Goal: Information Seeking & Learning: Learn about a topic

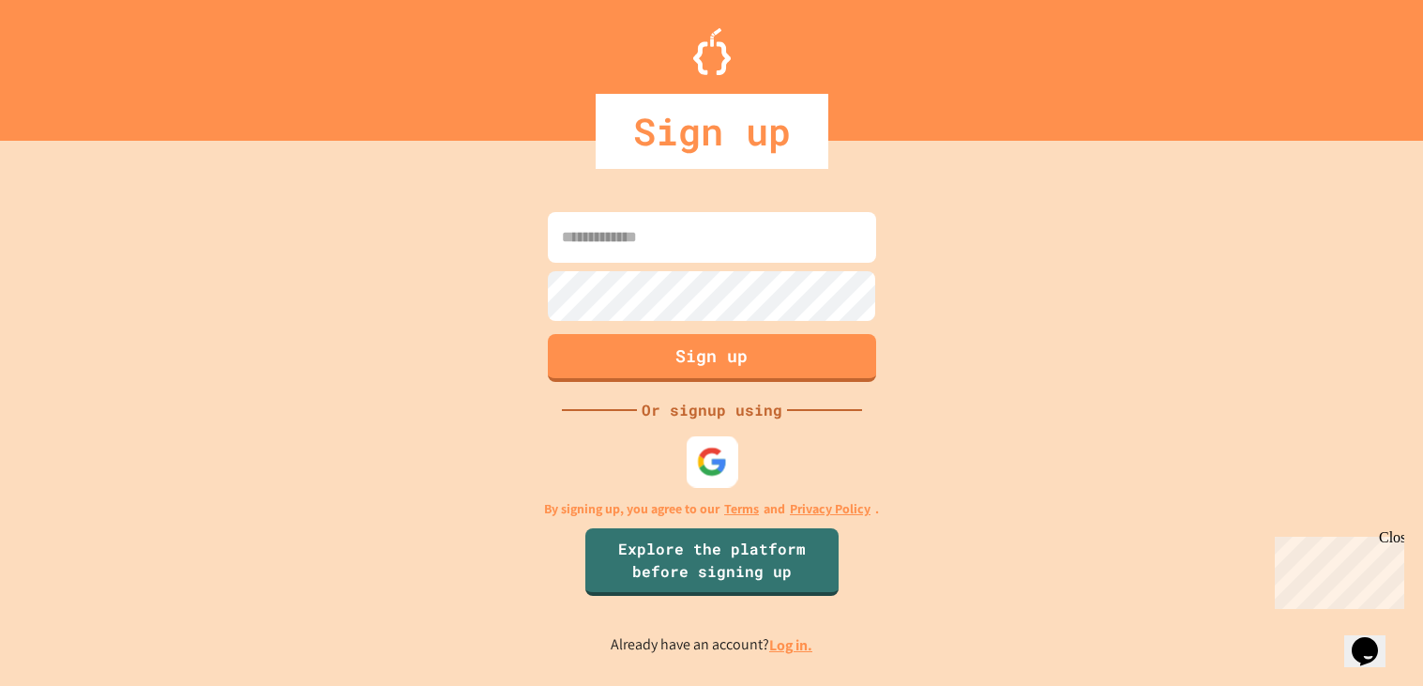
click at [699, 460] on img at bounding box center [711, 462] width 31 height 31
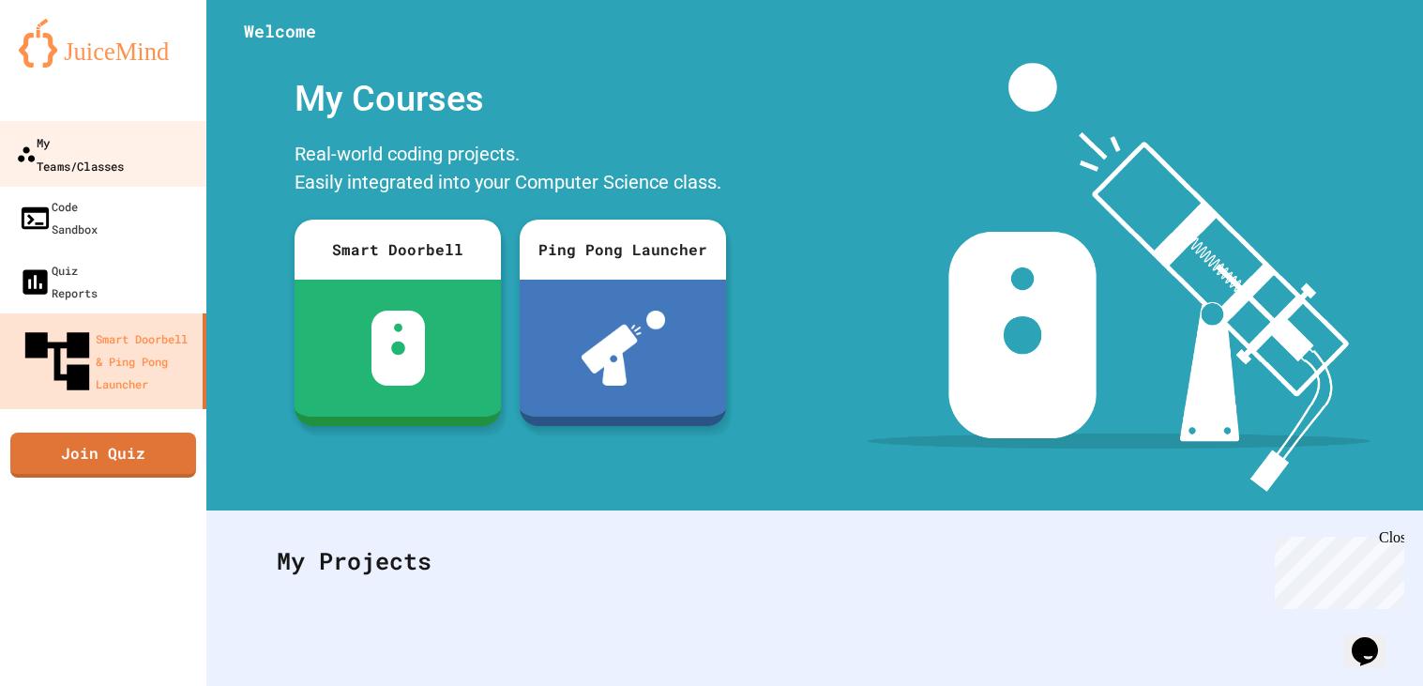
click at [58, 143] on div "My Teams/Classes" at bounding box center [70, 153] width 108 height 46
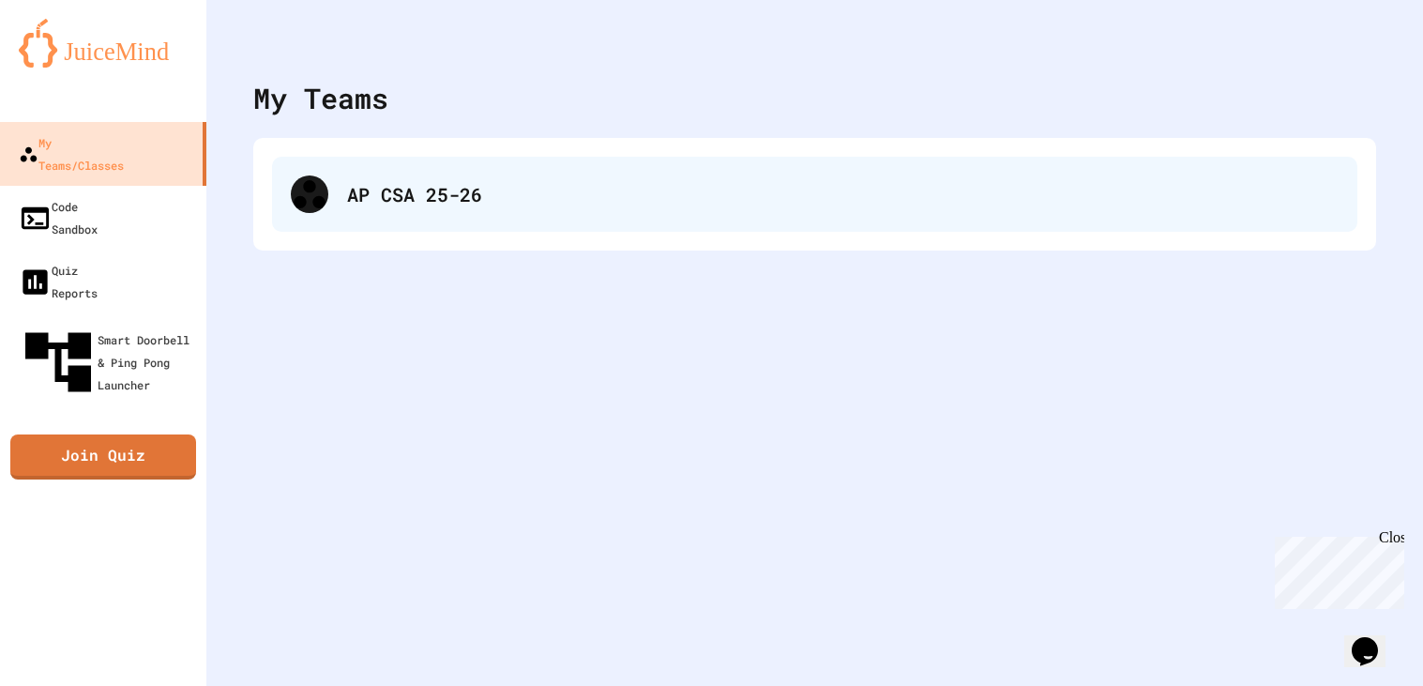
click at [415, 188] on div "AP CSA 25-26" at bounding box center [843, 194] width 992 height 28
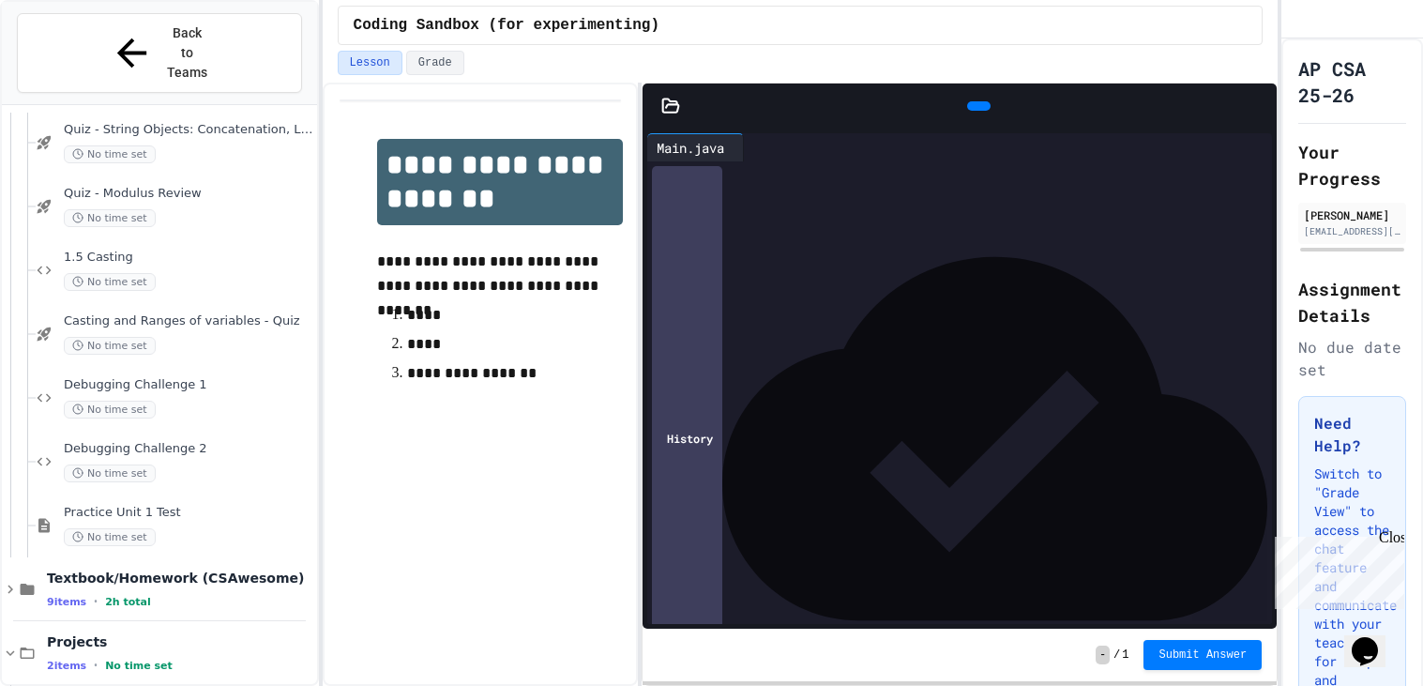
scroll to position [692, 0]
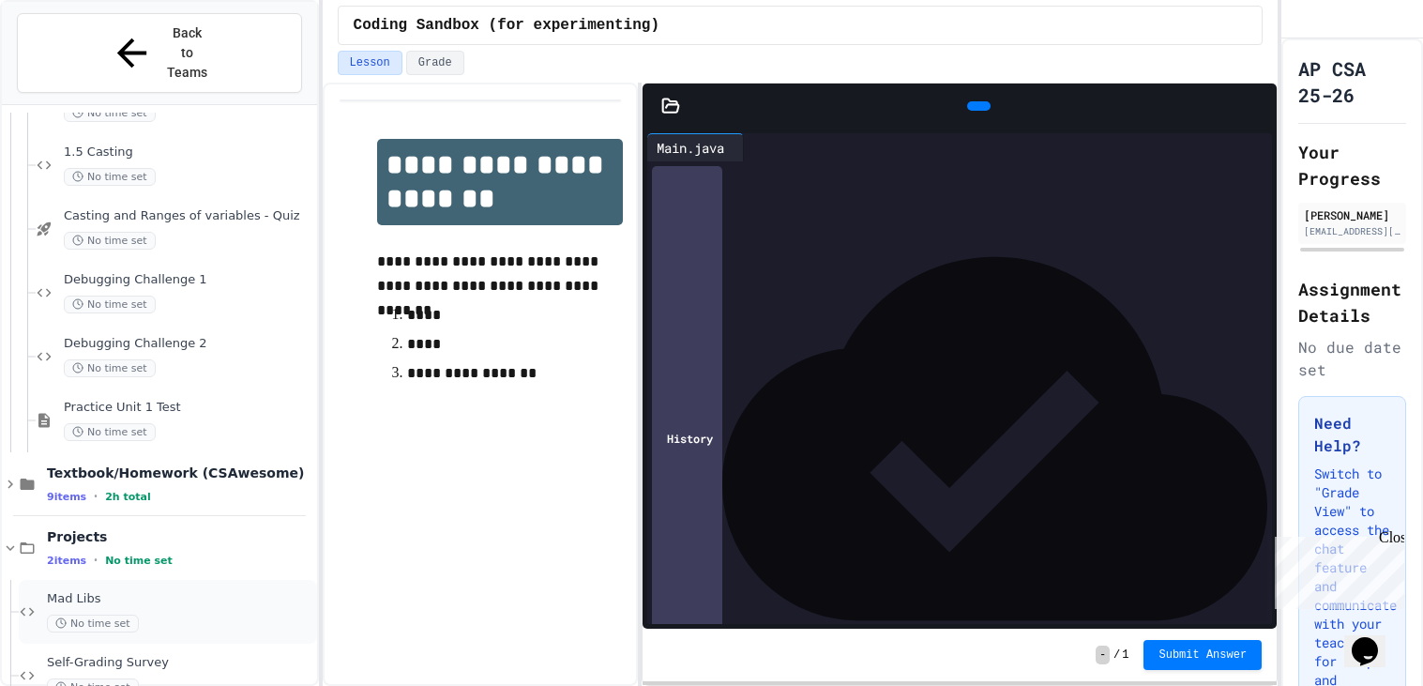
click at [112, 591] on span "Mad Libs" at bounding box center [180, 599] width 266 height 16
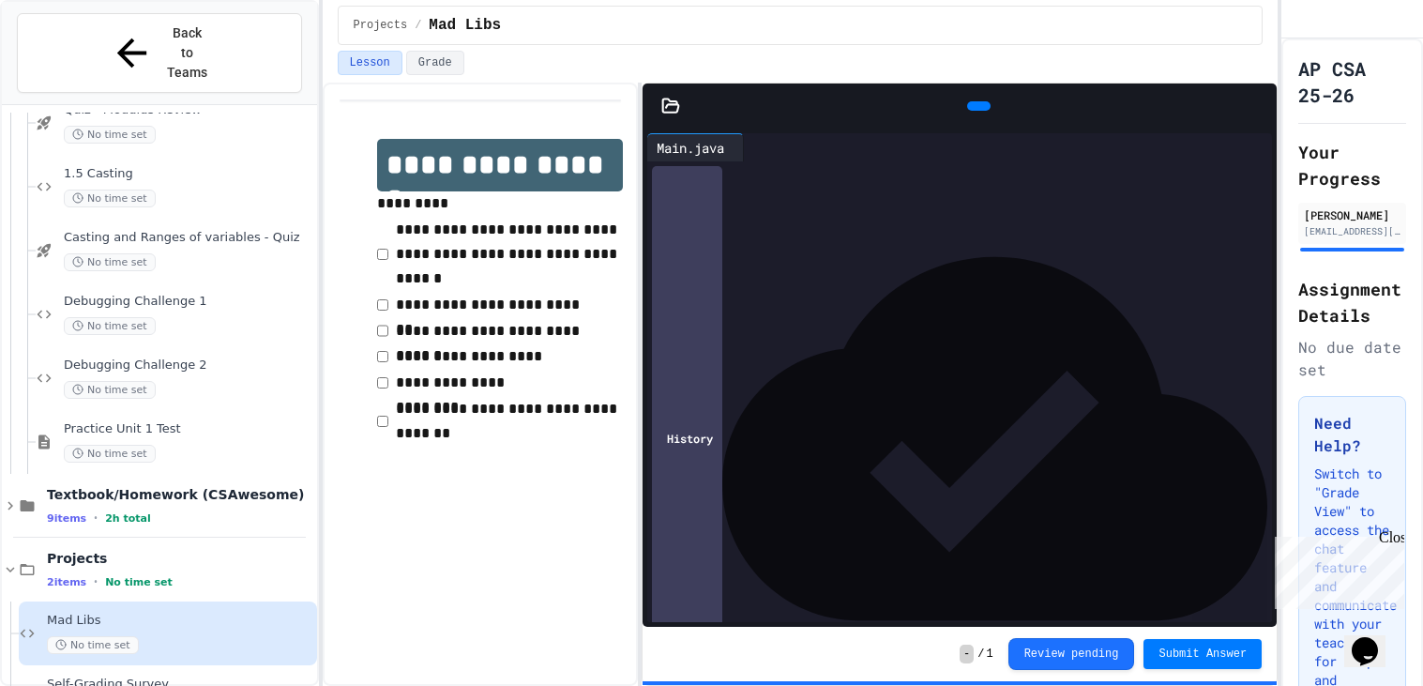
scroll to position [3330, 0]
click at [976, 106] on icon at bounding box center [976, 106] width 0 height 0
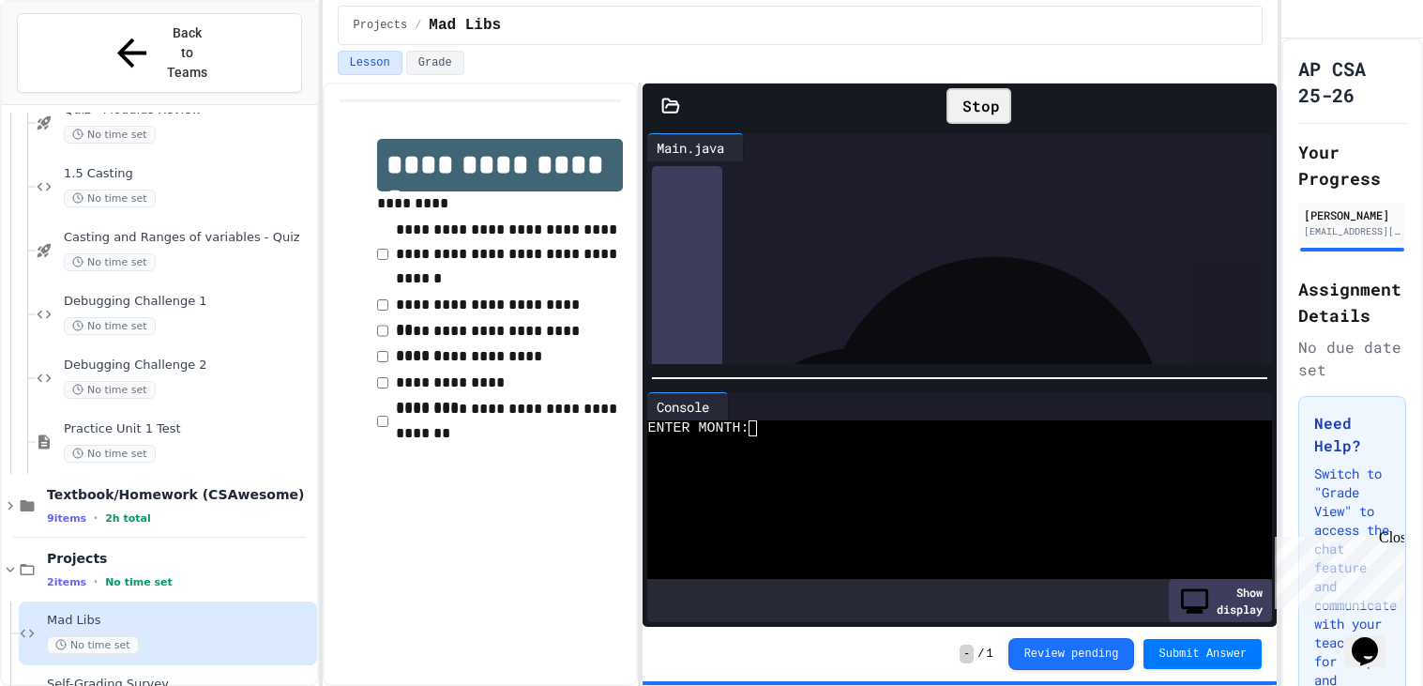
click at [850, 519] on div at bounding box center [951, 511] width 608 height 17
click at [806, 441] on div at bounding box center [951, 444] width 608 height 17
type textarea "*"
click at [972, 112] on div "Stop" at bounding box center [978, 106] width 65 height 36
click at [976, 106] on icon at bounding box center [976, 106] width 0 height 0
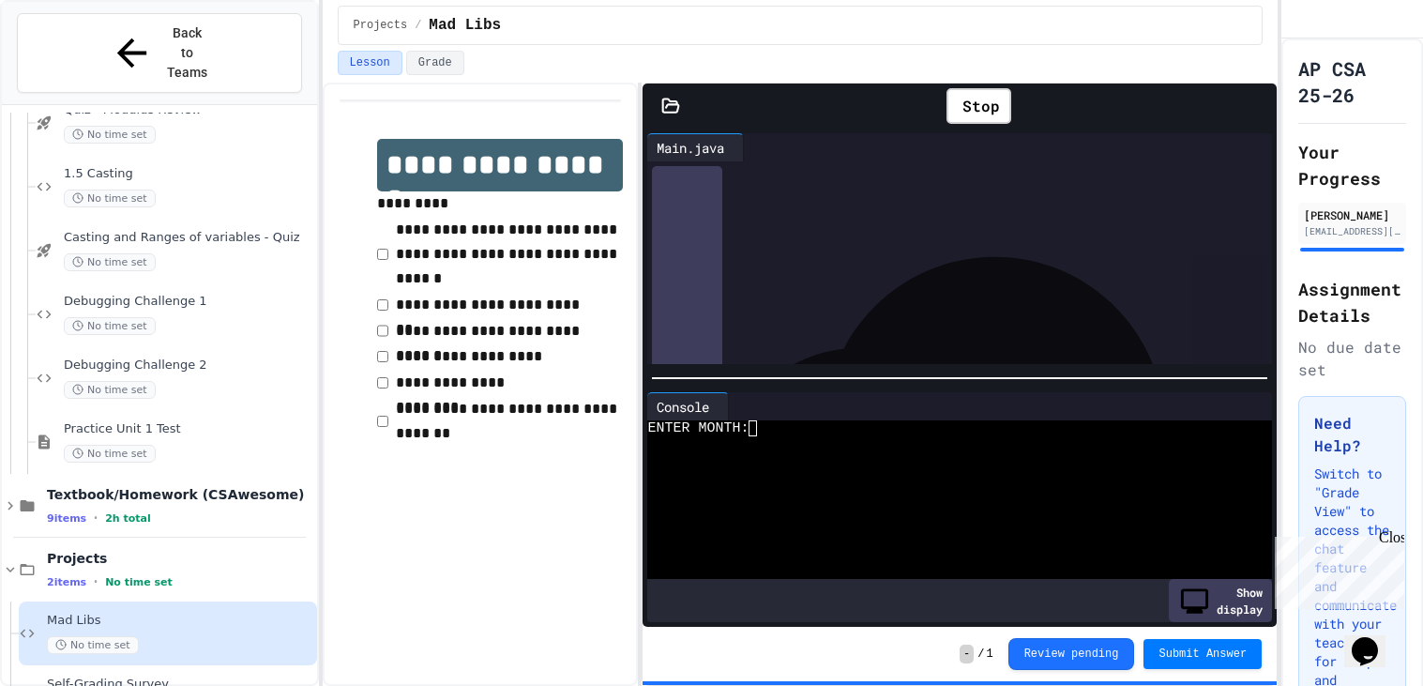
click at [841, 461] on div at bounding box center [951, 461] width 608 height 17
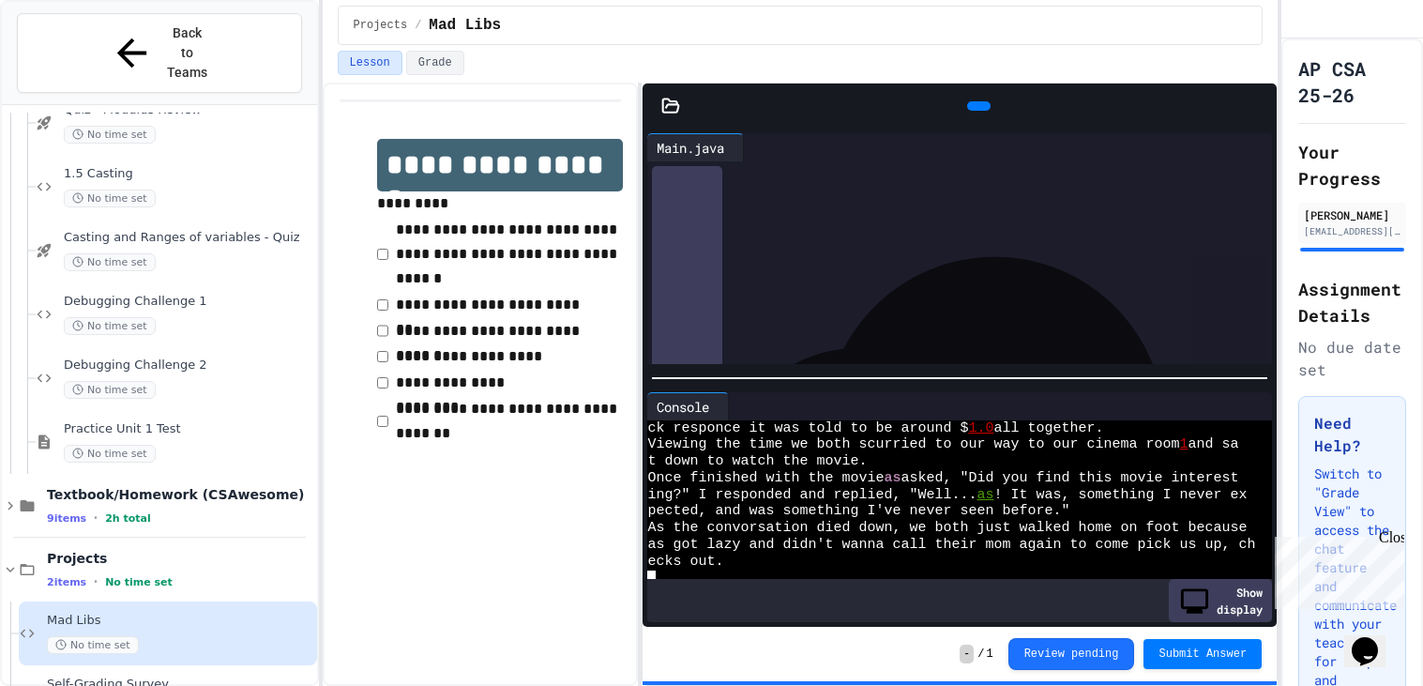
scroll to position [949, 0]
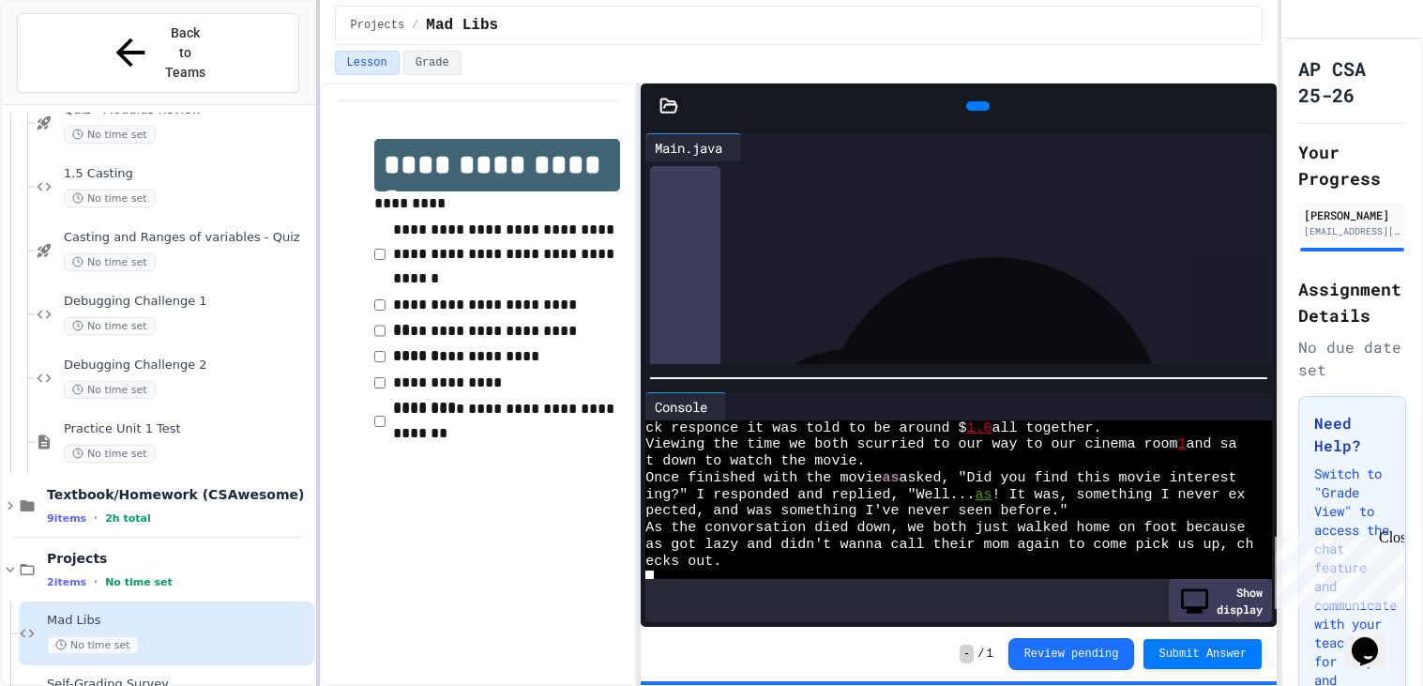
click at [207, 444] on div "**********" at bounding box center [711, 343] width 1423 height 686
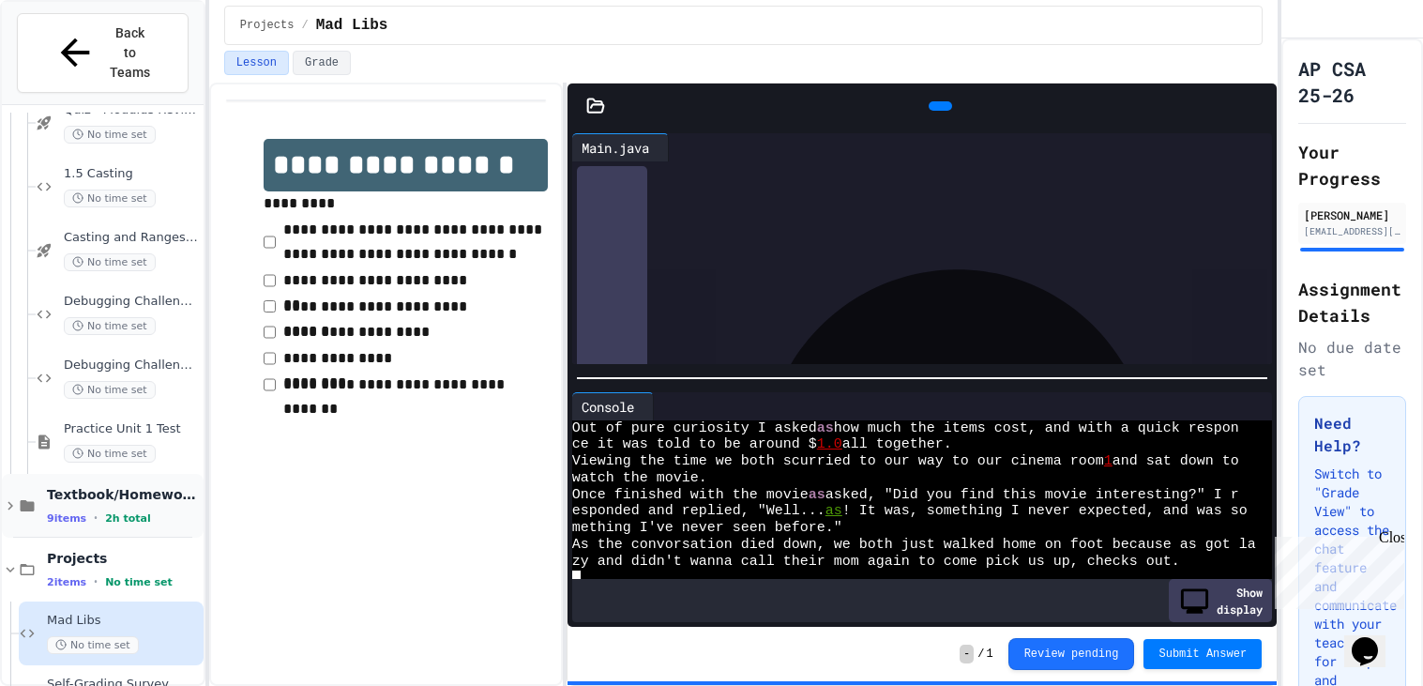
scroll to position [749, 0]
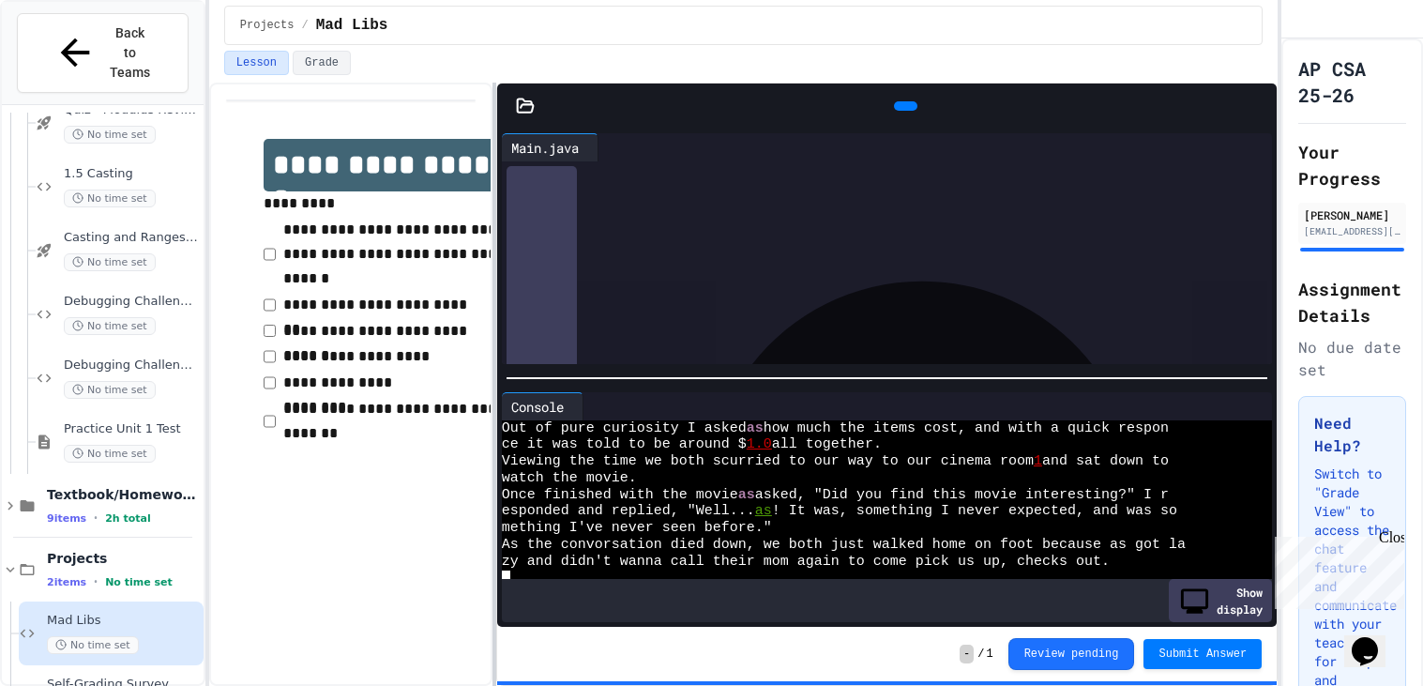
click at [437, 358] on div "**********" at bounding box center [743, 384] width 1068 height 603
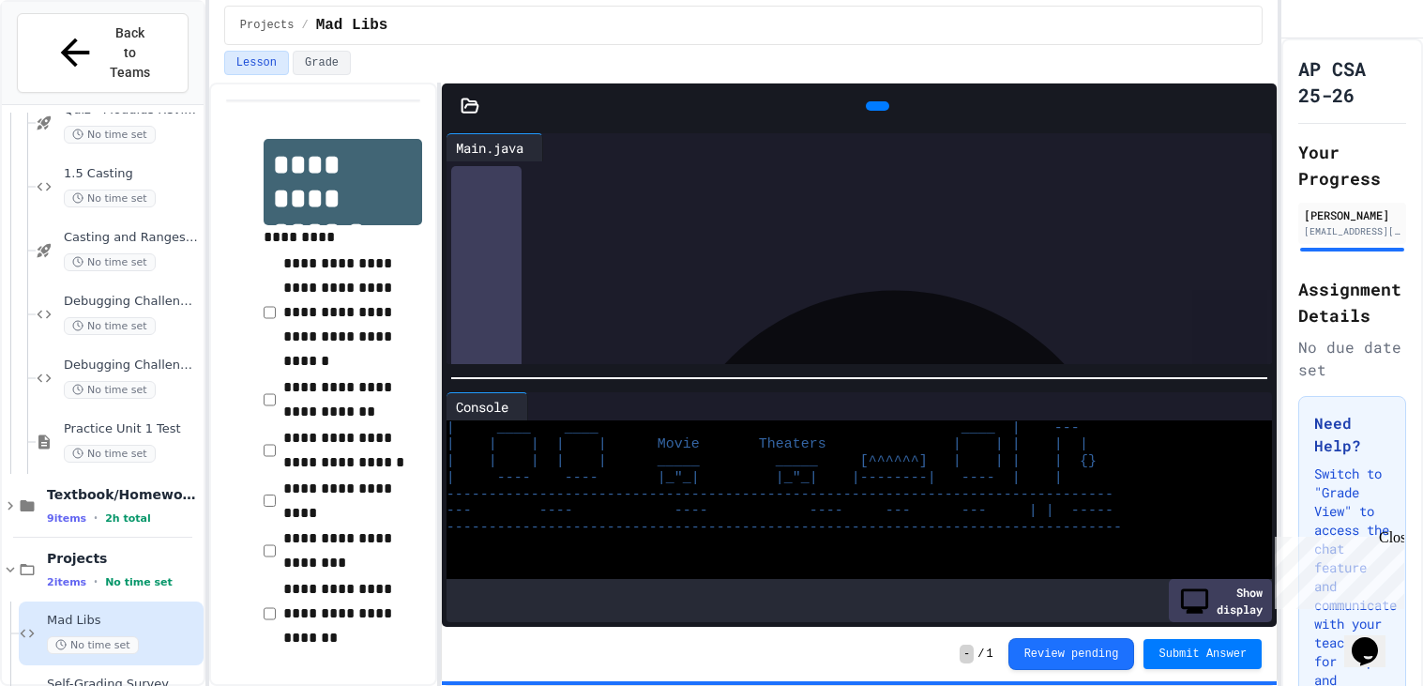
scroll to position [315, 0]
click at [139, 282] on div "Debugging Challenge 1 No time set" at bounding box center [120, 314] width 168 height 64
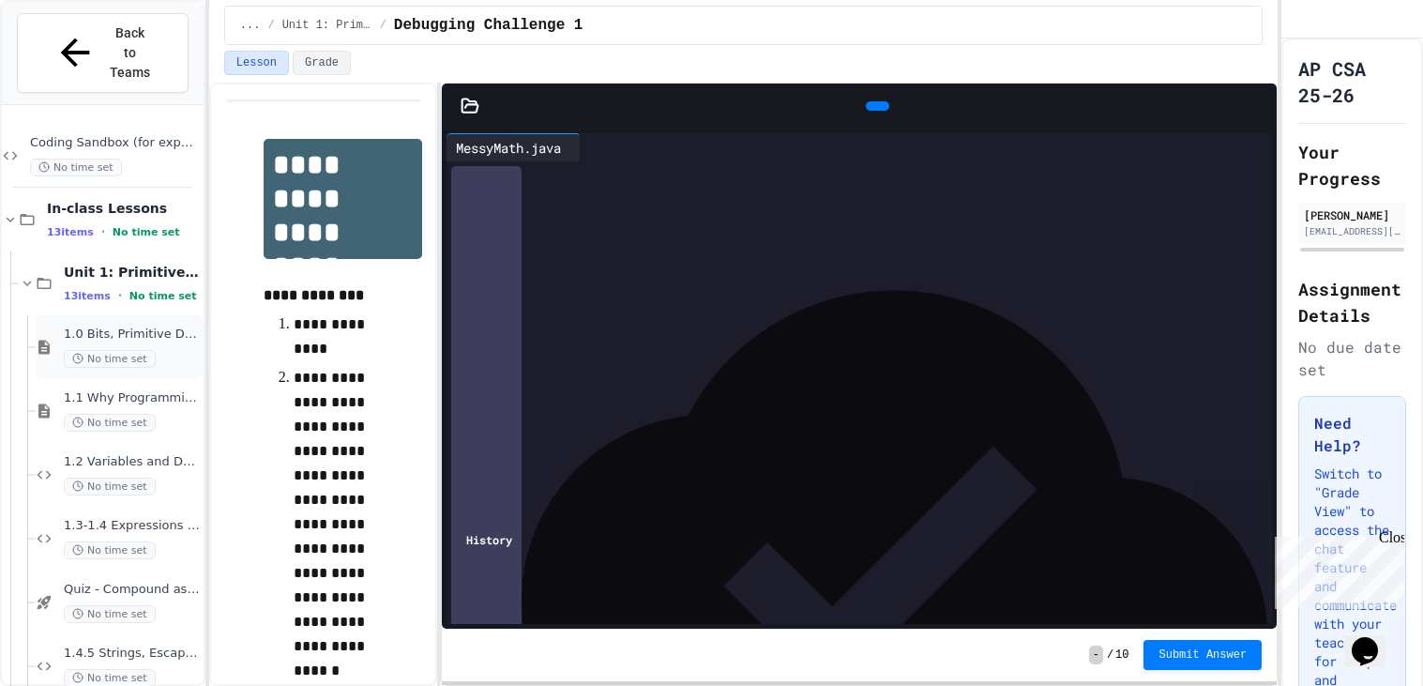
click at [121, 326] on div "1.0 Bits, Primitive Data Types, Remainder, PEMDAS No time set" at bounding box center [132, 346] width 136 height 41
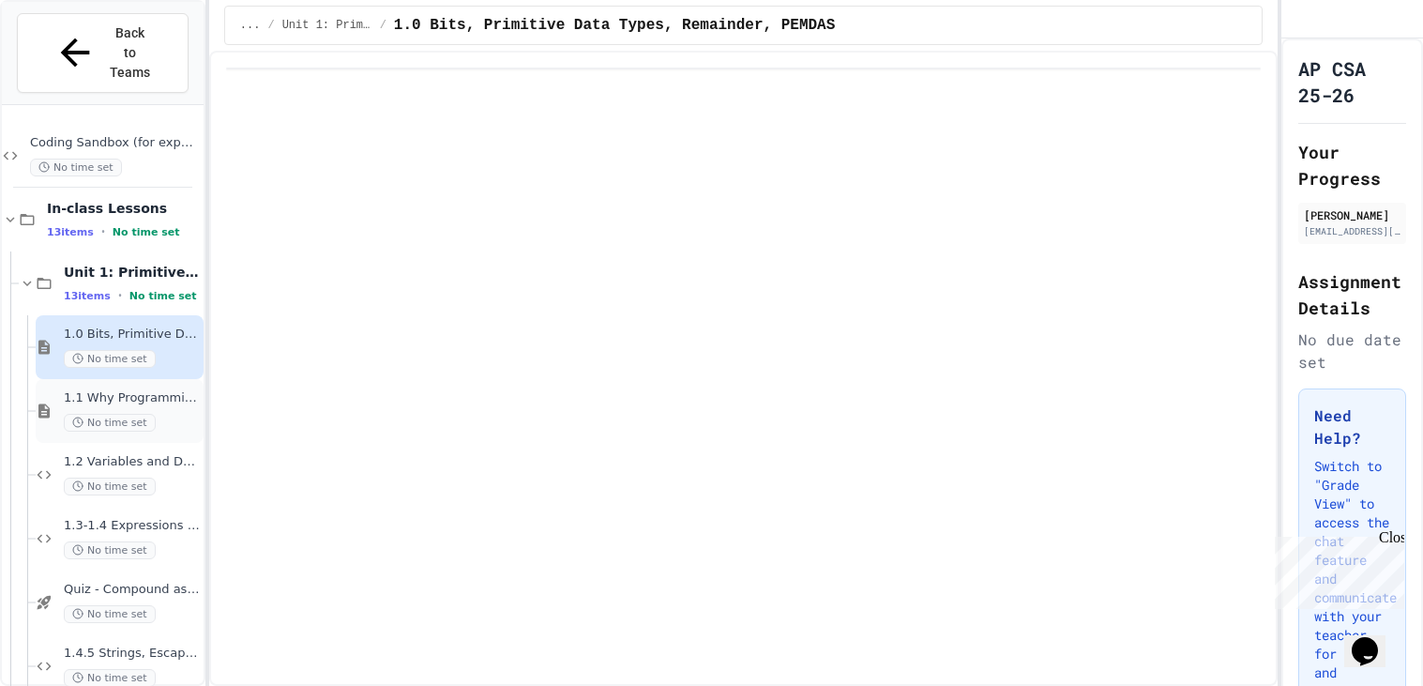
click at [133, 390] on span "1.1 Why Programming? Why [GEOGRAPHIC_DATA]?" at bounding box center [132, 398] width 136 height 16
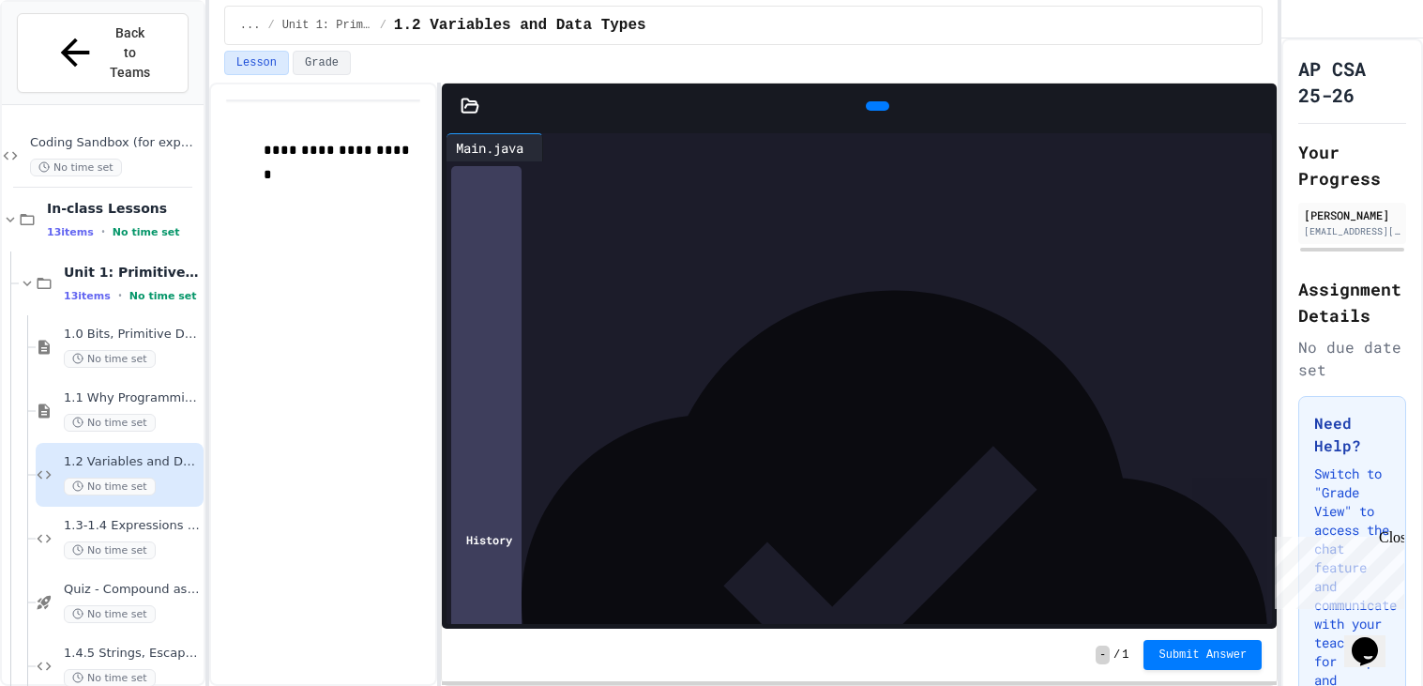
click at [1421, 256] on div "**********" at bounding box center [711, 343] width 1423 height 686
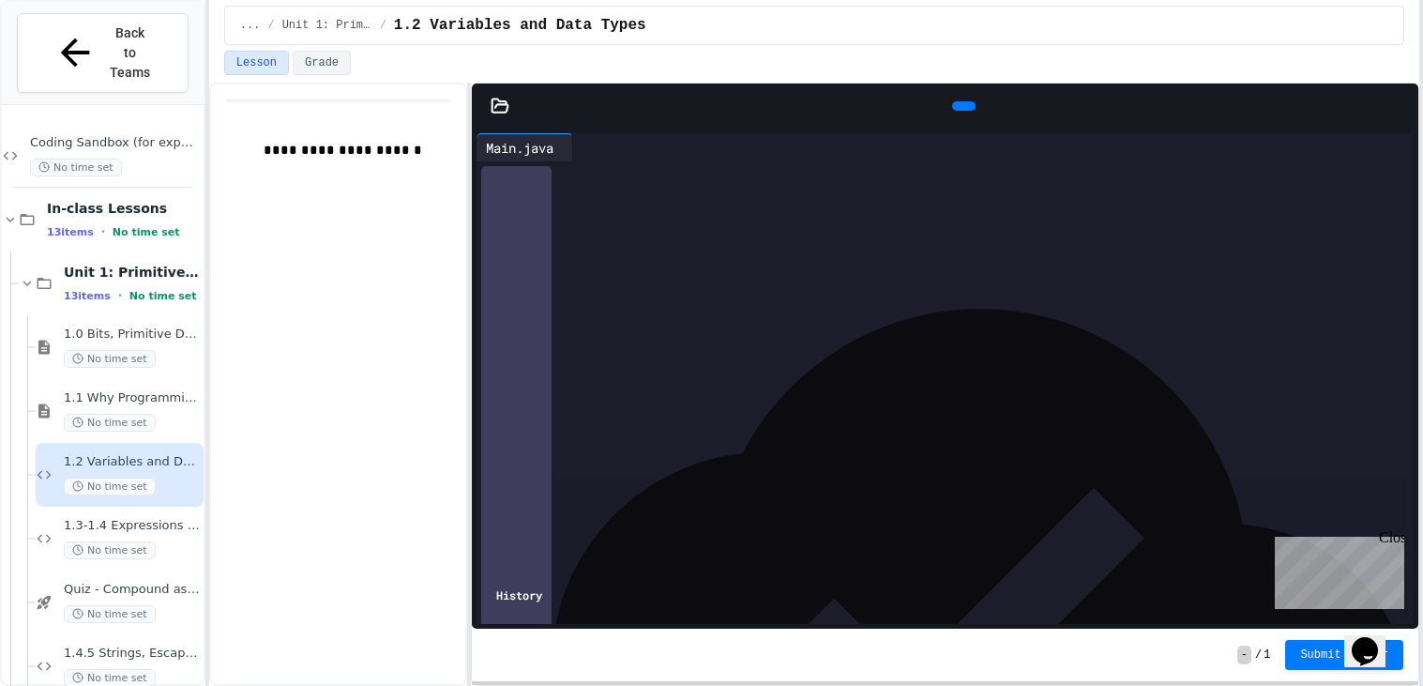
scroll to position [519, 0]
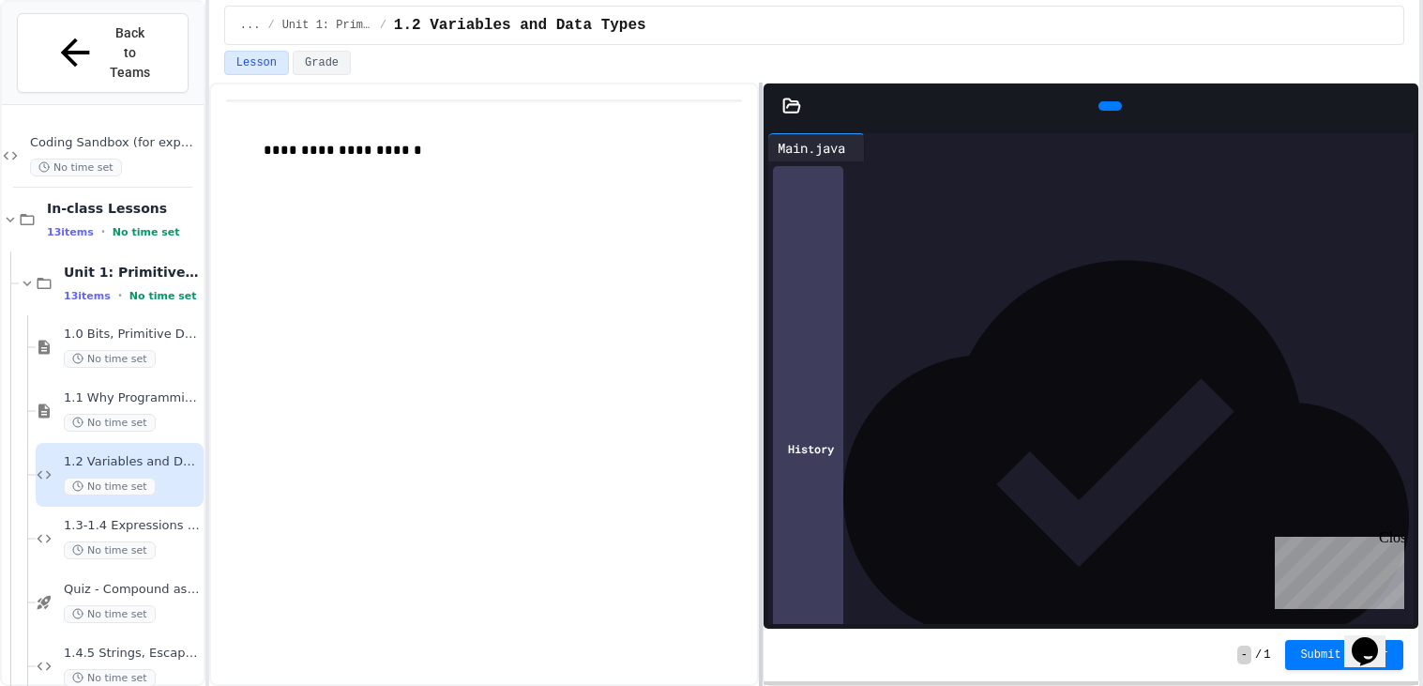
click at [826, 428] on div "**********" at bounding box center [814, 384] width 1210 height 603
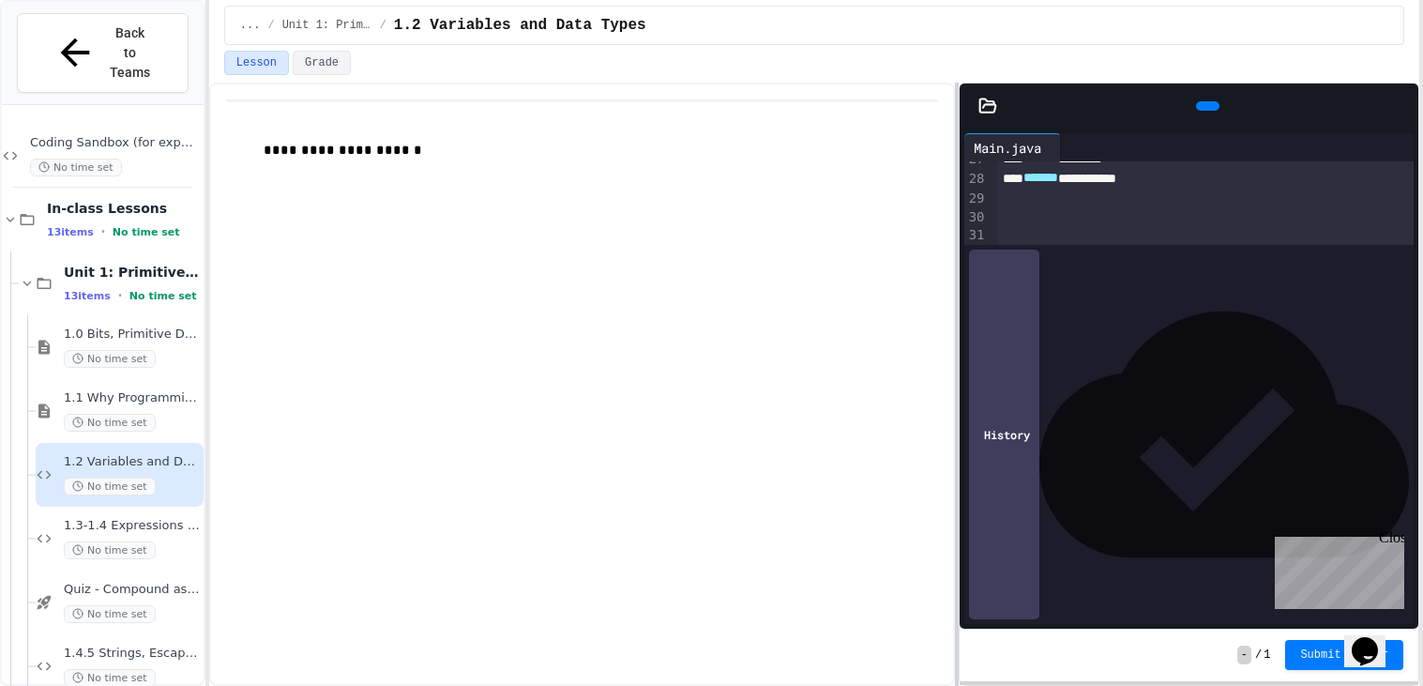
click at [1409, 330] on div "**********" at bounding box center [814, 384] width 1210 height 603
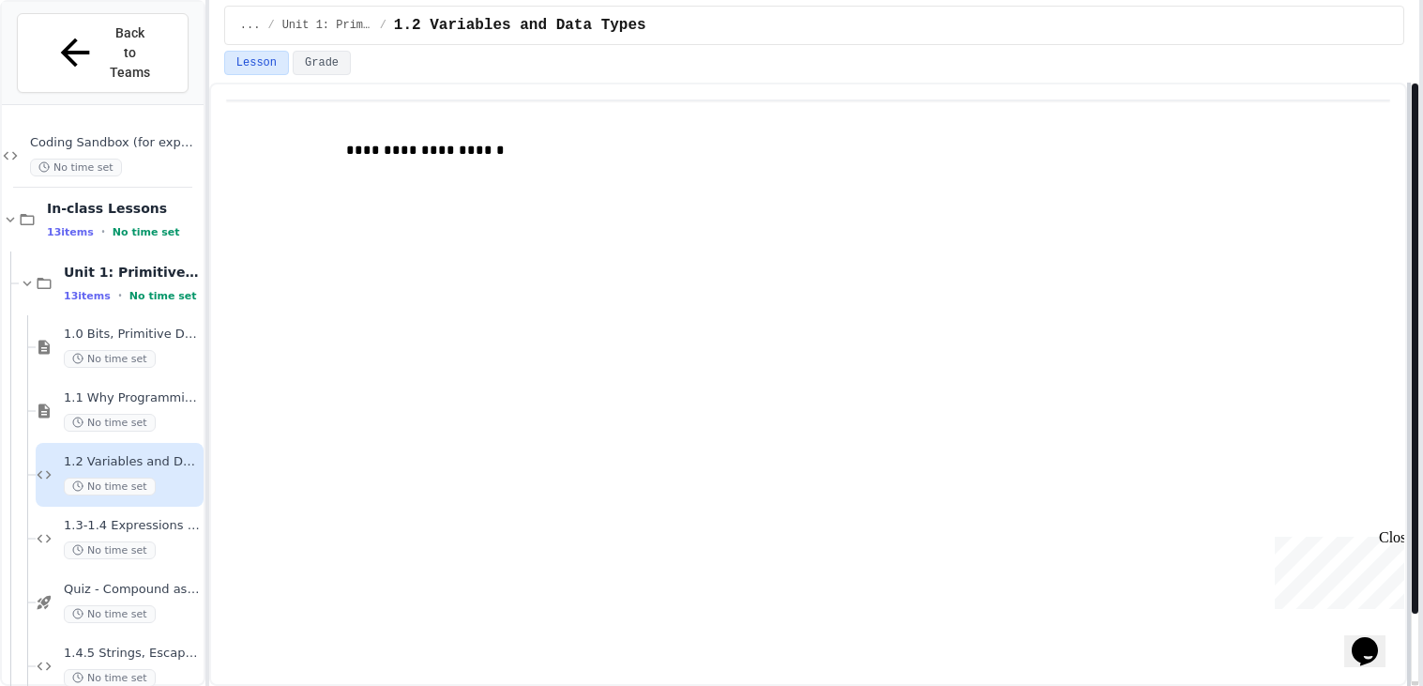
scroll to position [12315, 0]
click at [148, 518] on span "1.3-1.4 Expressions and Assignment" at bounding box center [132, 526] width 136 height 16
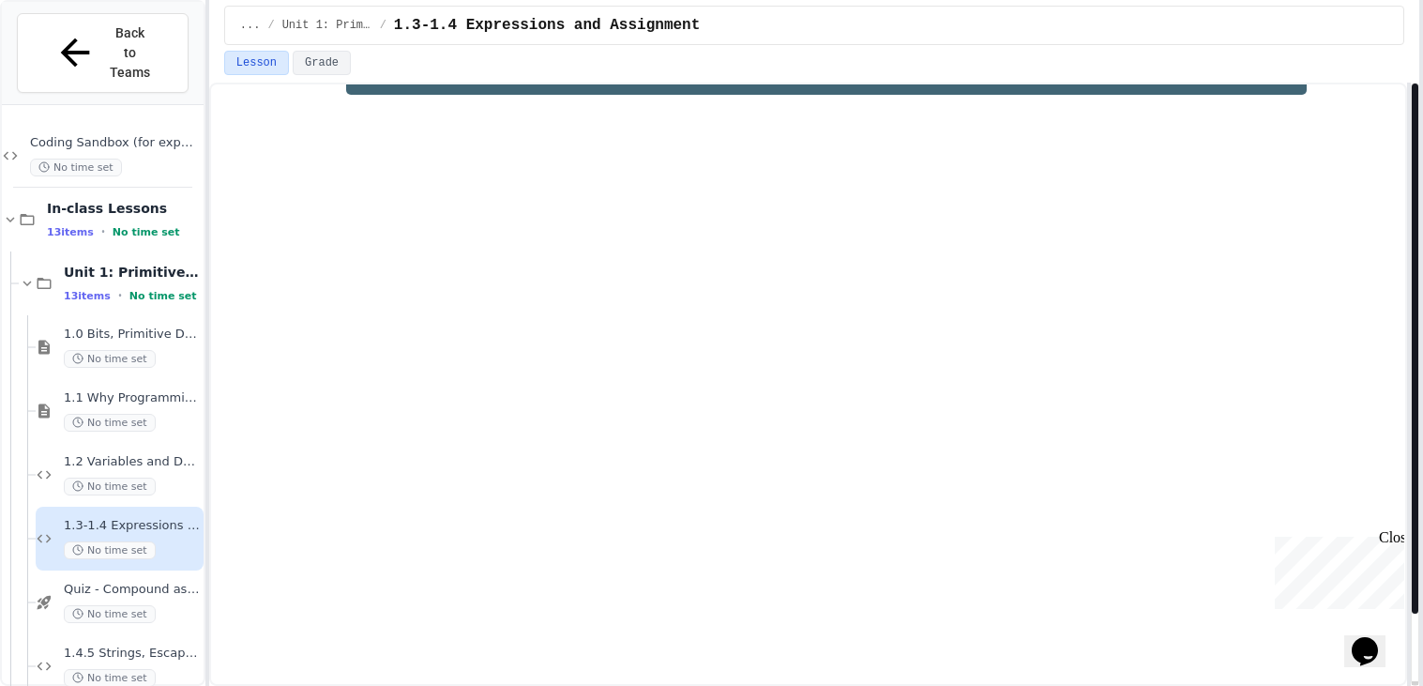
scroll to position [98, 0]
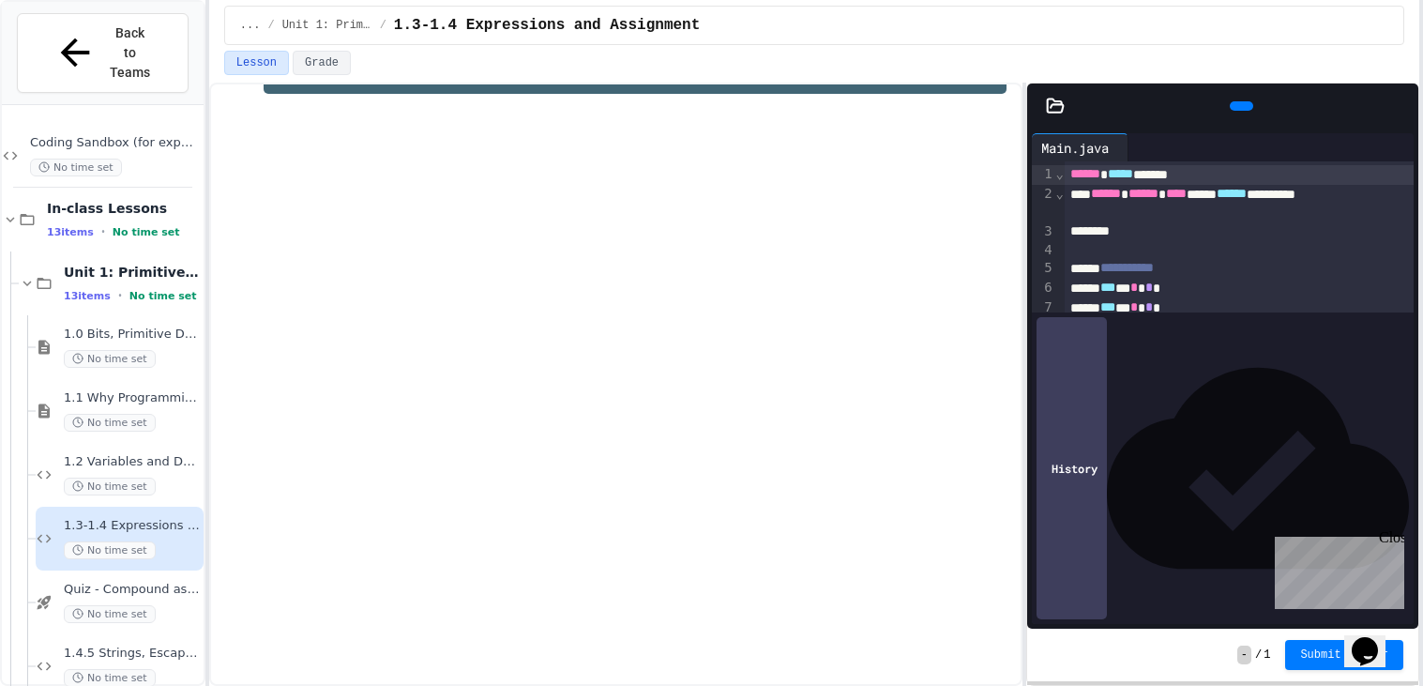
click at [1016, 296] on div "**********" at bounding box center [814, 384] width 1210 height 603
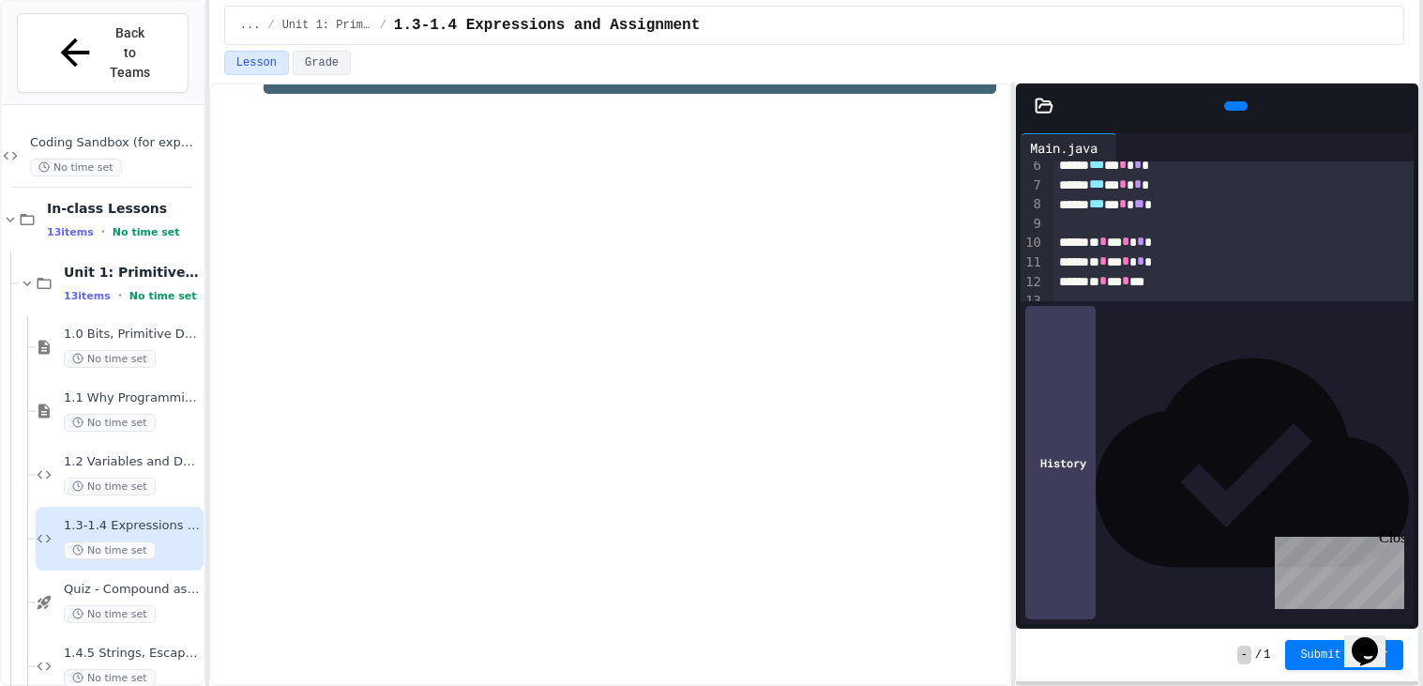
scroll to position [109, 0]
click at [1234, 106] on icon at bounding box center [1234, 106] width 0 height 0
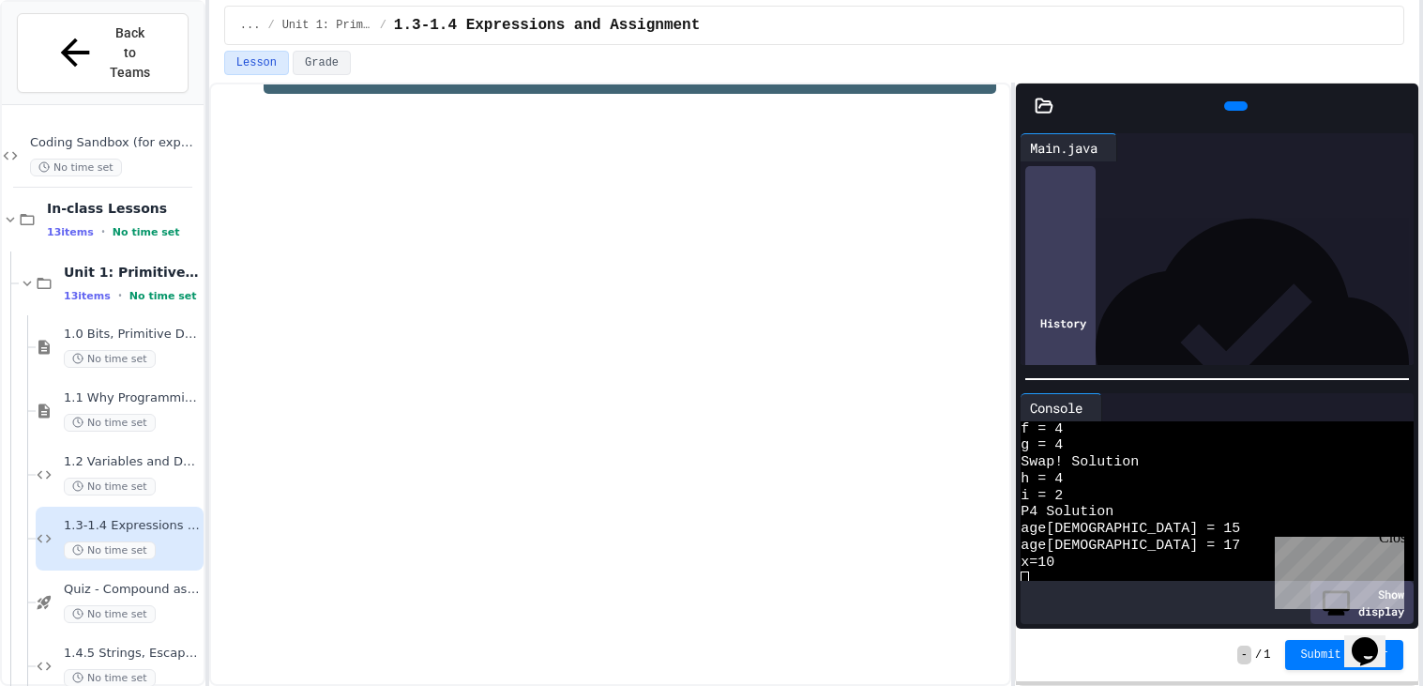
scroll to position [0, 0]
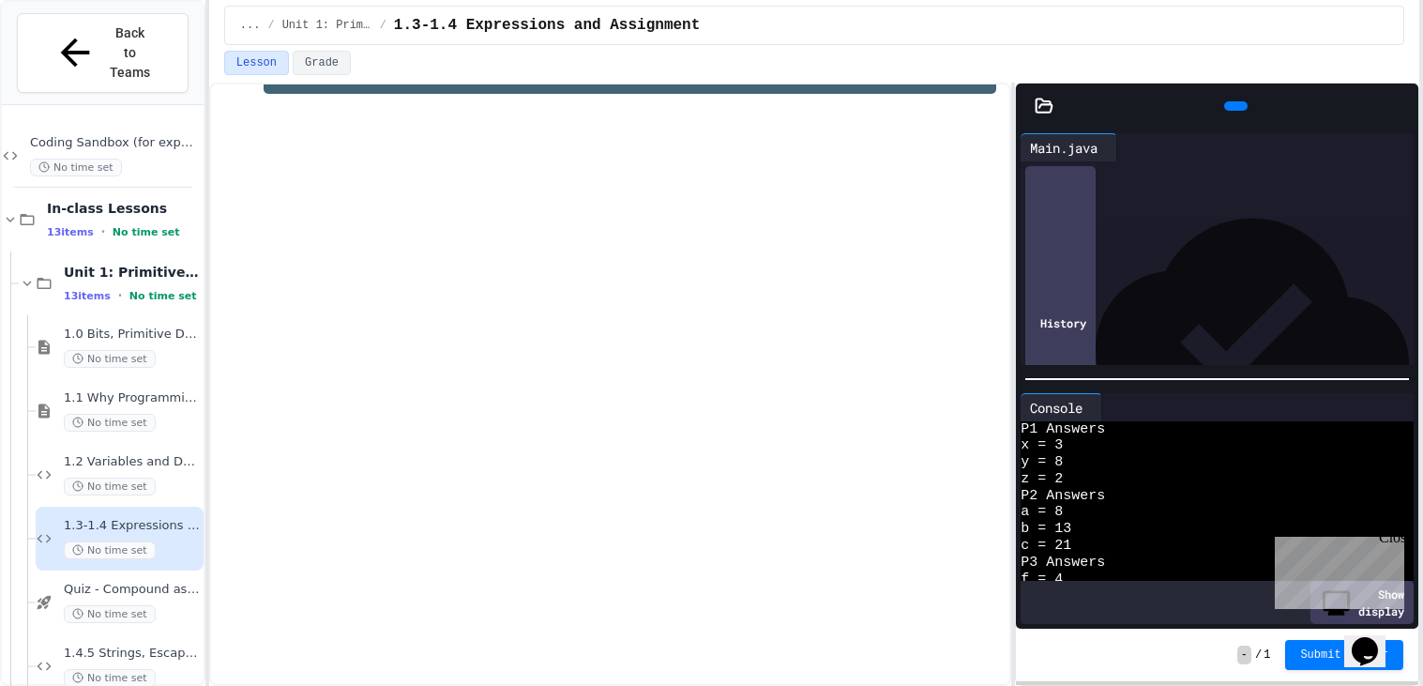
click at [1421, 503] on div "**********" at bounding box center [711, 343] width 1423 height 686
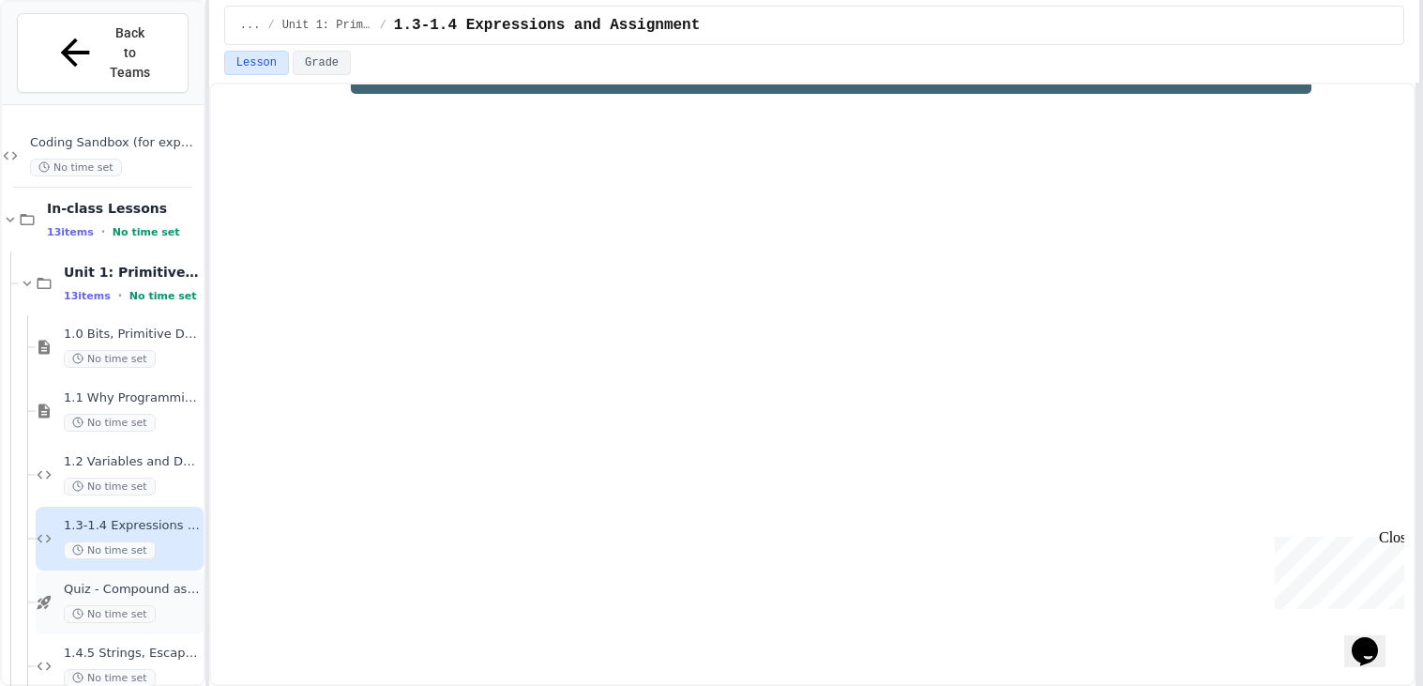
click at [150, 605] on span "No time set" at bounding box center [110, 614] width 92 height 18
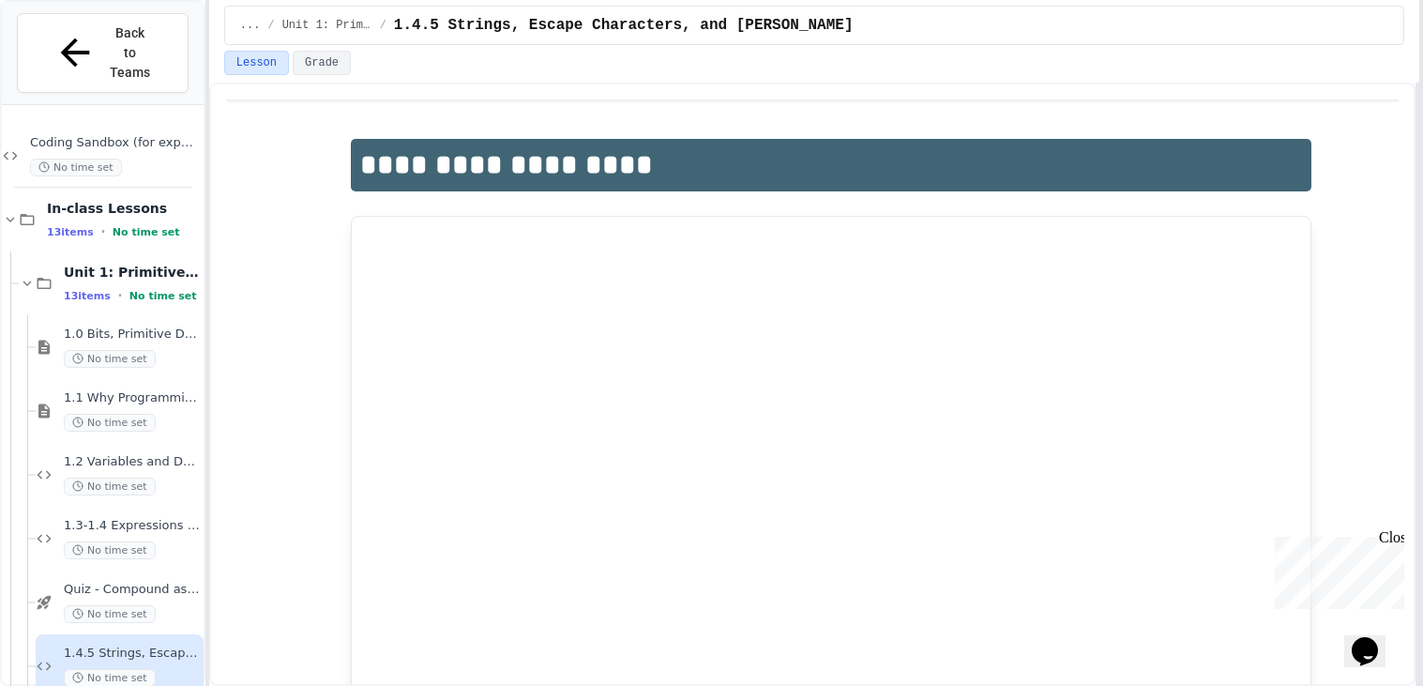
scroll to position [127, 0]
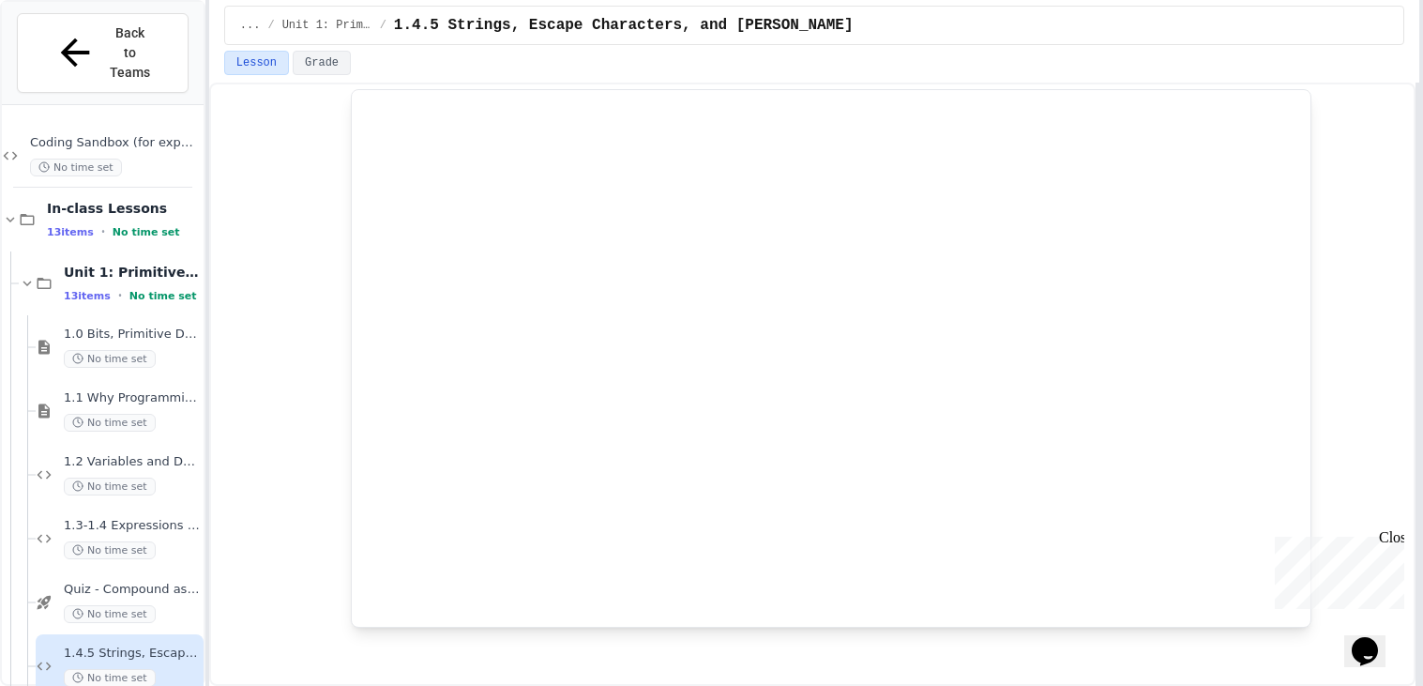
click at [1303, 271] on div at bounding box center [831, 358] width 961 height 538
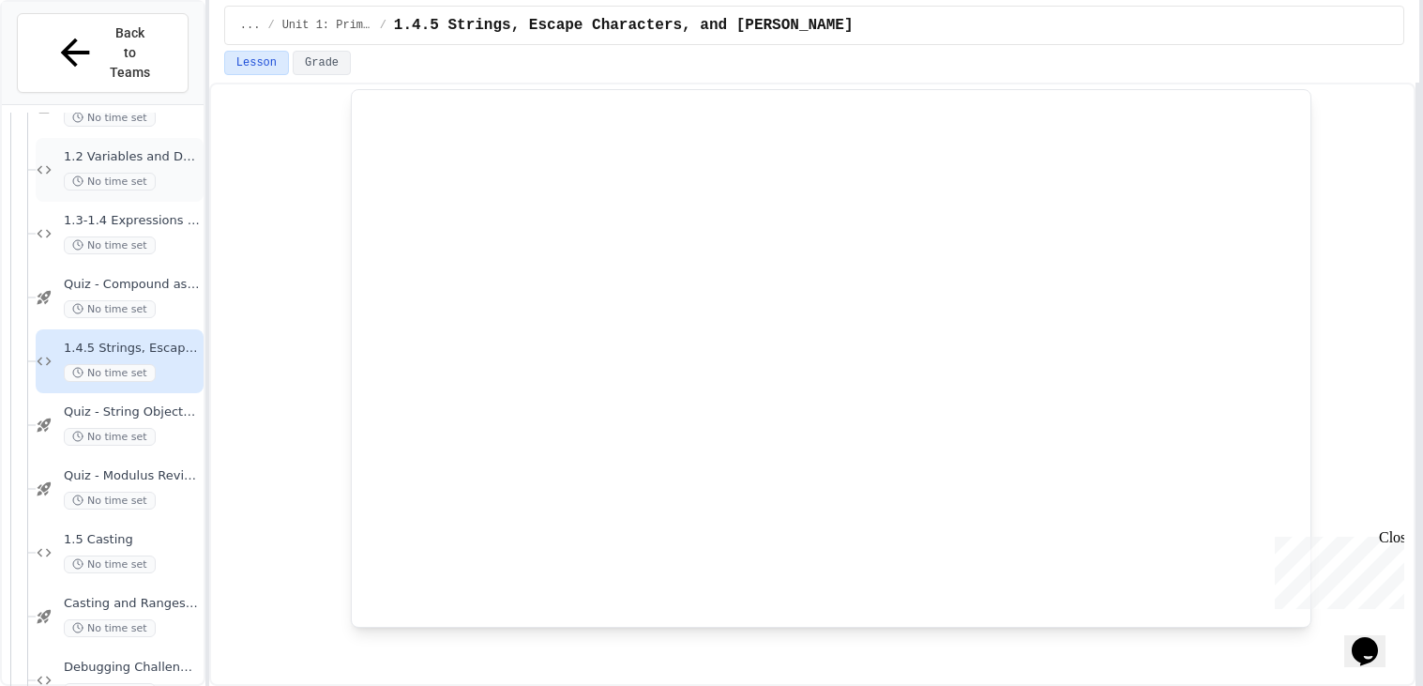
scroll to position [322, 0]
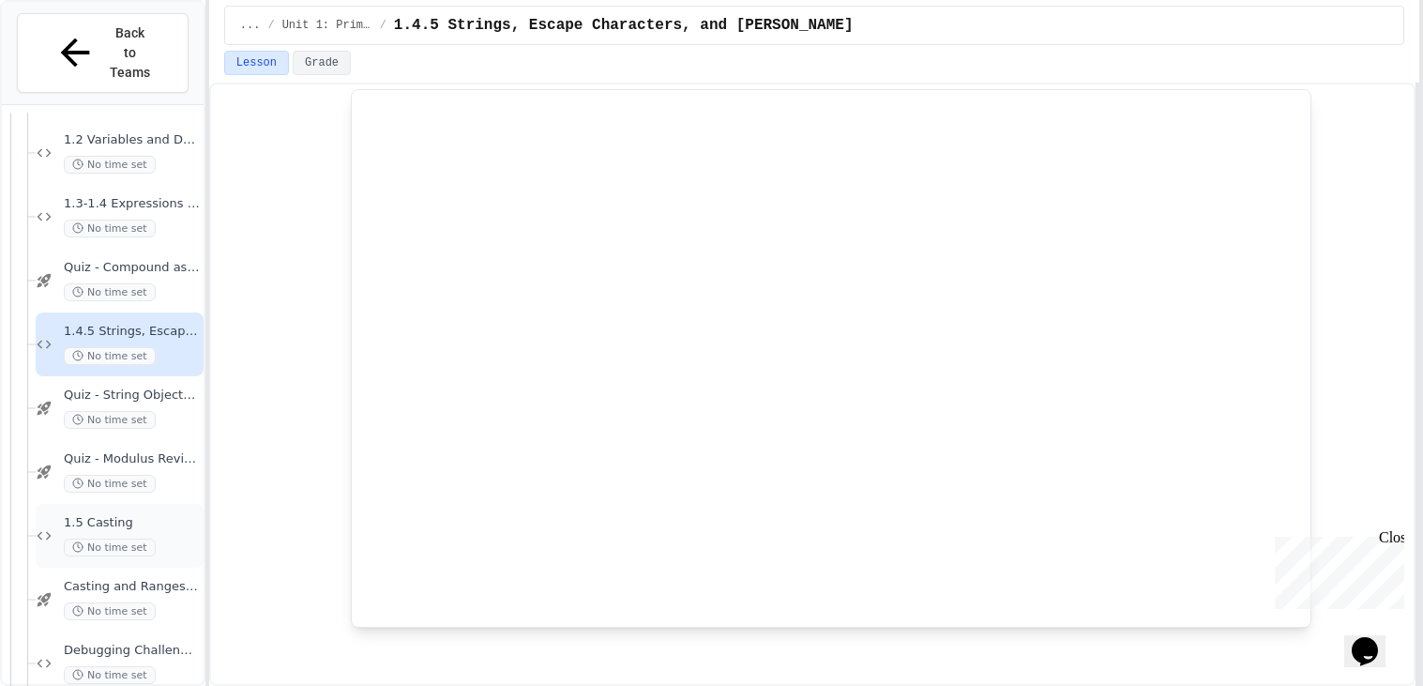
click at [141, 515] on span "1.5 Casting" at bounding box center [132, 523] width 136 height 16
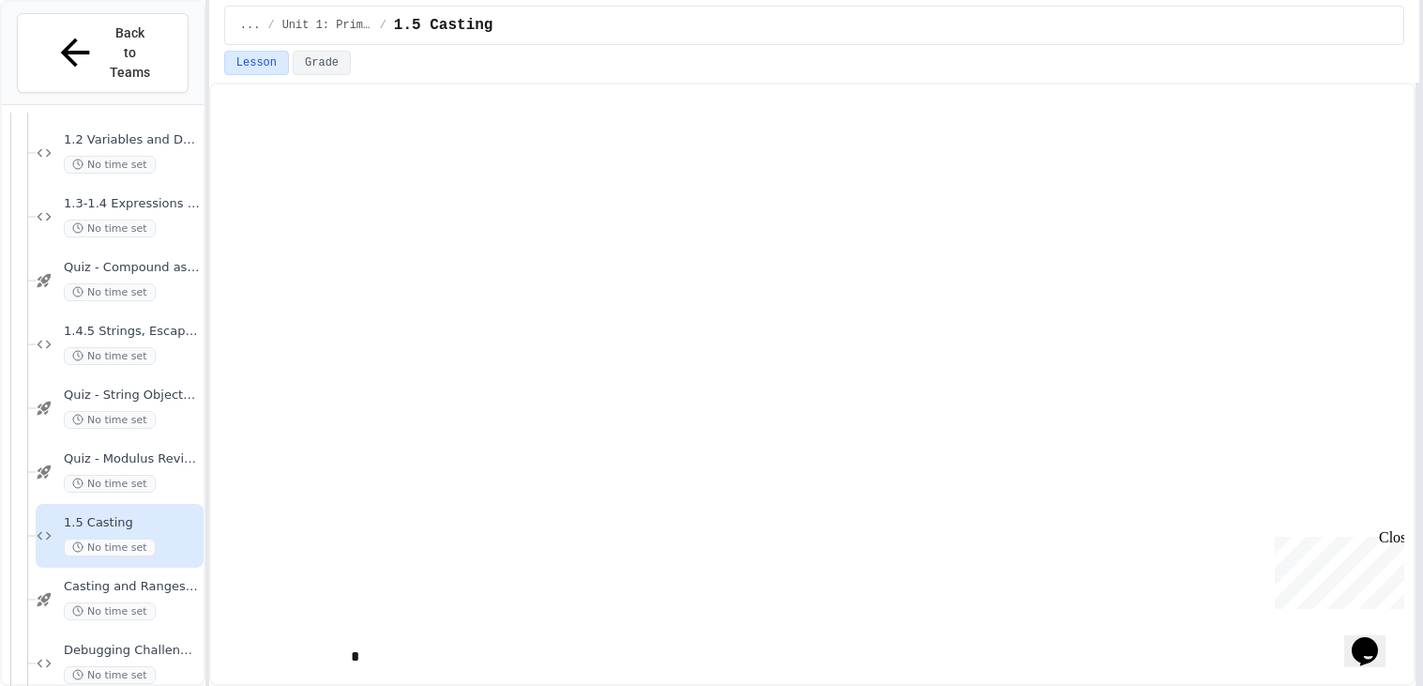
scroll to position [145, 0]
click at [167, 579] on div "Casting and Ranges of variables - Quiz No time set" at bounding box center [132, 599] width 136 height 41
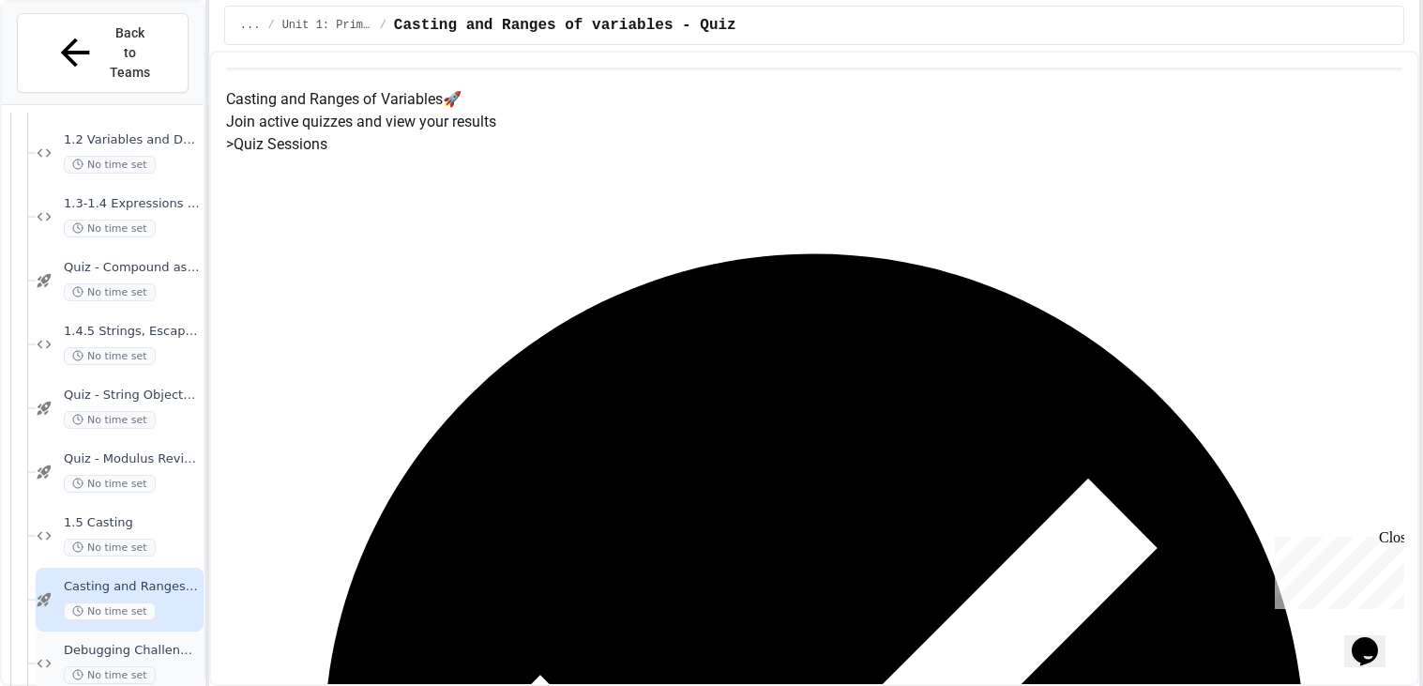
click at [169, 643] on div "Debugging Challenge 1 No time set" at bounding box center [132, 663] width 136 height 41
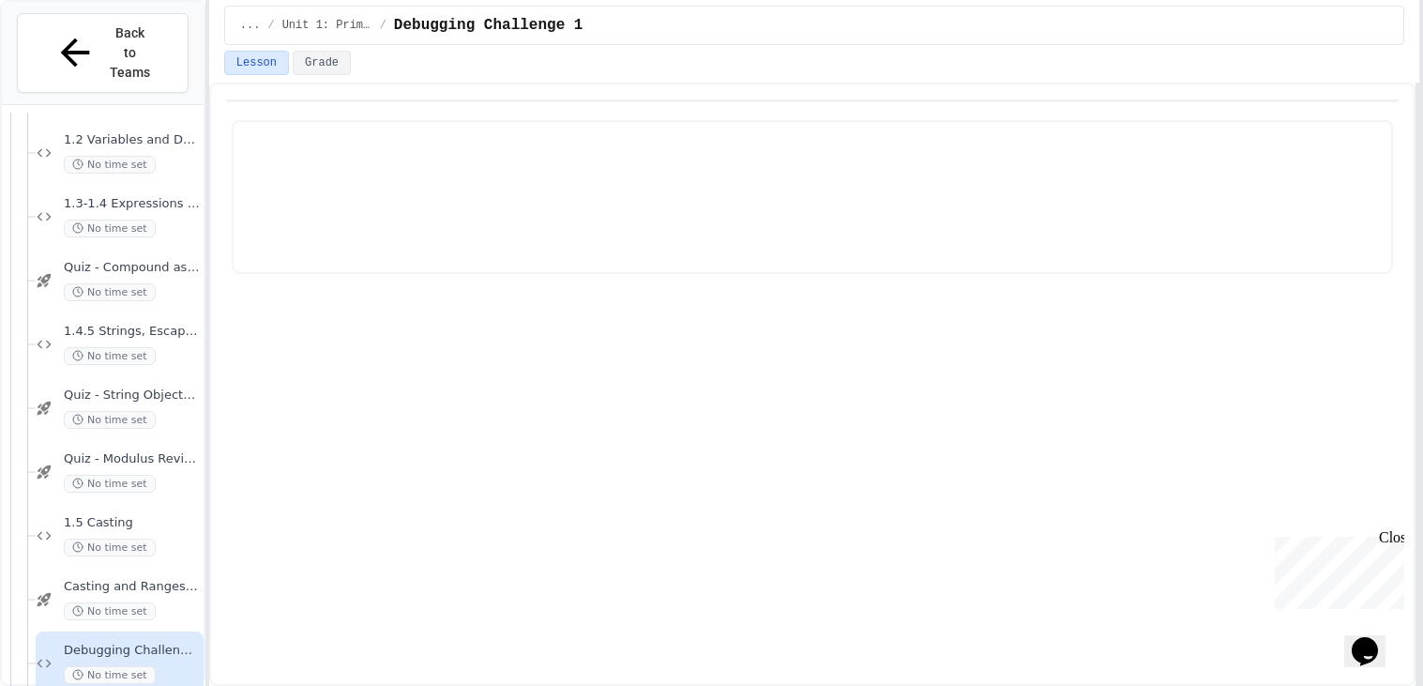
click at [171, 602] on div "No time set" at bounding box center [132, 611] width 136 height 18
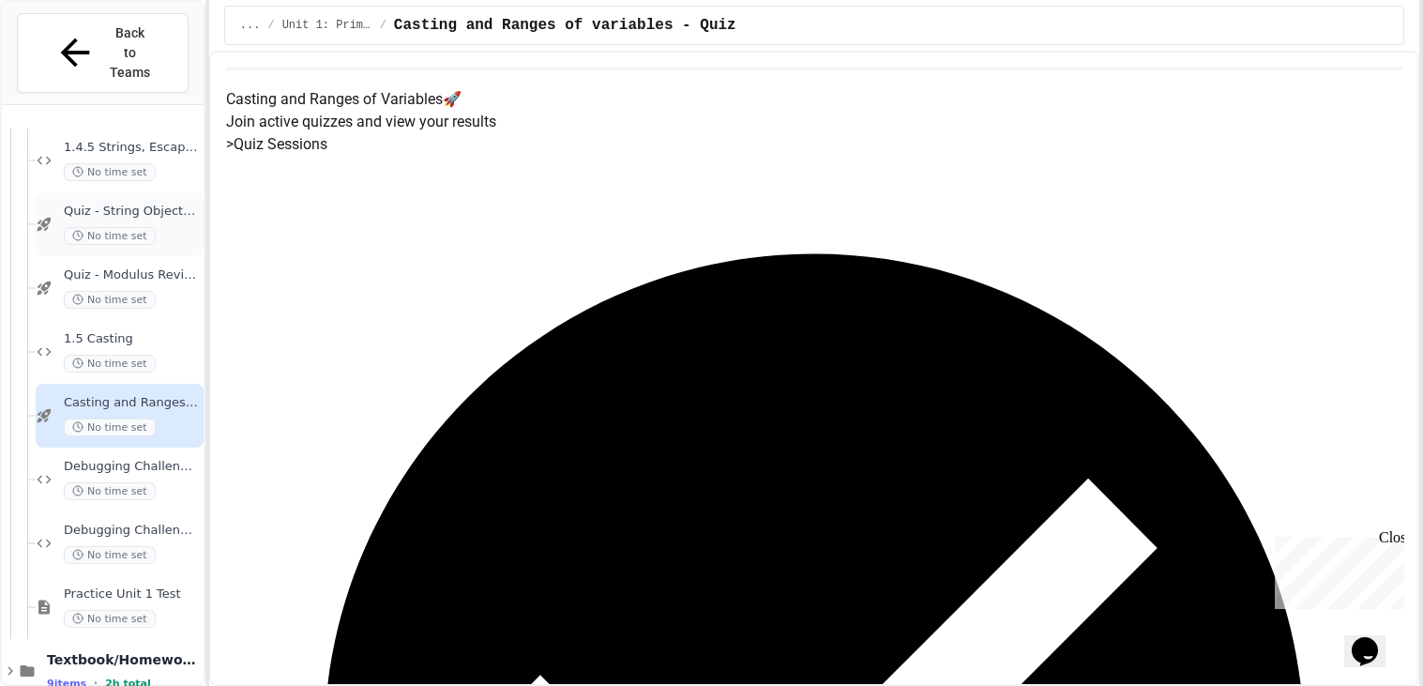
scroll to position [637, 0]
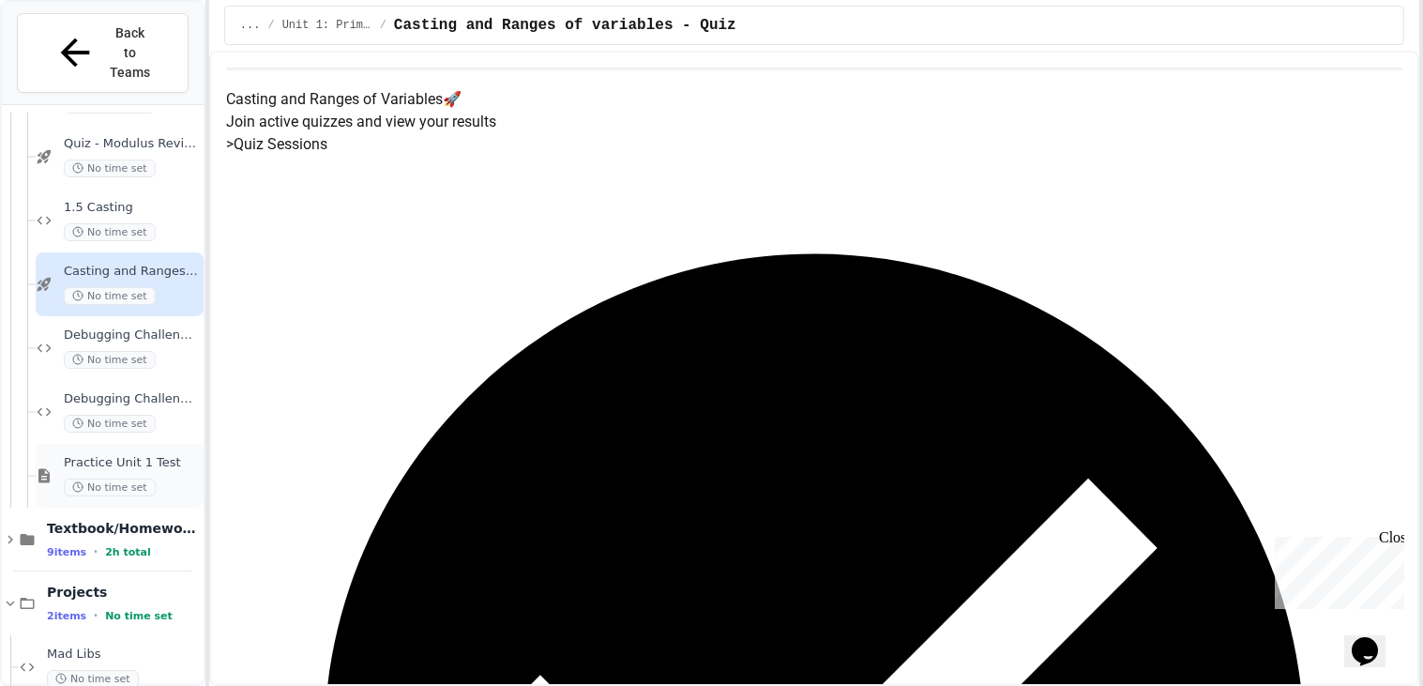
click at [144, 478] on span "No time set" at bounding box center [110, 487] width 92 height 18
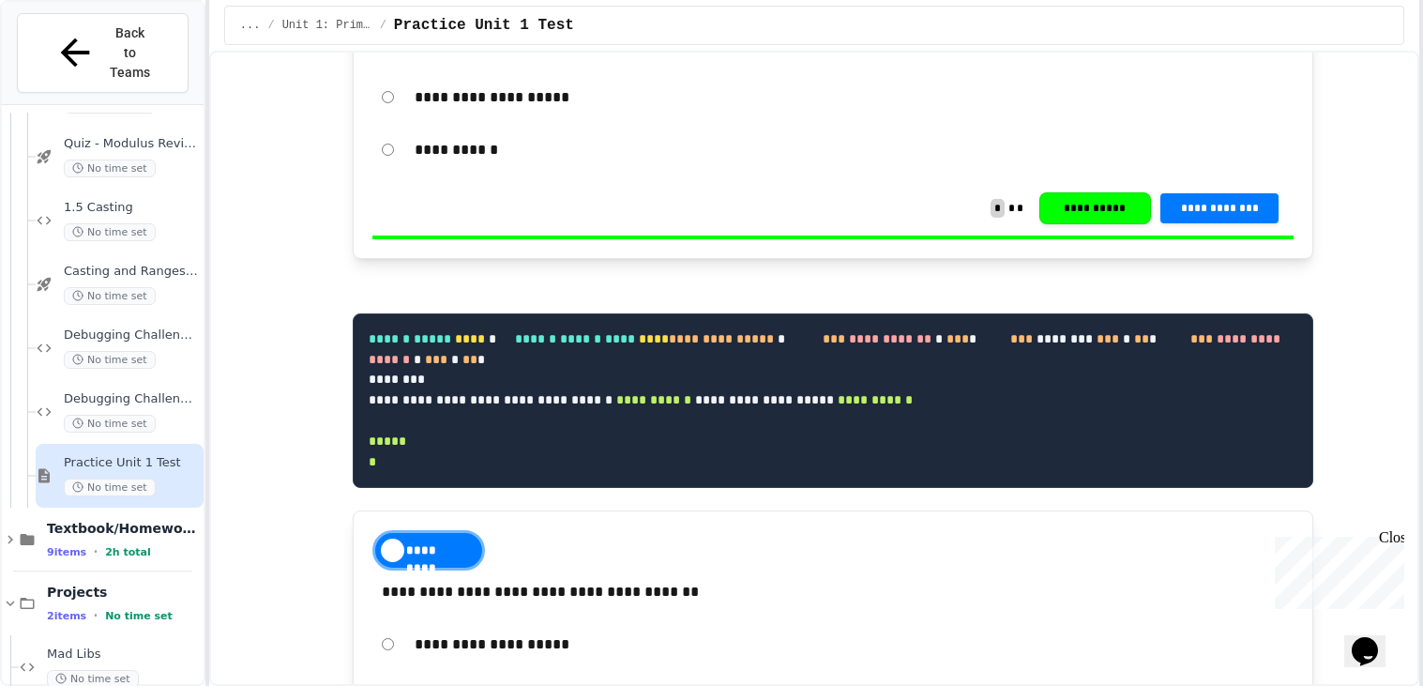
scroll to position [4008, 0]
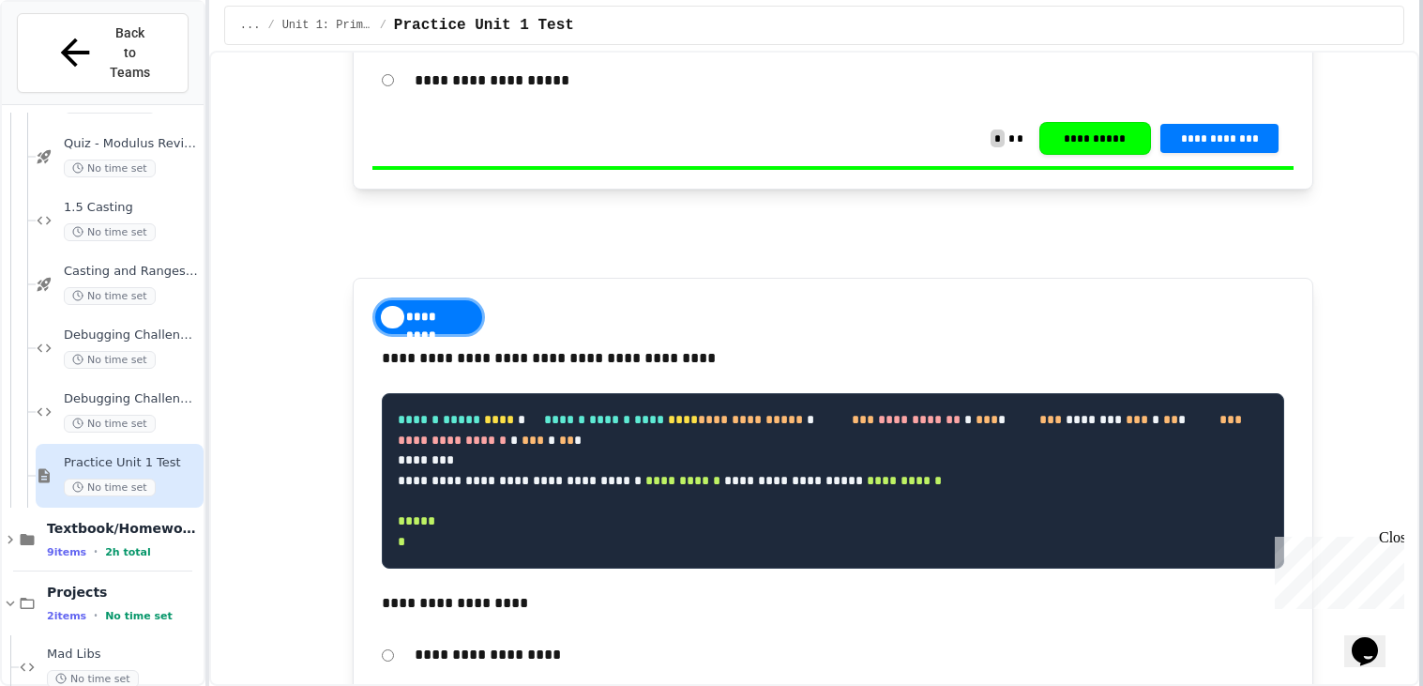
click at [1332, 220] on div "**********" at bounding box center [711, 343] width 1423 height 686
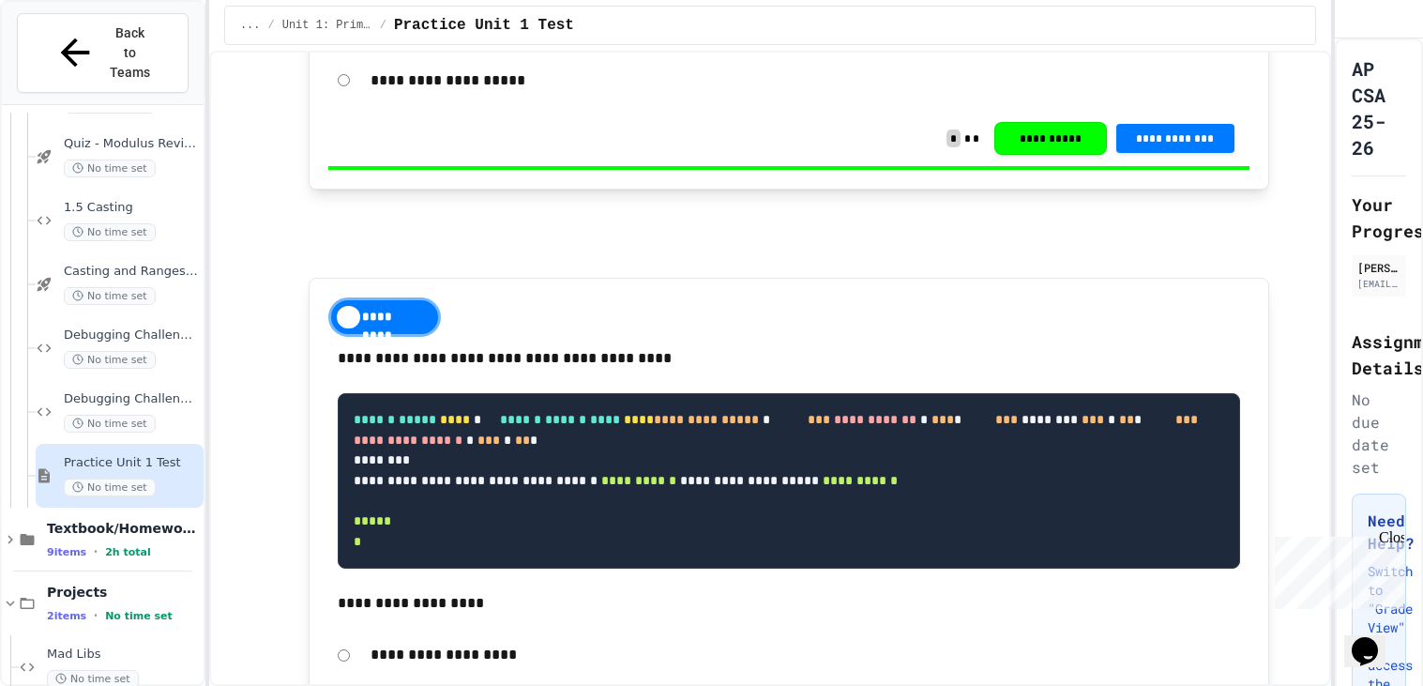
click at [0, 341] on div "**********" at bounding box center [711, 343] width 1423 height 686
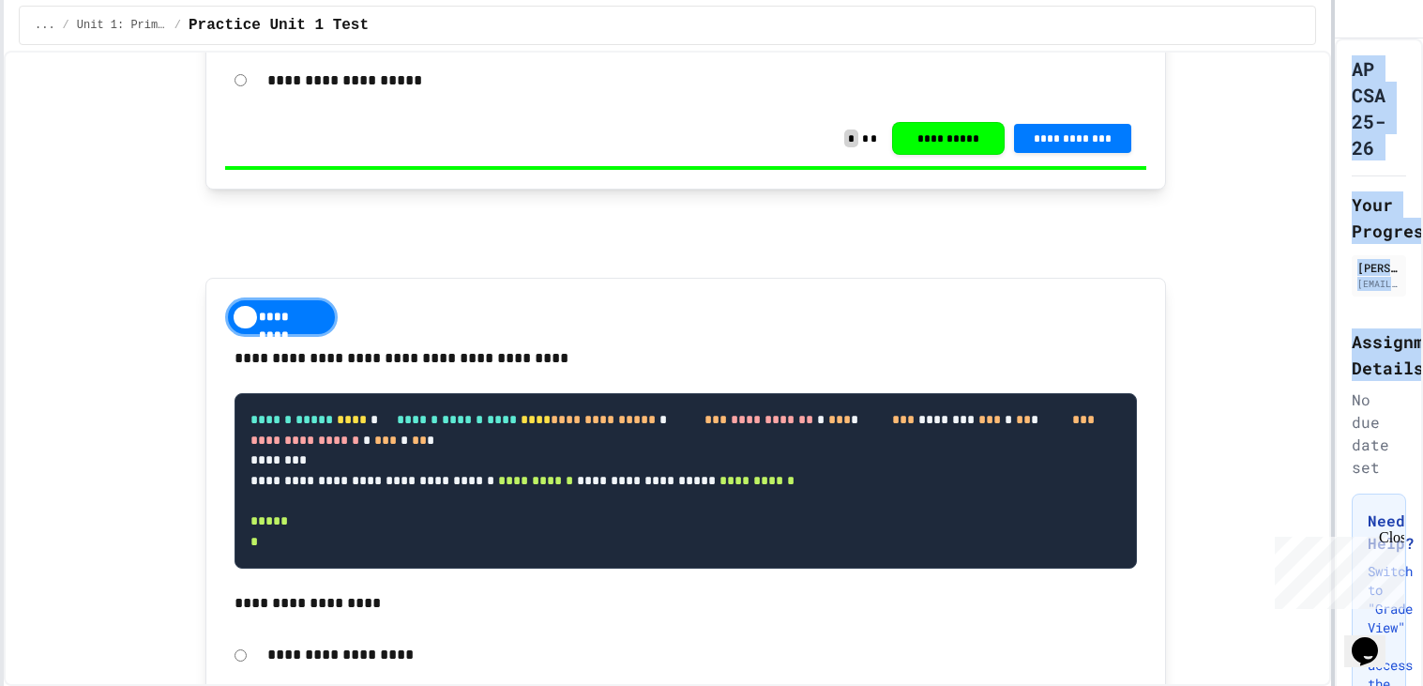
click at [1331, 402] on div "**********" at bounding box center [711, 343] width 1423 height 686
click at [1230, 369] on div "**********" at bounding box center [711, 343] width 1423 height 686
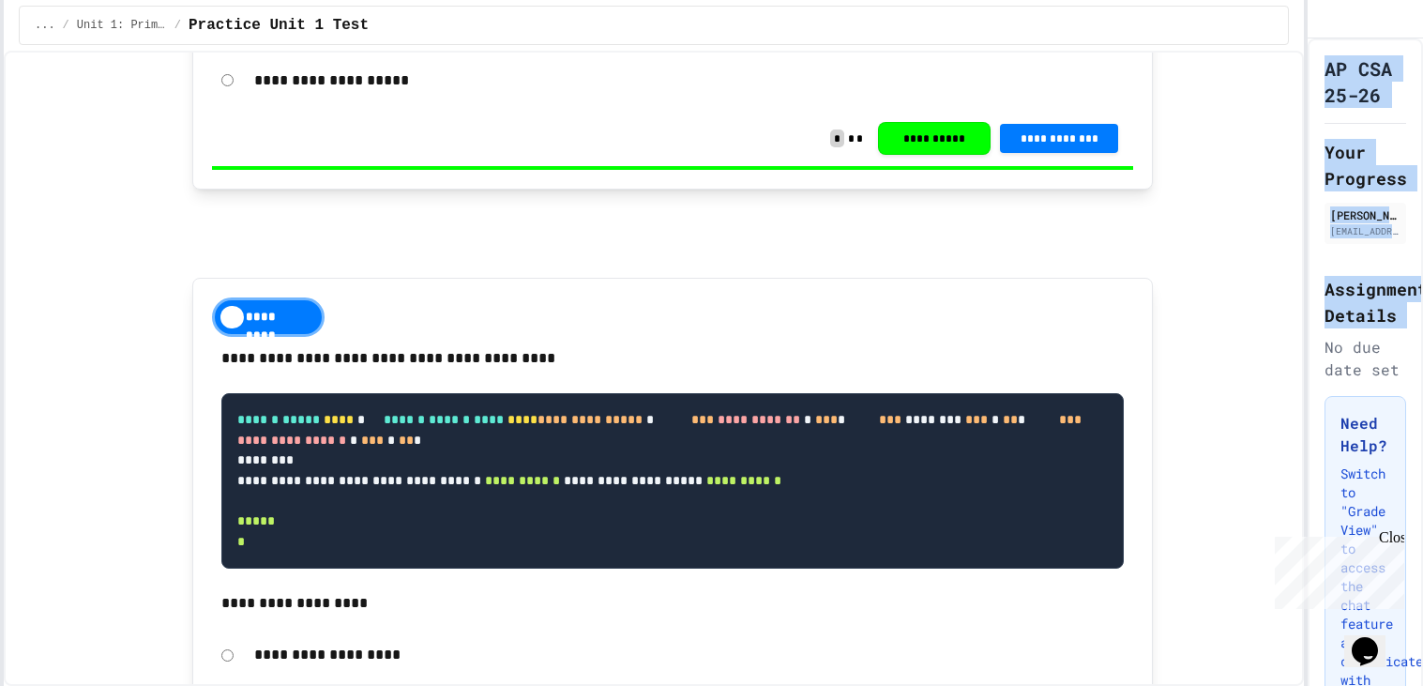
click at [1068, 270] on p at bounding box center [672, 258] width 961 height 24
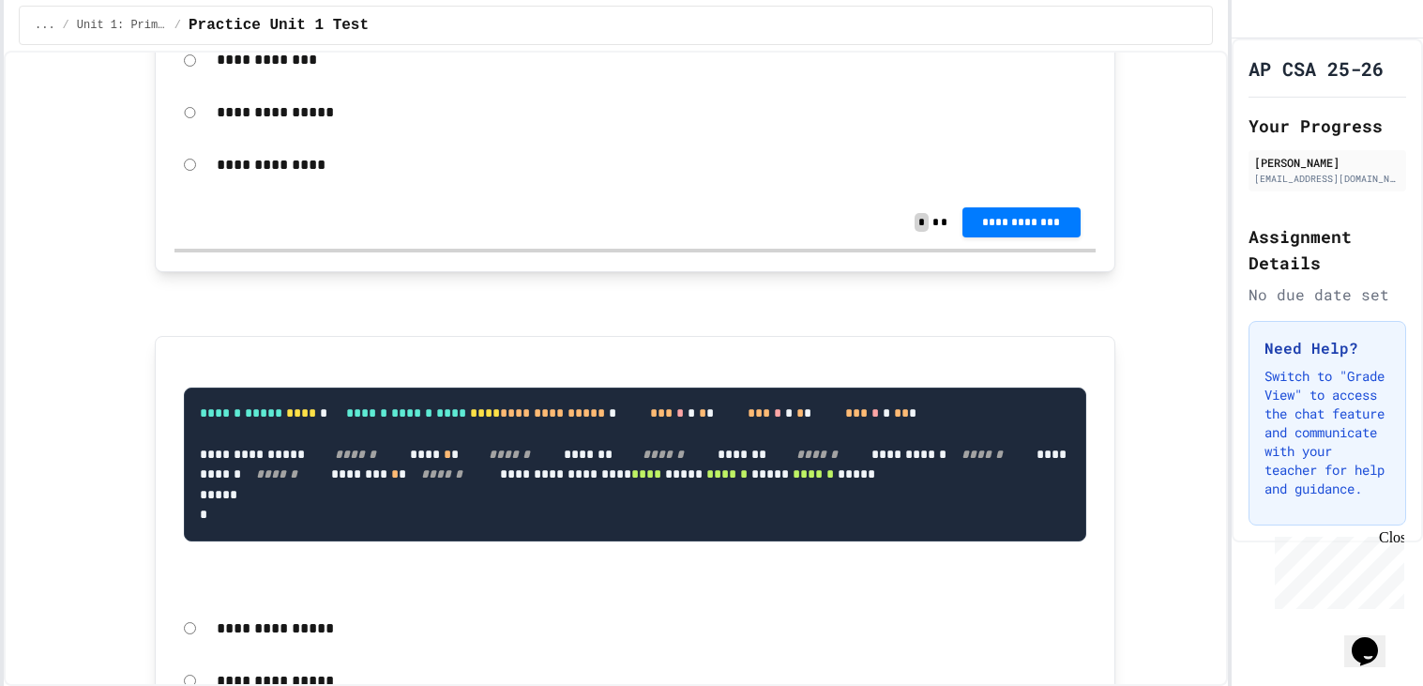
scroll to position [17580, 0]
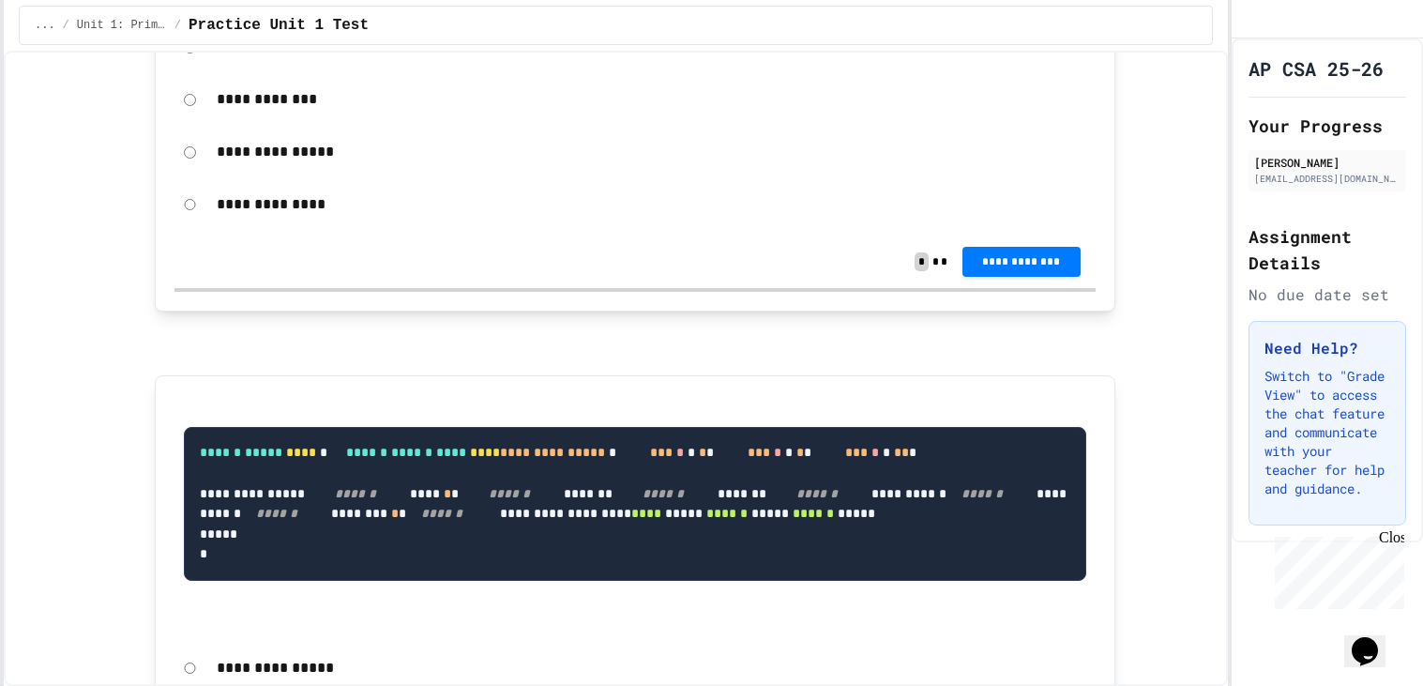
scroll to position [17618, 0]
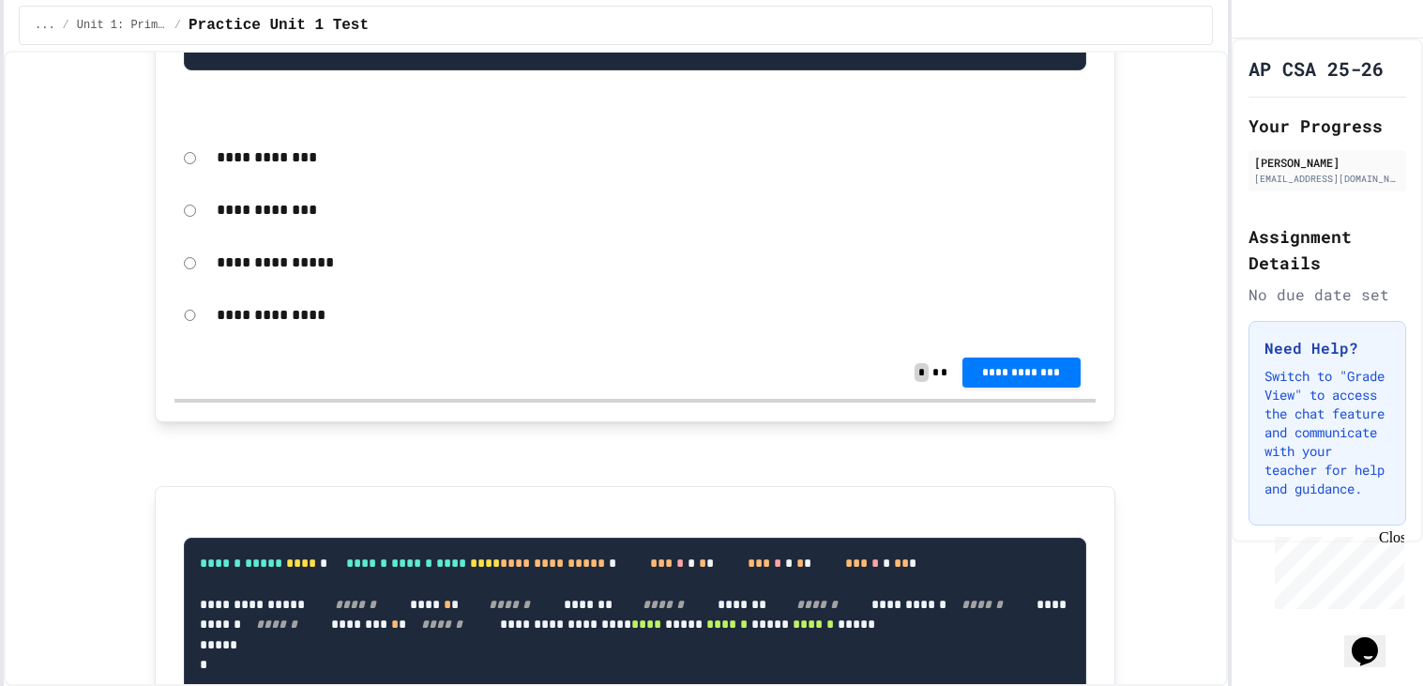
scroll to position [17460, 0]
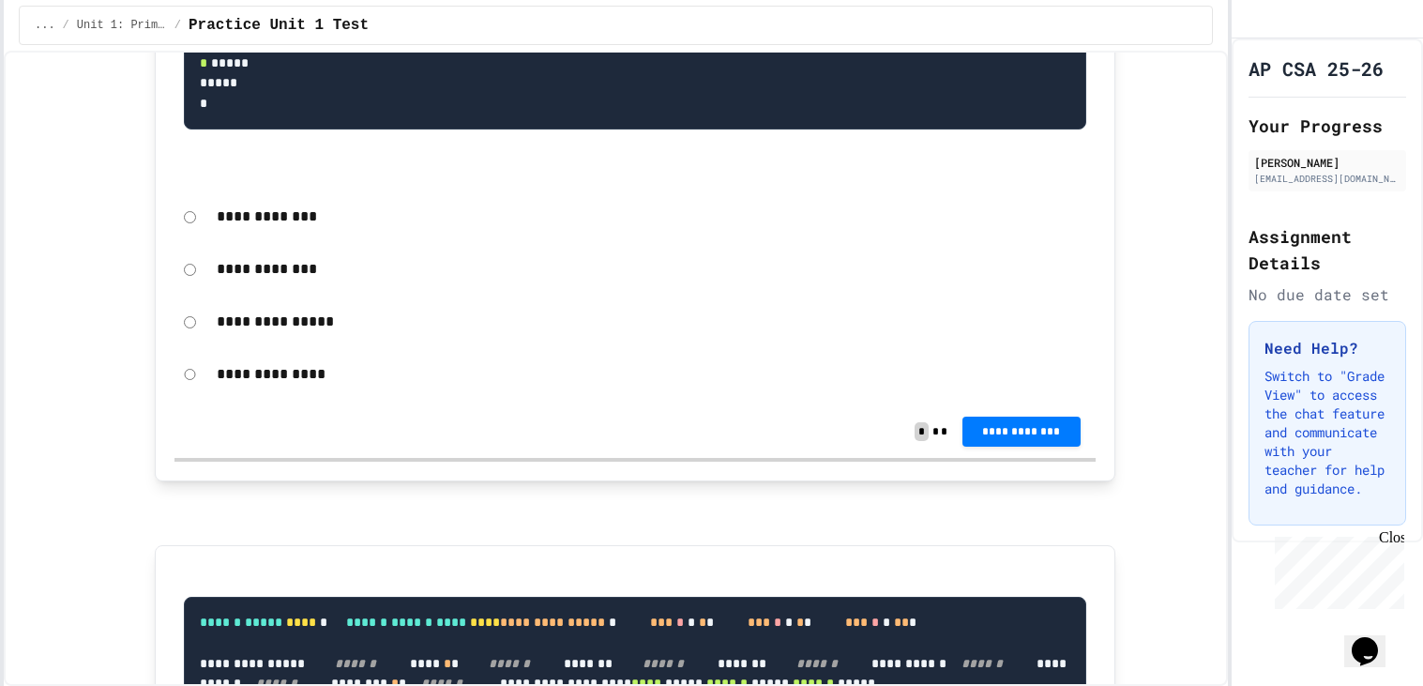
scroll to position [17353, 0]
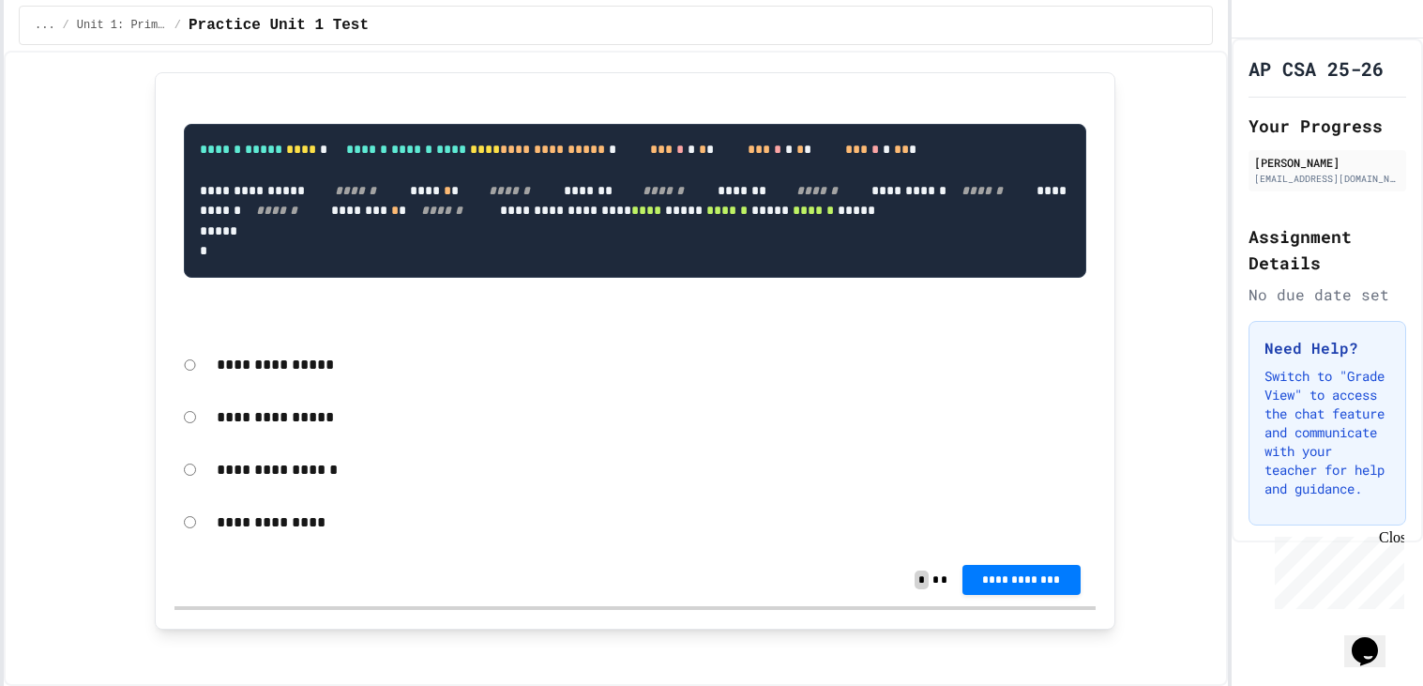
scroll to position [17929, 0]
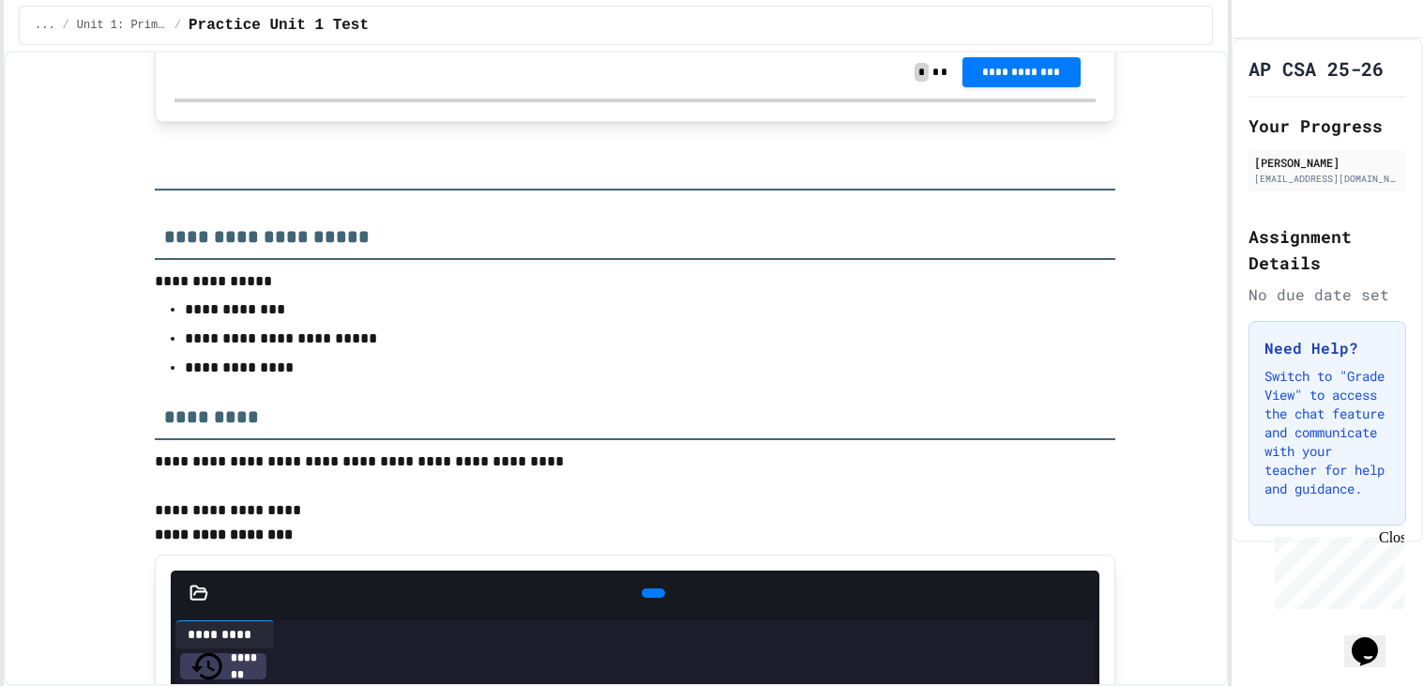
scroll to position [18391, 0]
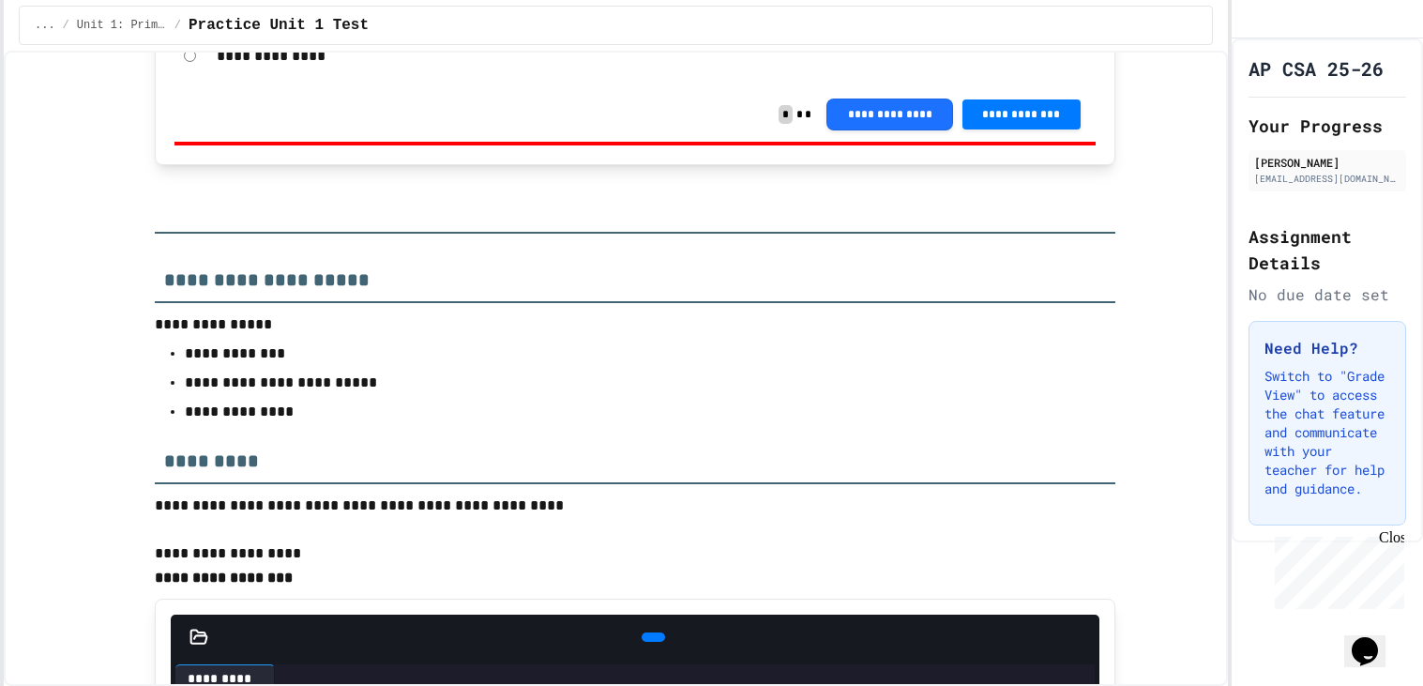
scroll to position [18430, 0]
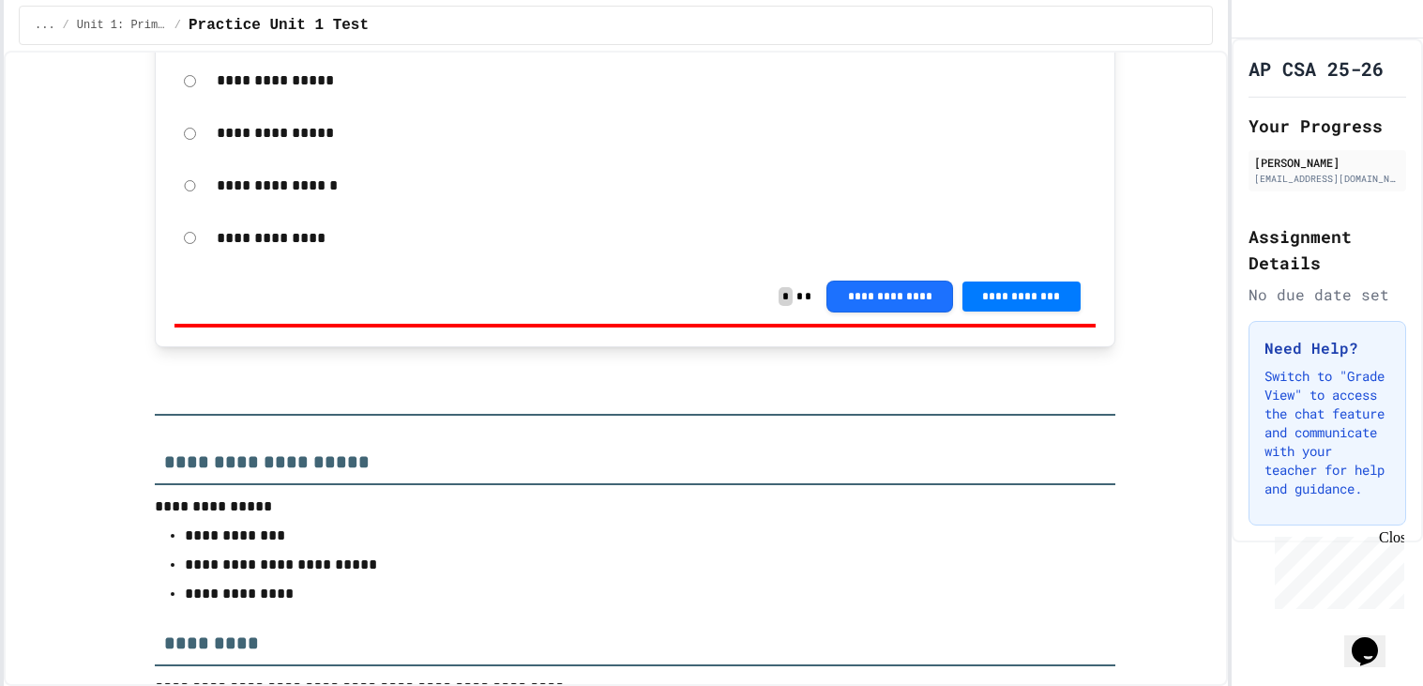
scroll to position [18204, 0]
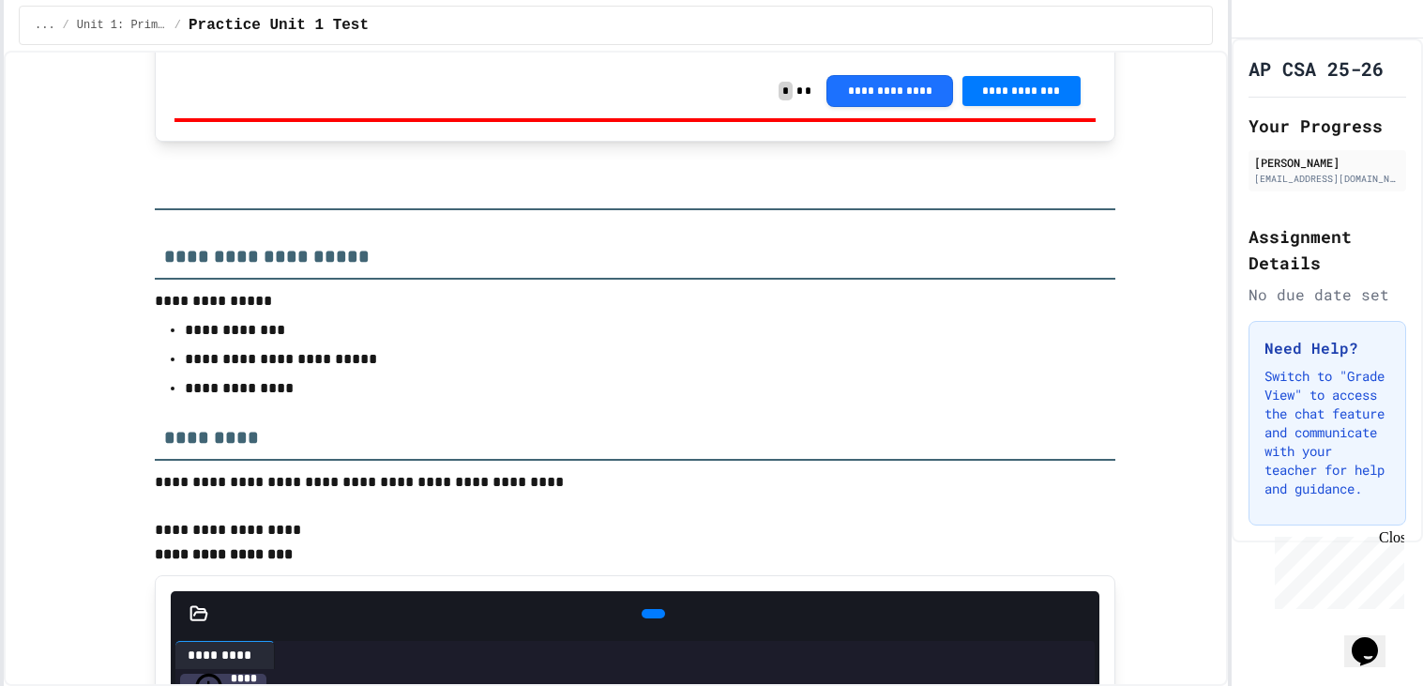
scroll to position [18324, 0]
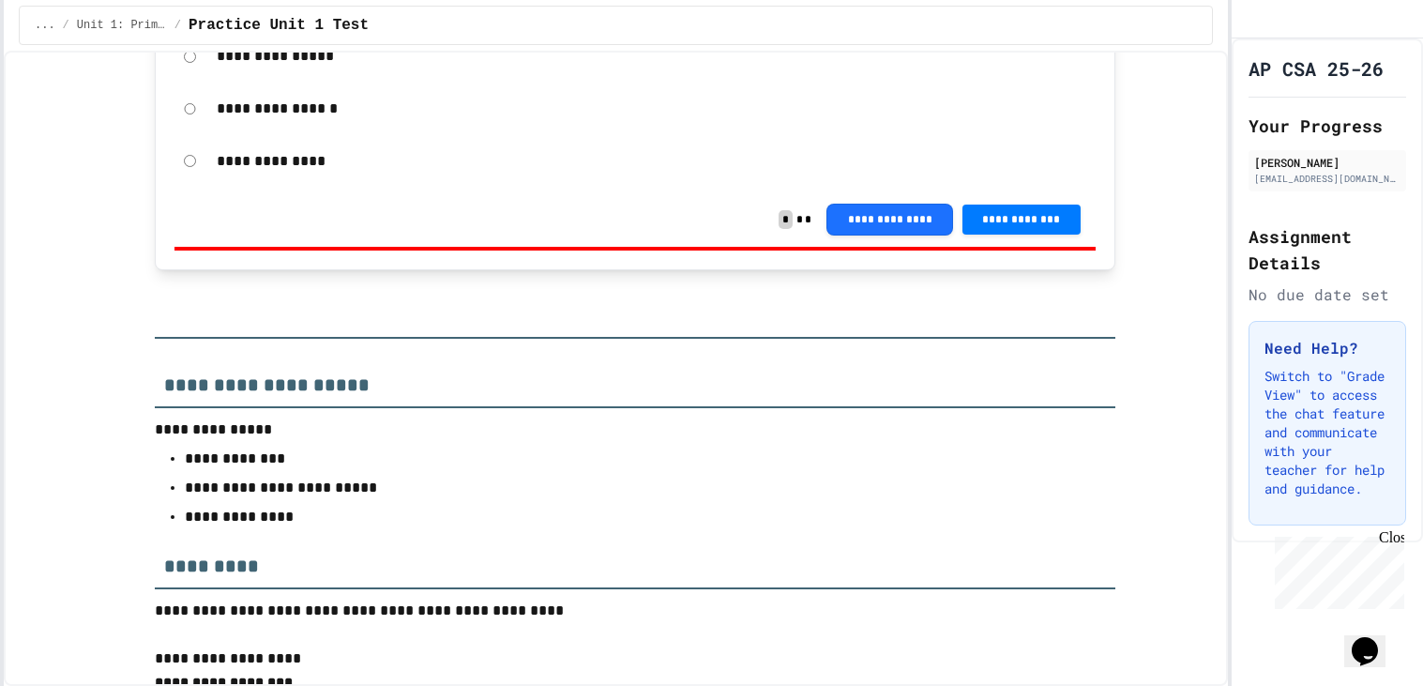
scroll to position [18458, 0]
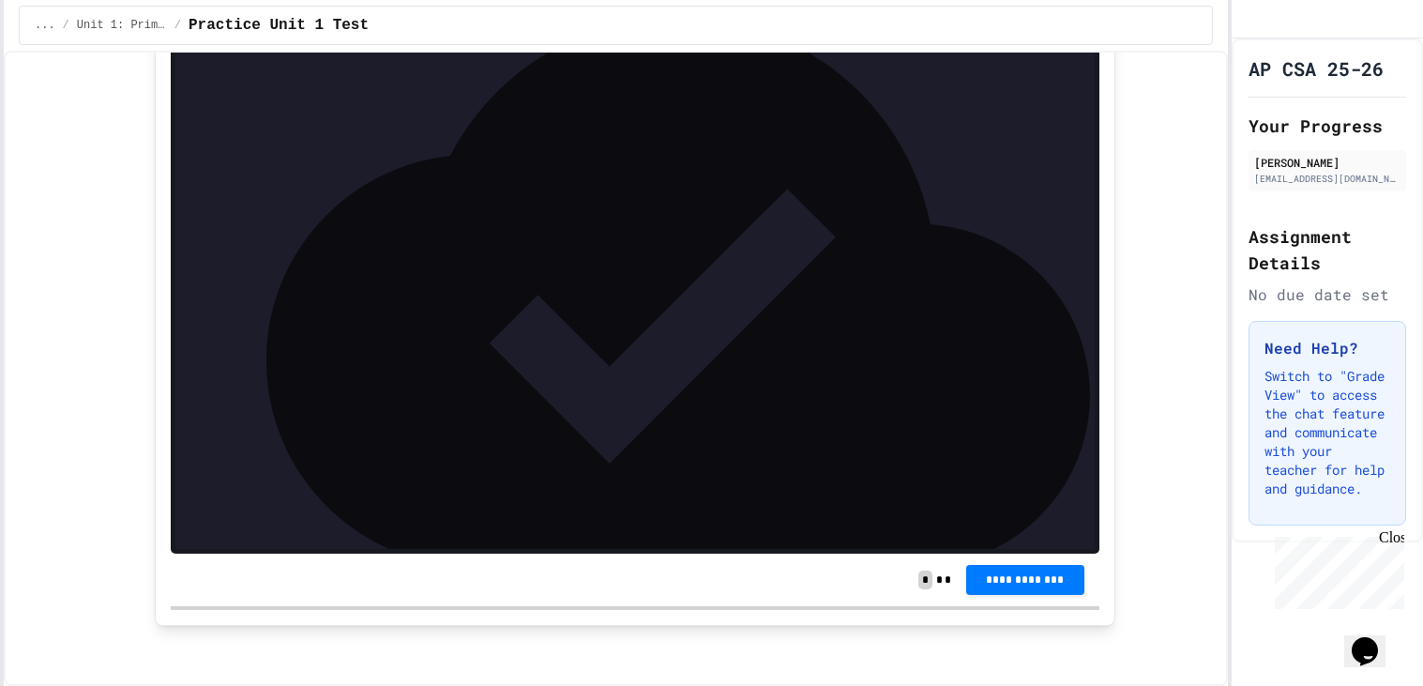
scroll to position [20267, 0]
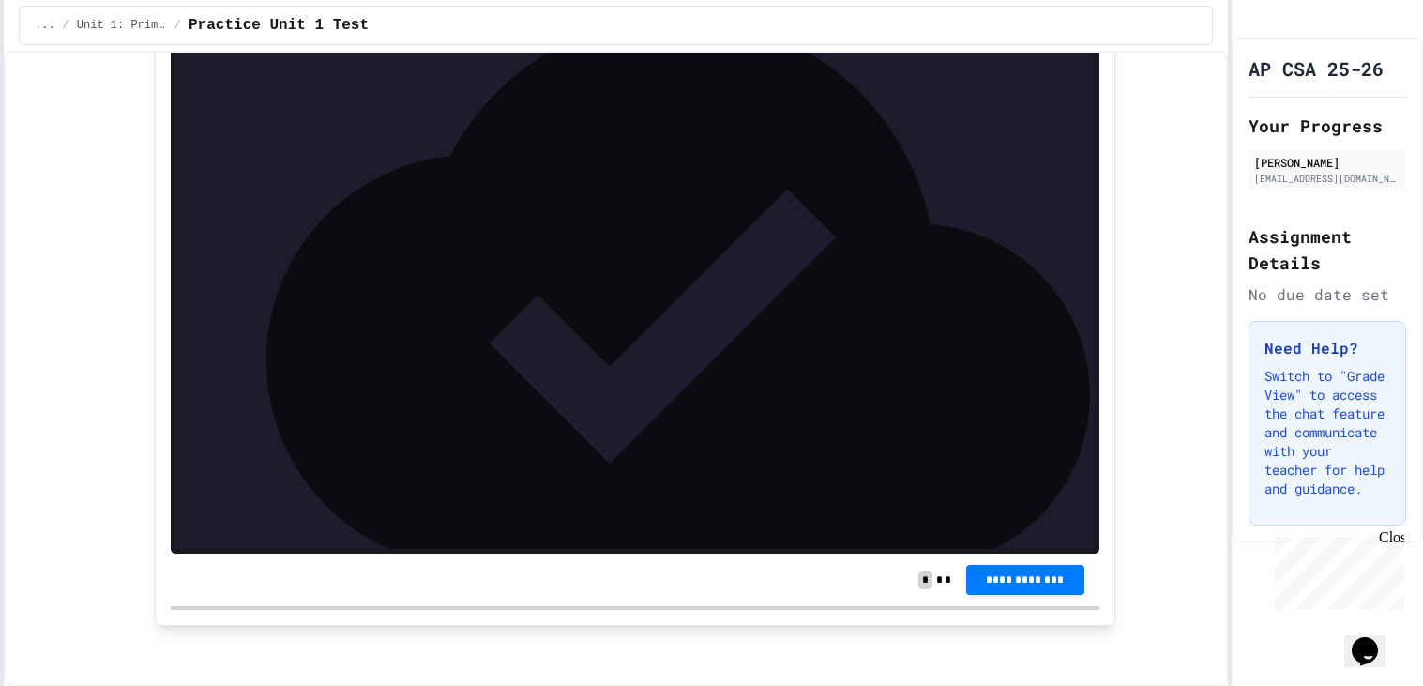
drag, startPoint x: 250, startPoint y: 317, endPoint x: 231, endPoint y: 319, distance: 19.8
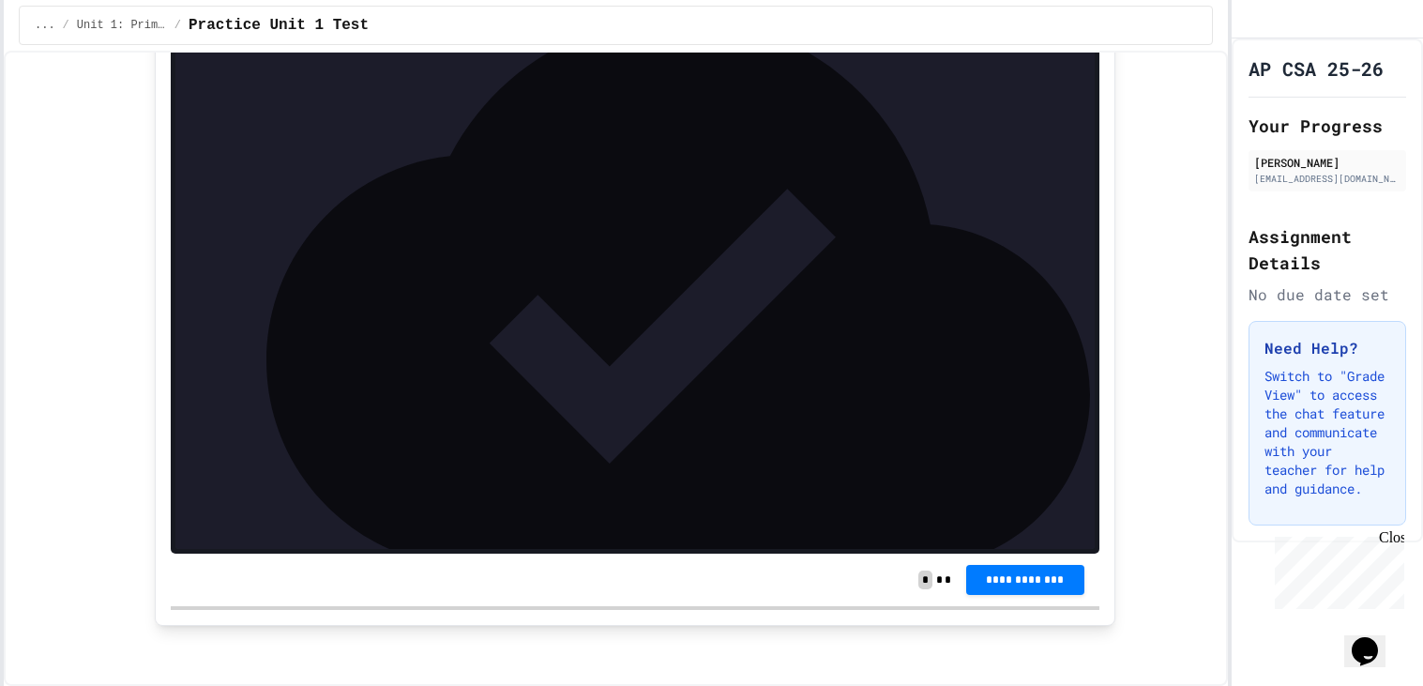
drag, startPoint x: 350, startPoint y: 129, endPoint x: 386, endPoint y: 127, distance: 36.6
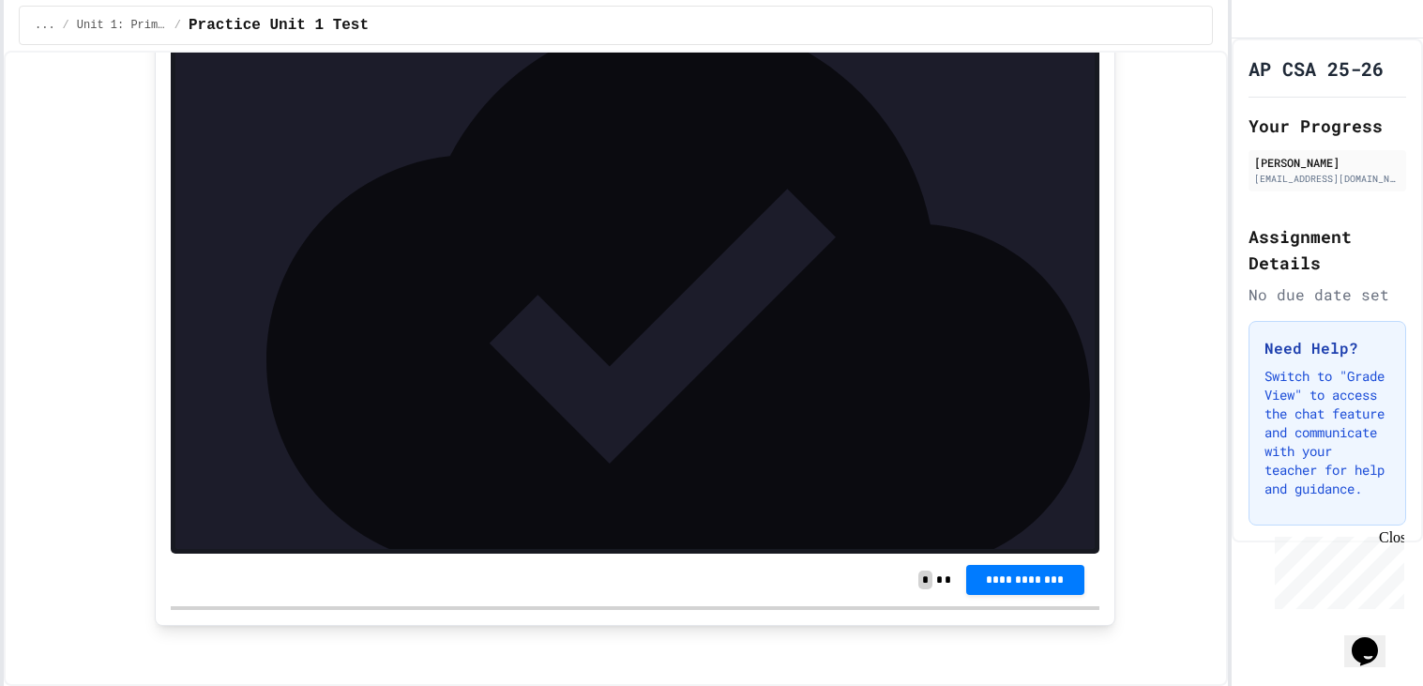
scroll to position [173, 0]
drag, startPoint x: 278, startPoint y: 320, endPoint x: 373, endPoint y: 319, distance: 95.7
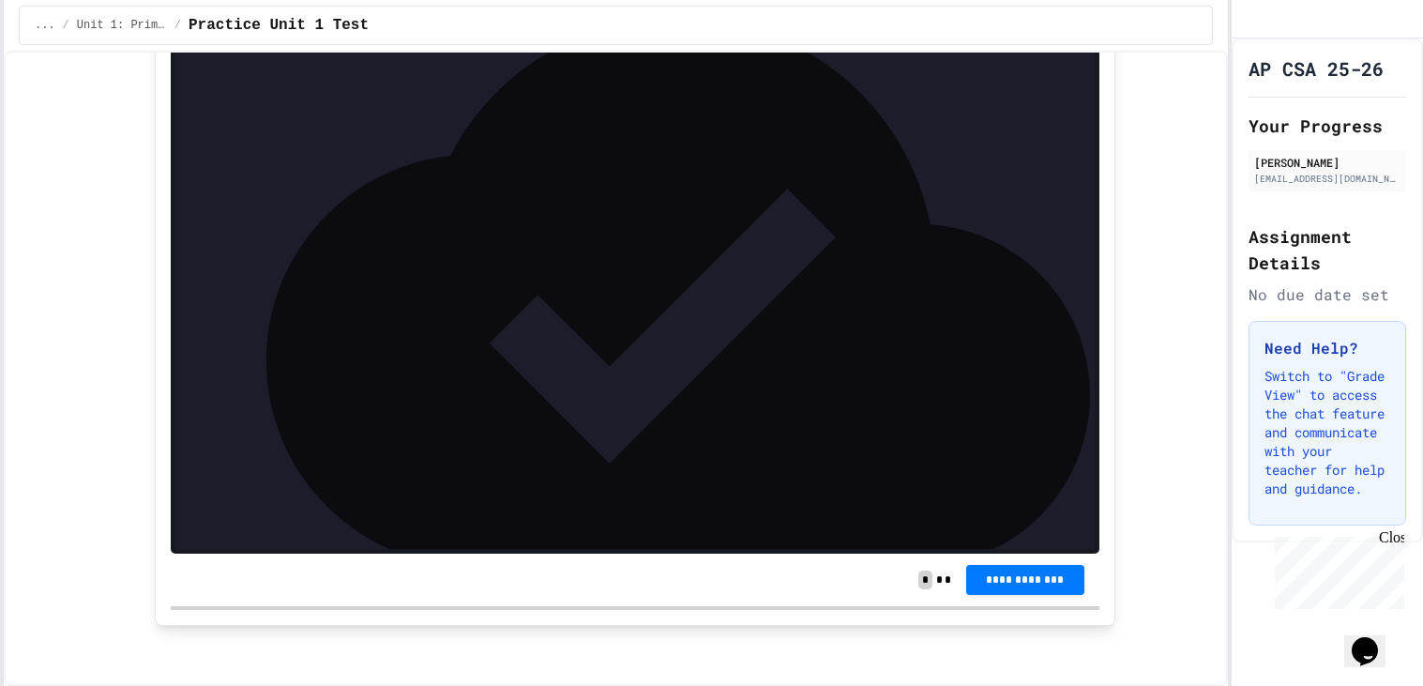
drag, startPoint x: 369, startPoint y: 359, endPoint x: 280, endPoint y: 361, distance: 88.2
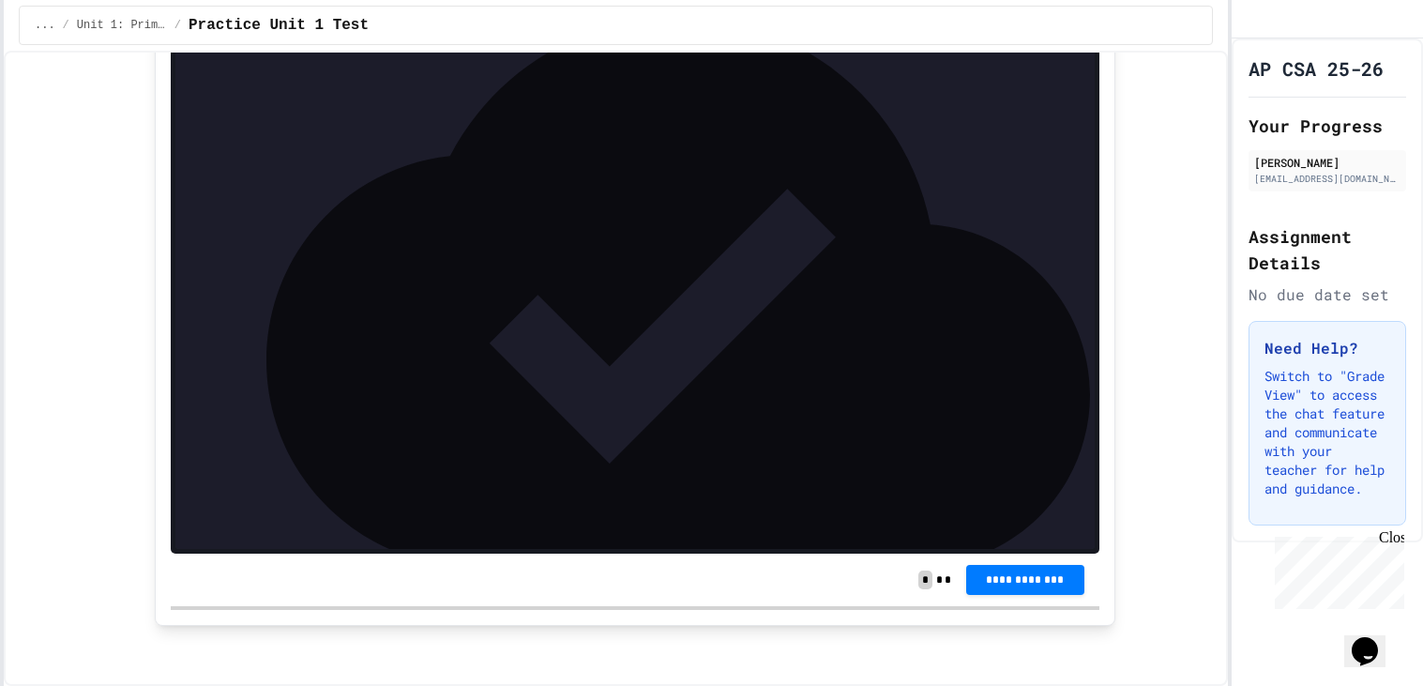
scroll to position [0, 0]
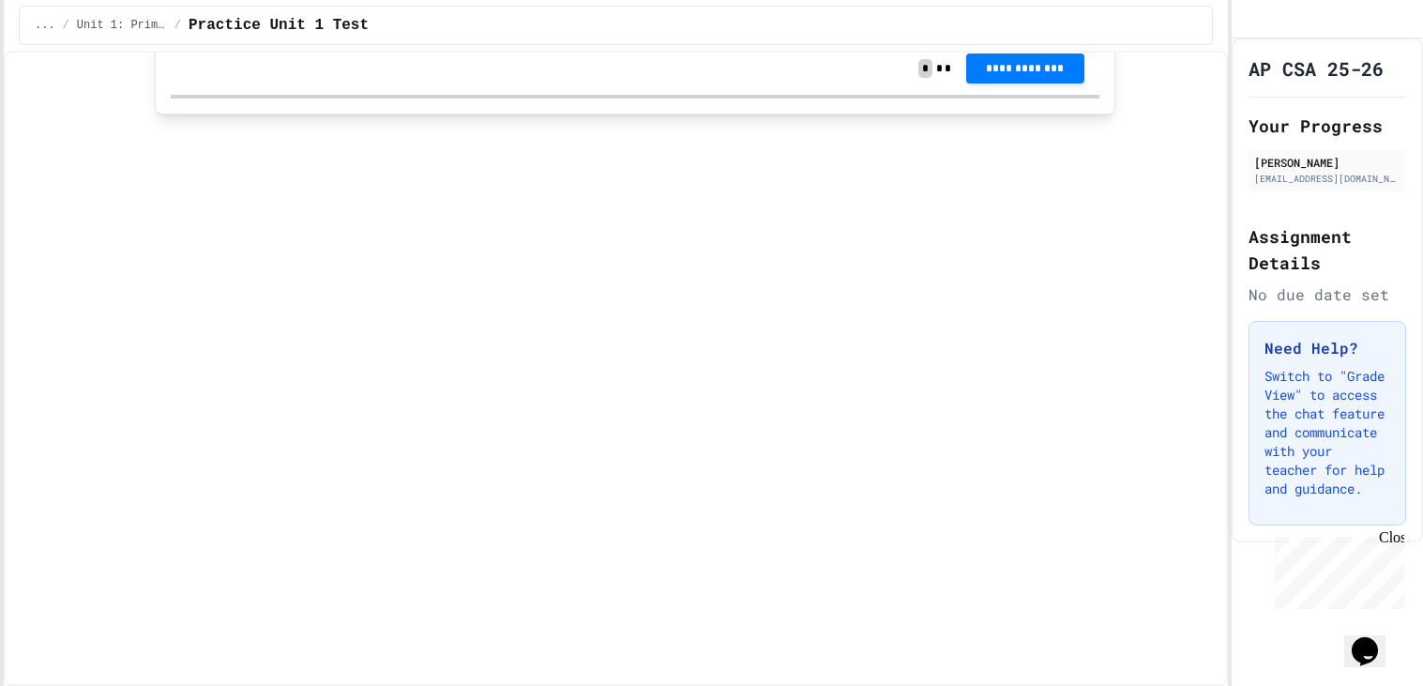
scroll to position [328, 0]
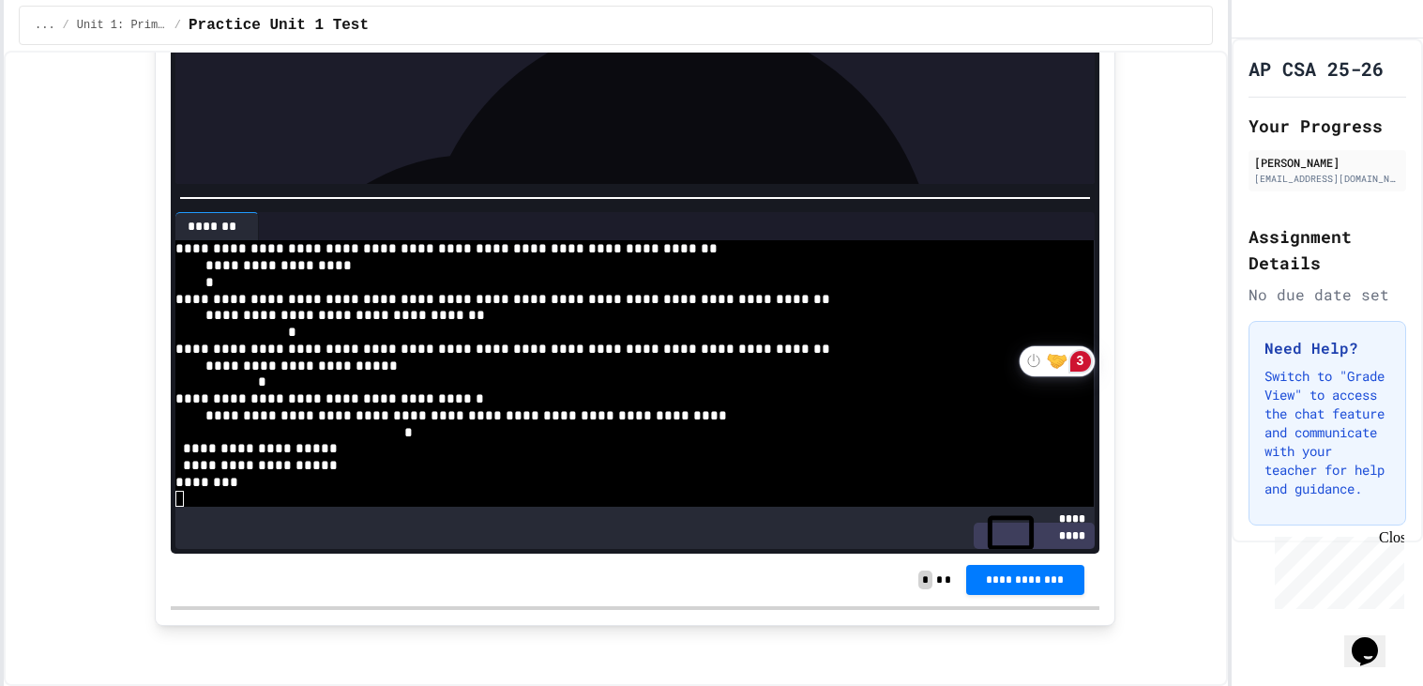
scroll to position [166, 0]
click at [1037, 363] on icon "Turn off Grammarly on this website" at bounding box center [1033, 361] width 11 height 12
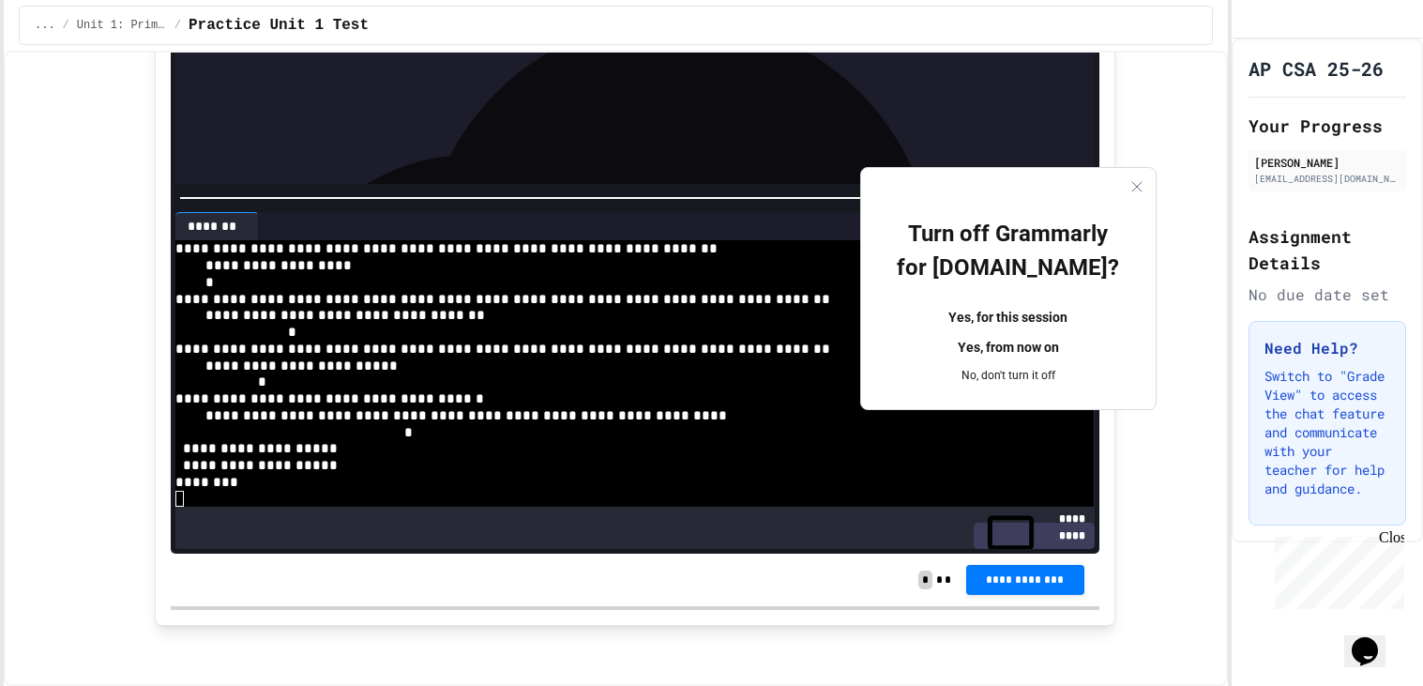
click at [1129, 185] on icon "Close" at bounding box center [1136, 186] width 15 height 15
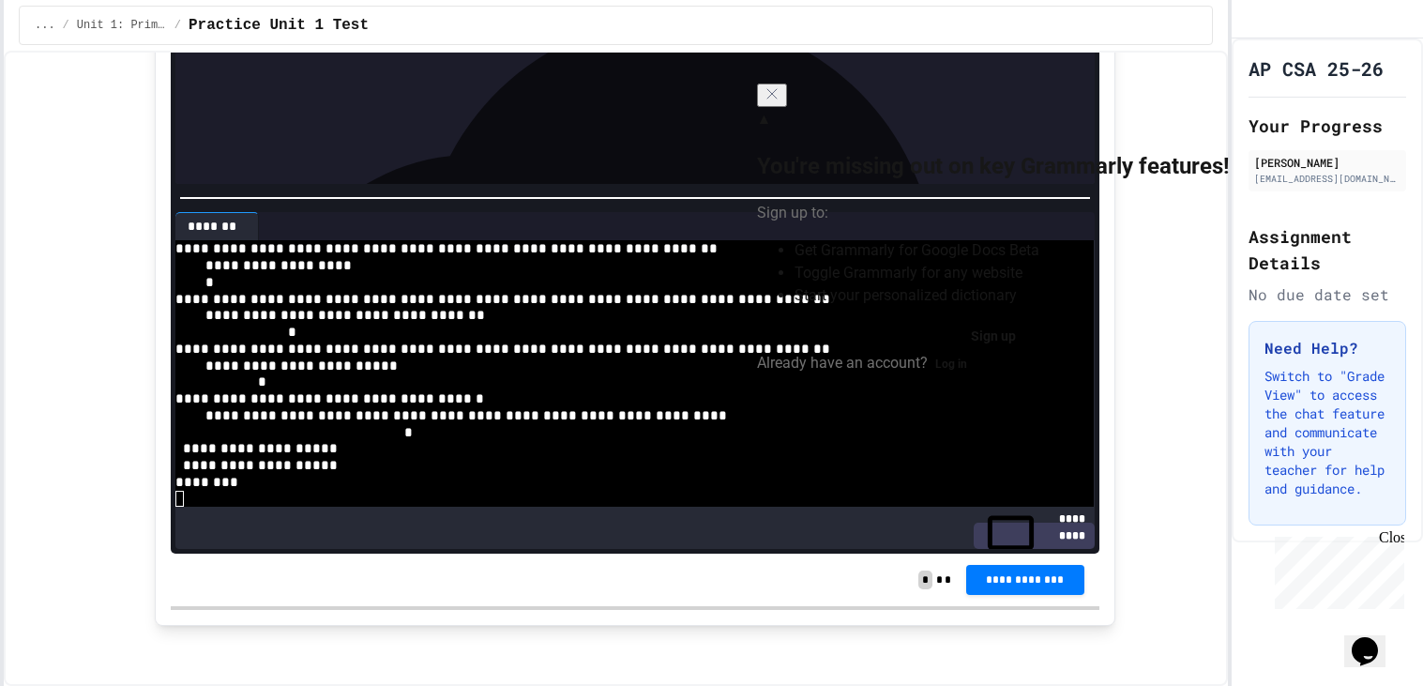
click at [1060, 130] on div "▲" at bounding box center [993, 119] width 473 height 23
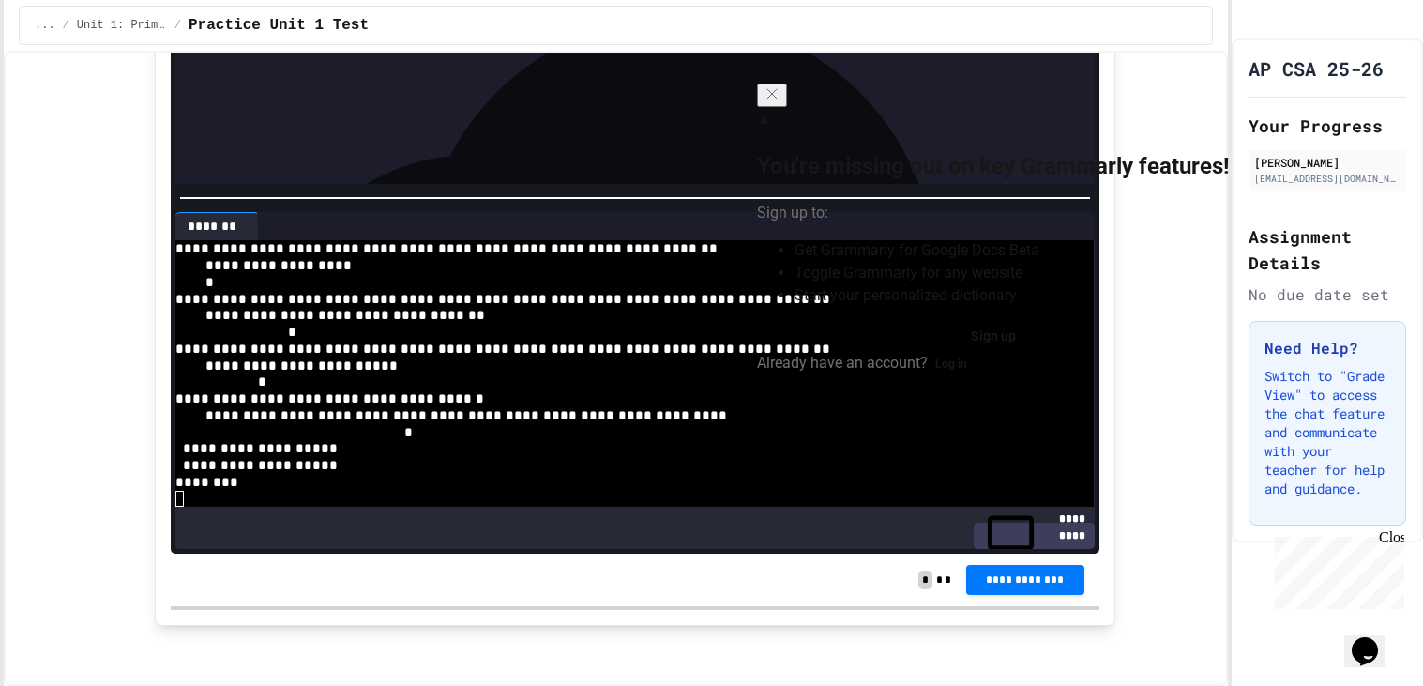
click at [1009, 101] on div "▲ You're missing out on key Grammarly features! Sign up to: Get Grammarly for G…" at bounding box center [993, 229] width 473 height 292
click at [780, 101] on icon "Close" at bounding box center [772, 93] width 15 height 15
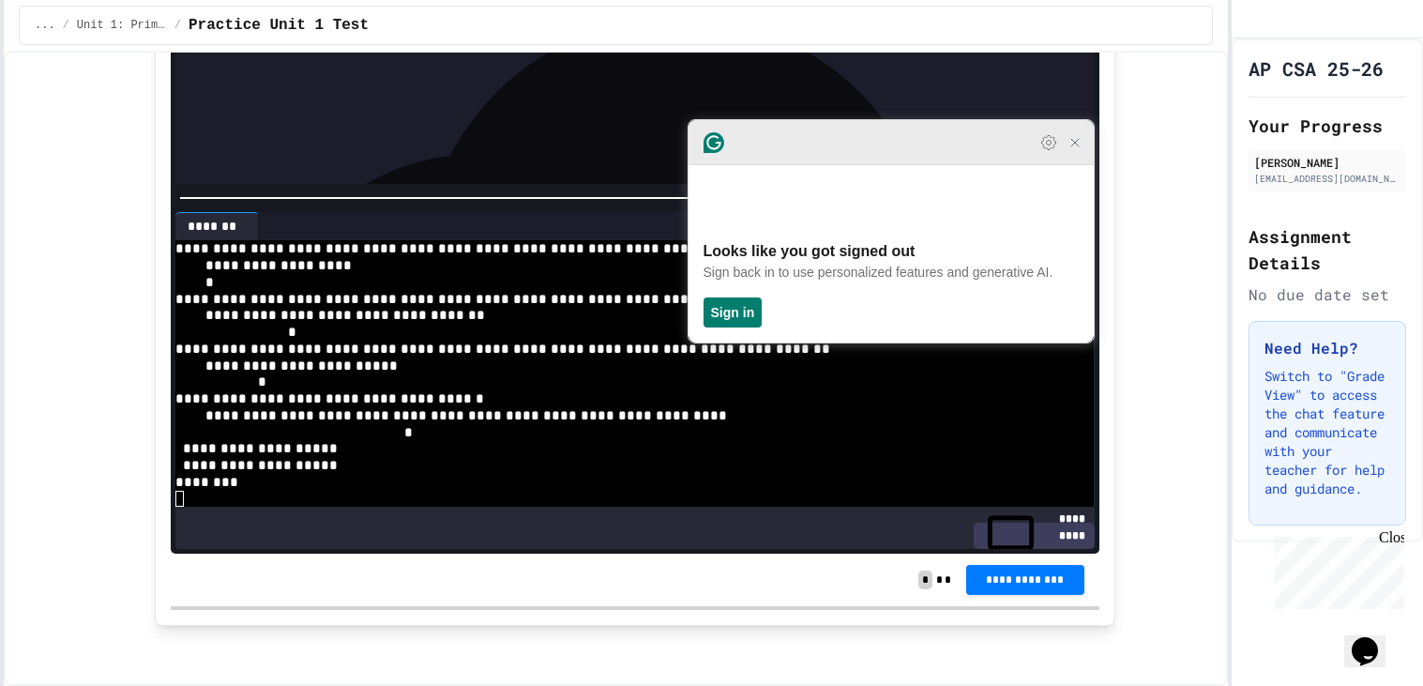
click at [1077, 150] on icon "Close Grammarly Assistant" at bounding box center [1074, 142] width 15 height 15
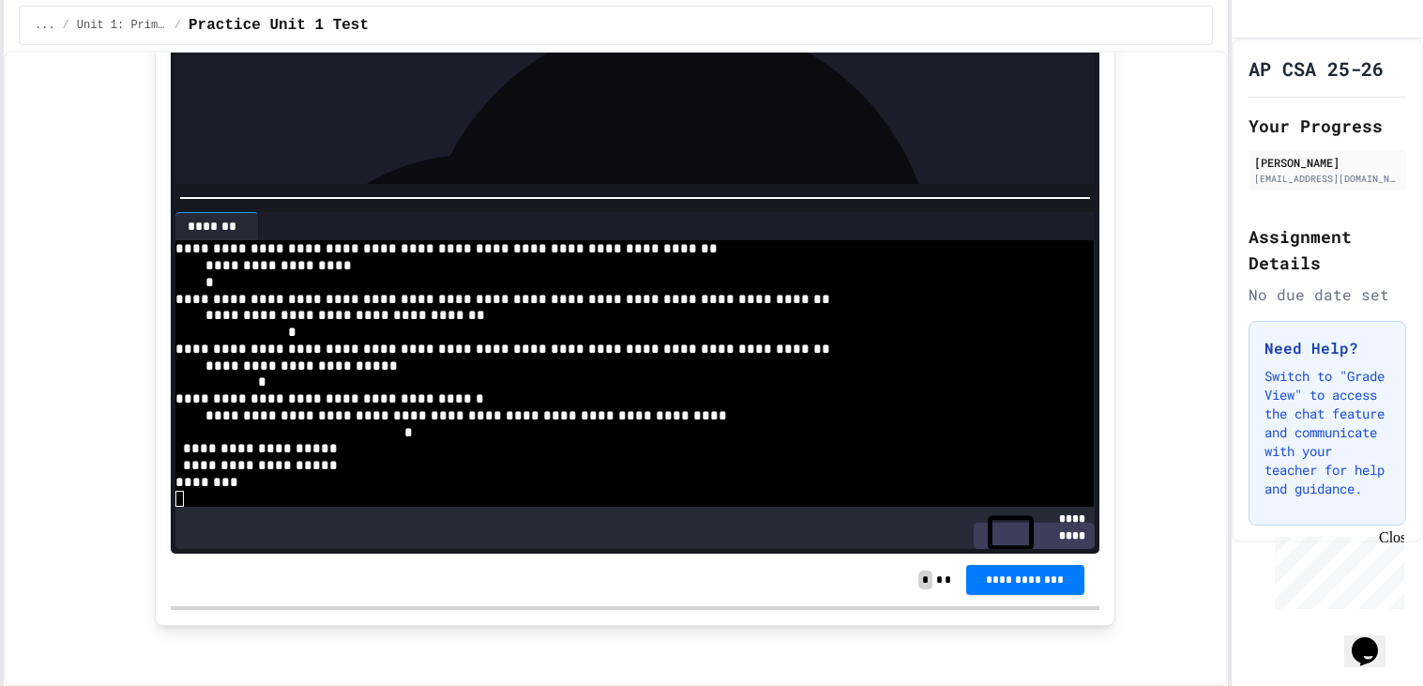
scroll to position [366, 0]
click at [787, 93] on button at bounding box center [772, 94] width 30 height 23
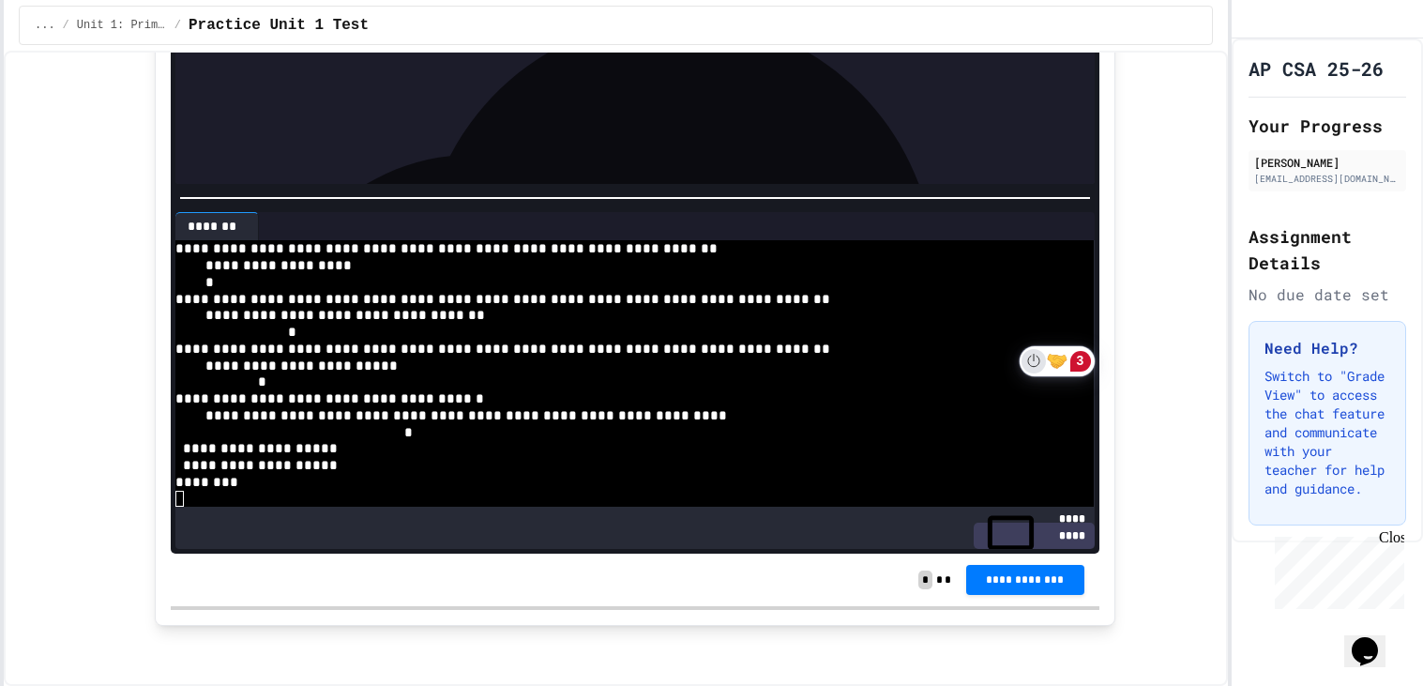
click at [1034, 365] on icon "Turn off Grammarly on this website" at bounding box center [1033, 361] width 13 height 14
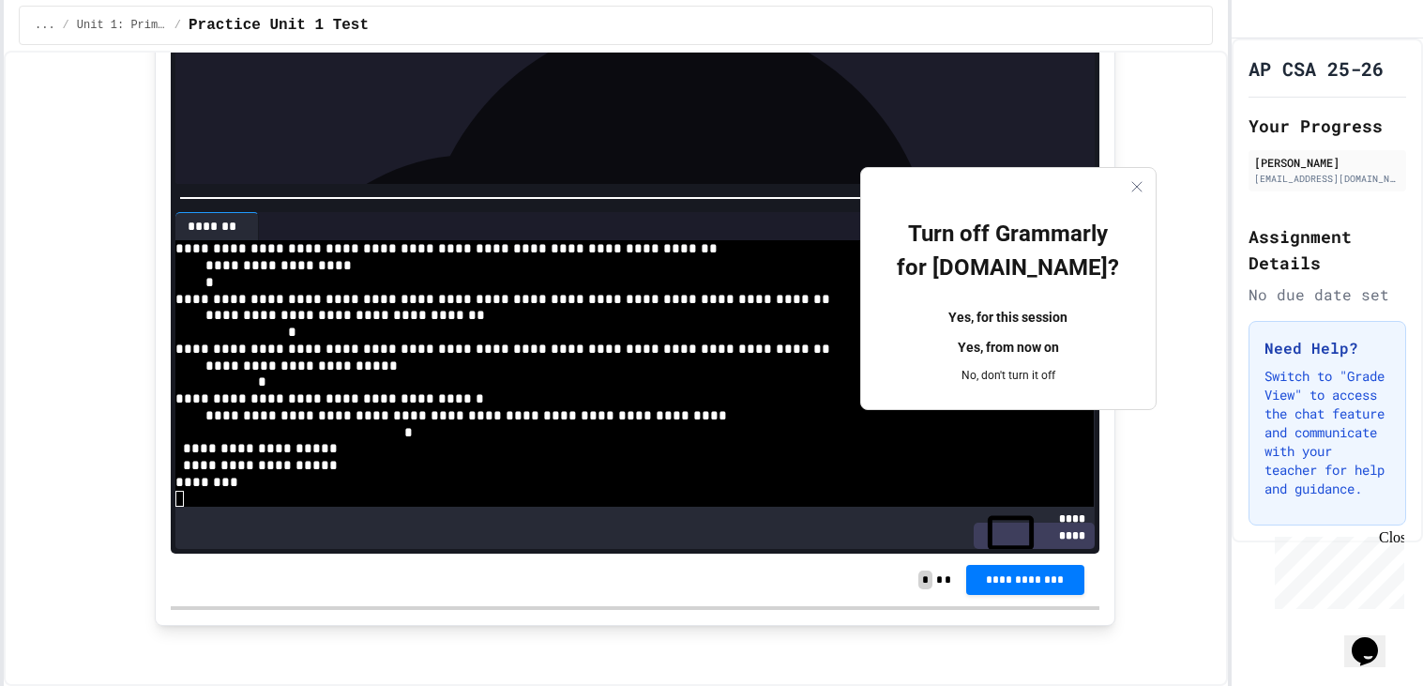
click at [978, 333] on button "Yes, from now on" at bounding box center [1008, 348] width 235 height 30
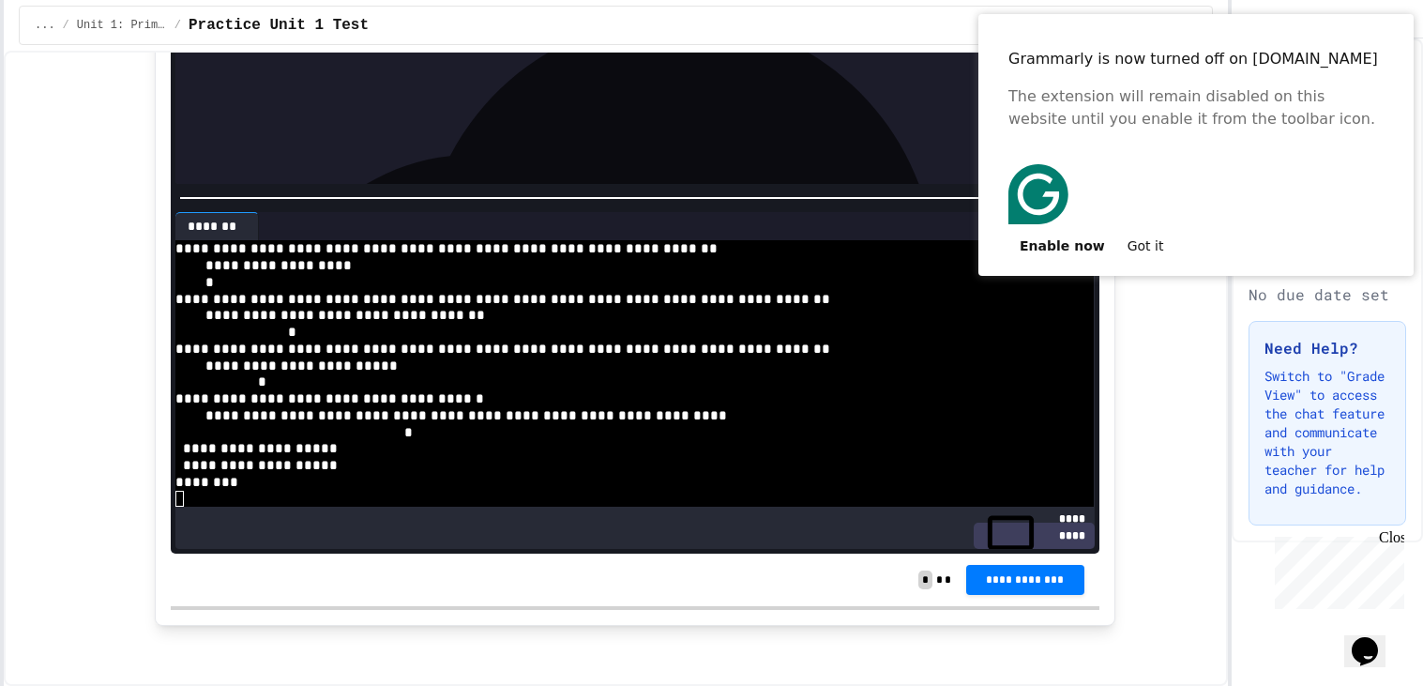
click at [1145, 231] on button "Got it" at bounding box center [1145, 246] width 59 height 30
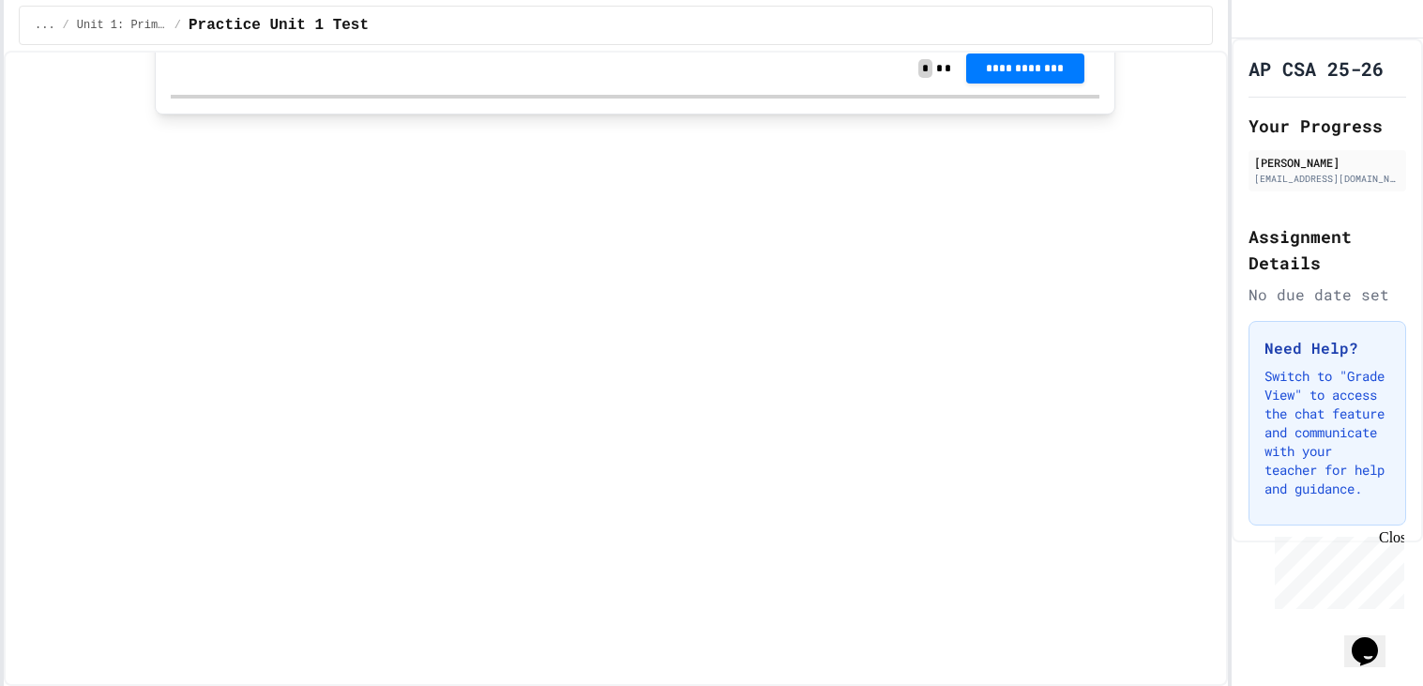
scroll to position [368, 0]
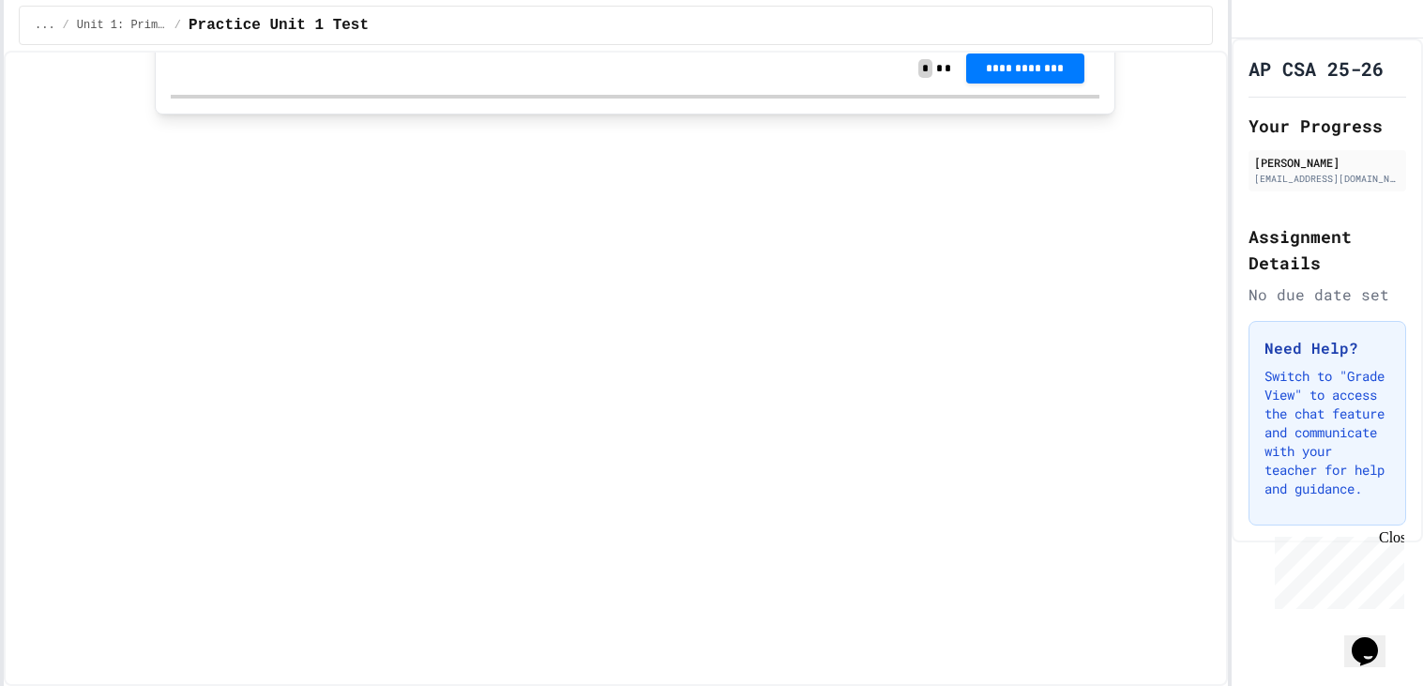
scroll to position [72, 0]
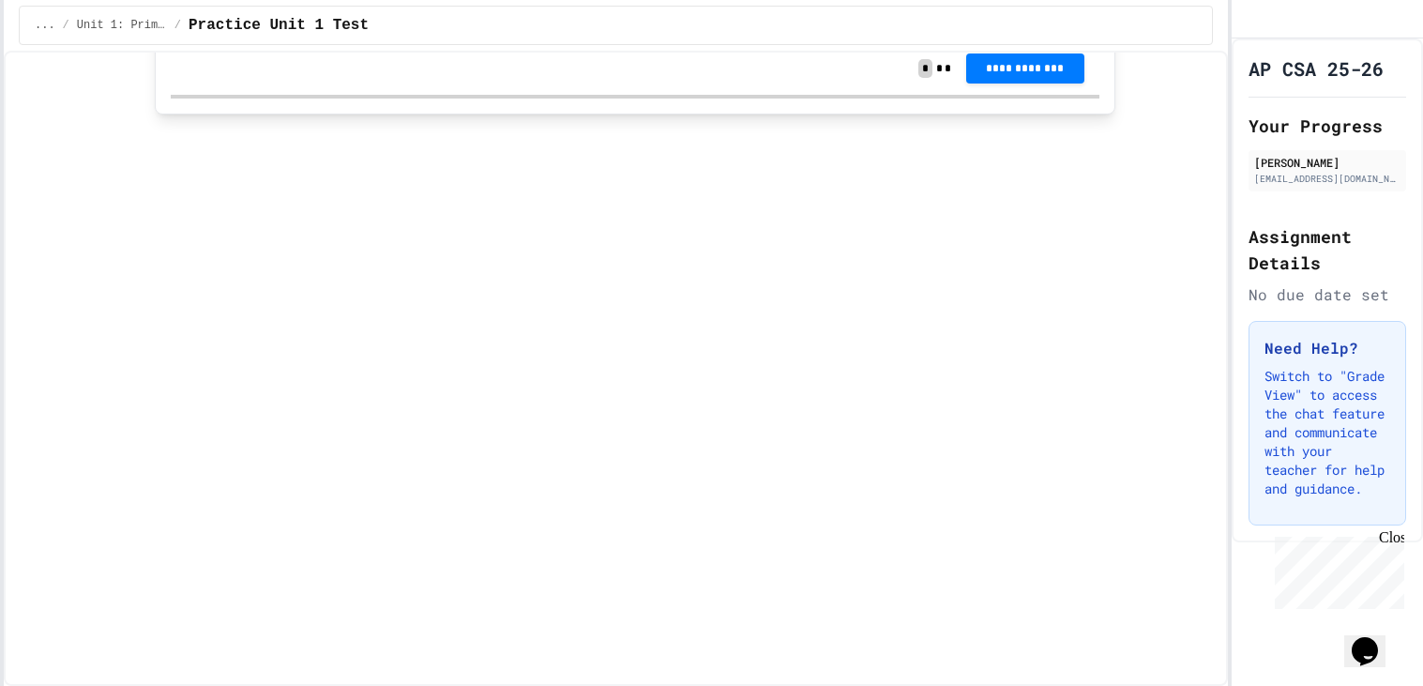
scroll to position [227, 0]
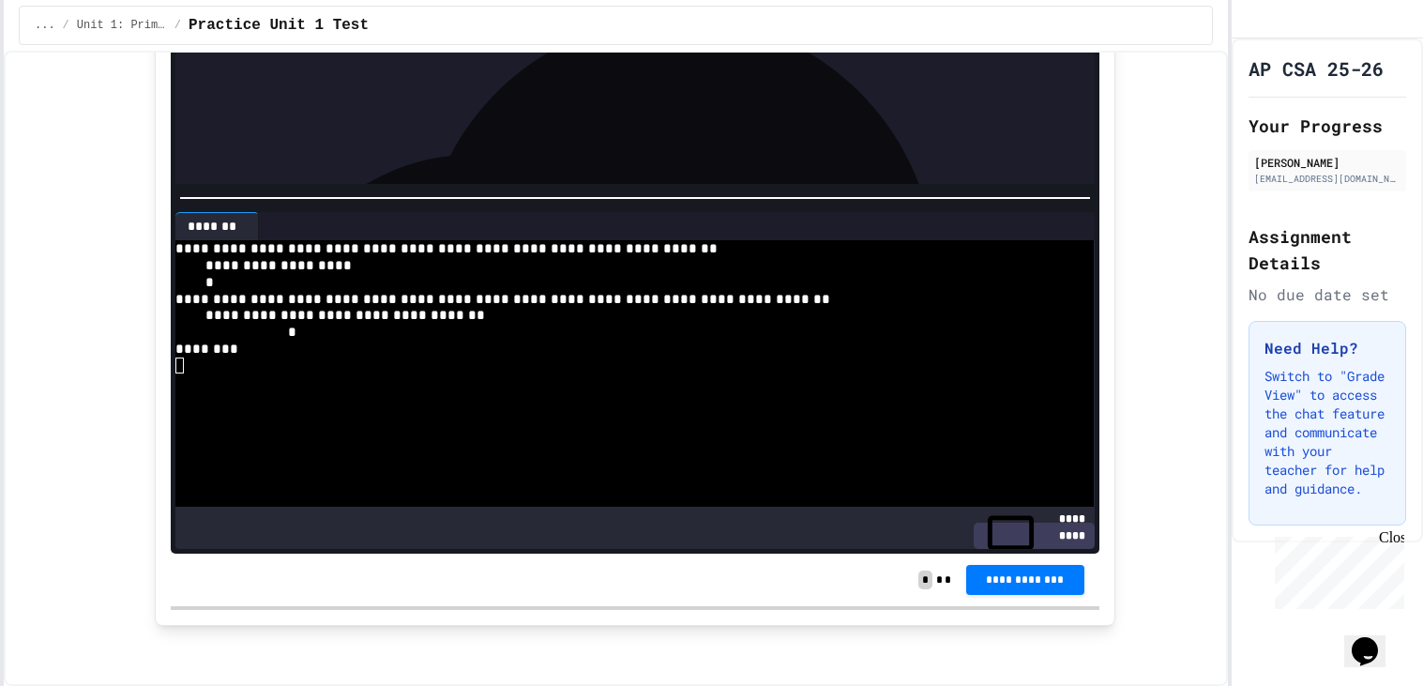
scroll to position [20283, 0]
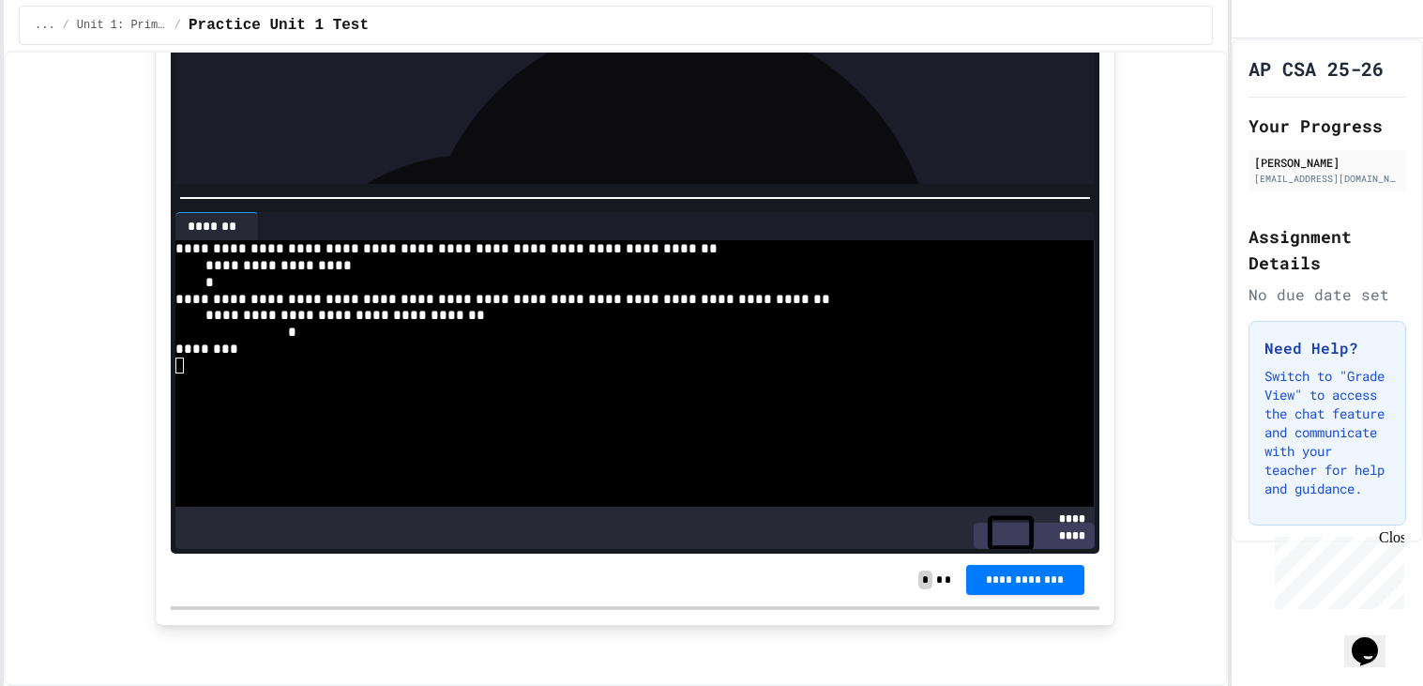
drag, startPoint x: 396, startPoint y: 329, endPoint x: 487, endPoint y: 325, distance: 91.1
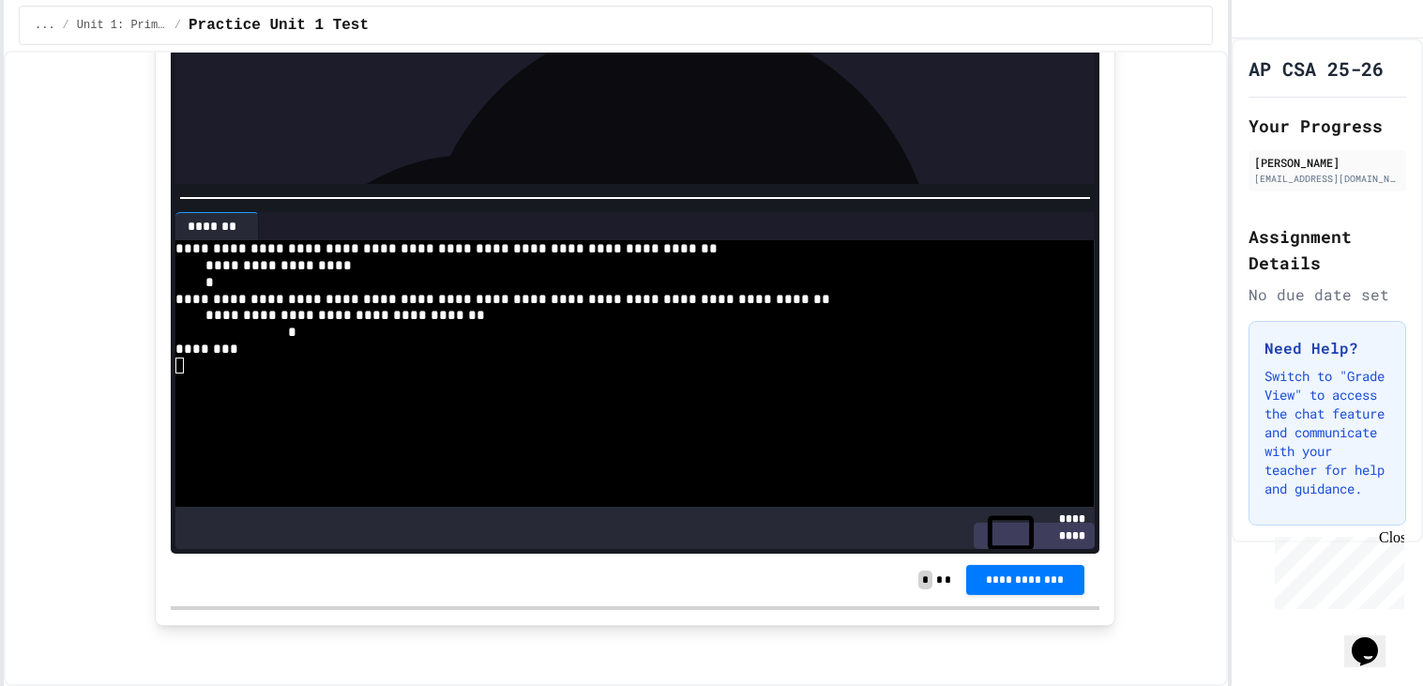
scroll to position [216, 0]
drag, startPoint x: 490, startPoint y: 377, endPoint x: 398, endPoint y: 380, distance: 92.0
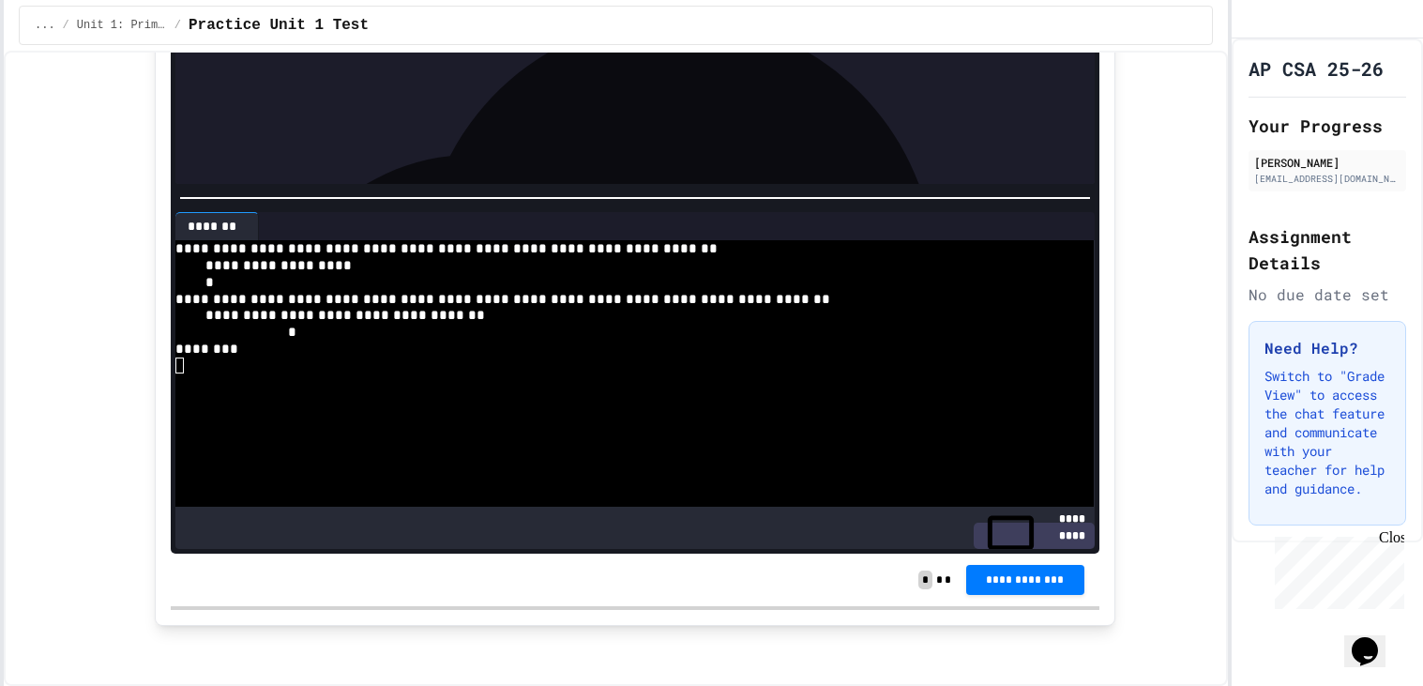
drag, startPoint x: 387, startPoint y: 227, endPoint x: 350, endPoint y: 227, distance: 37.5
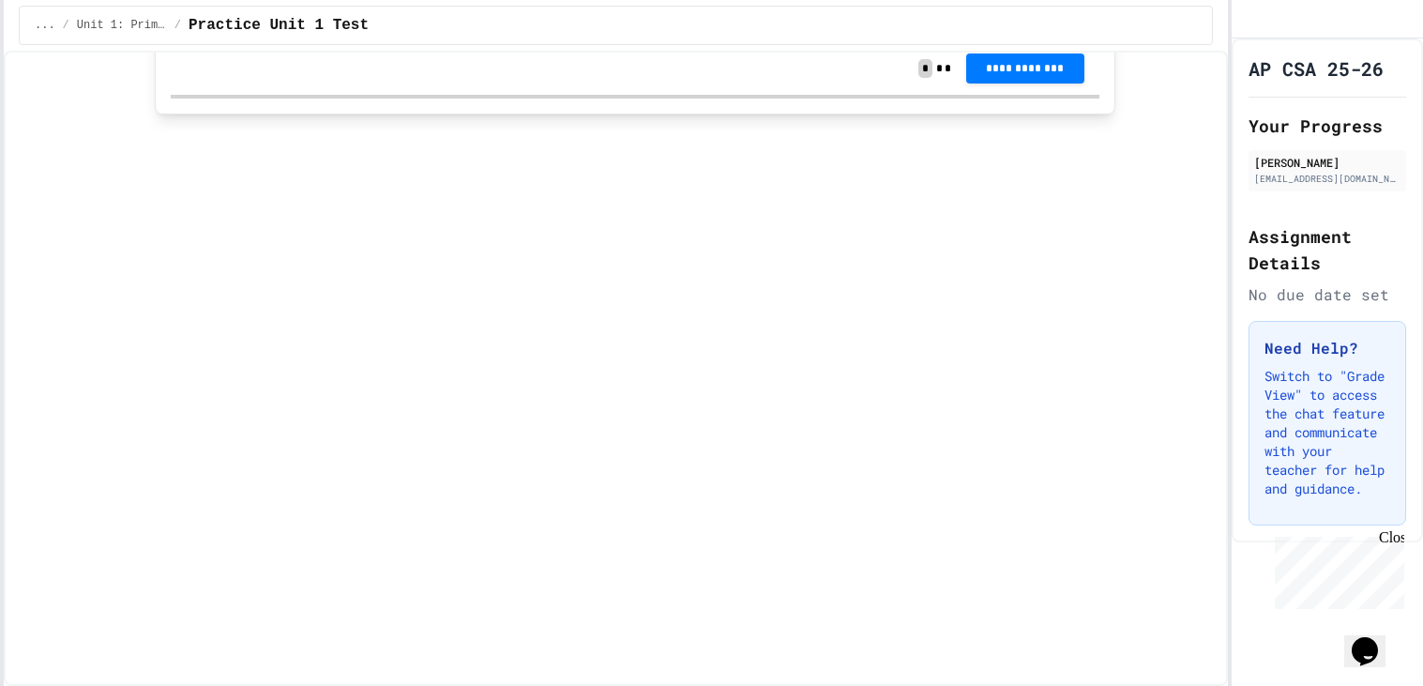
scroll to position [181, 0]
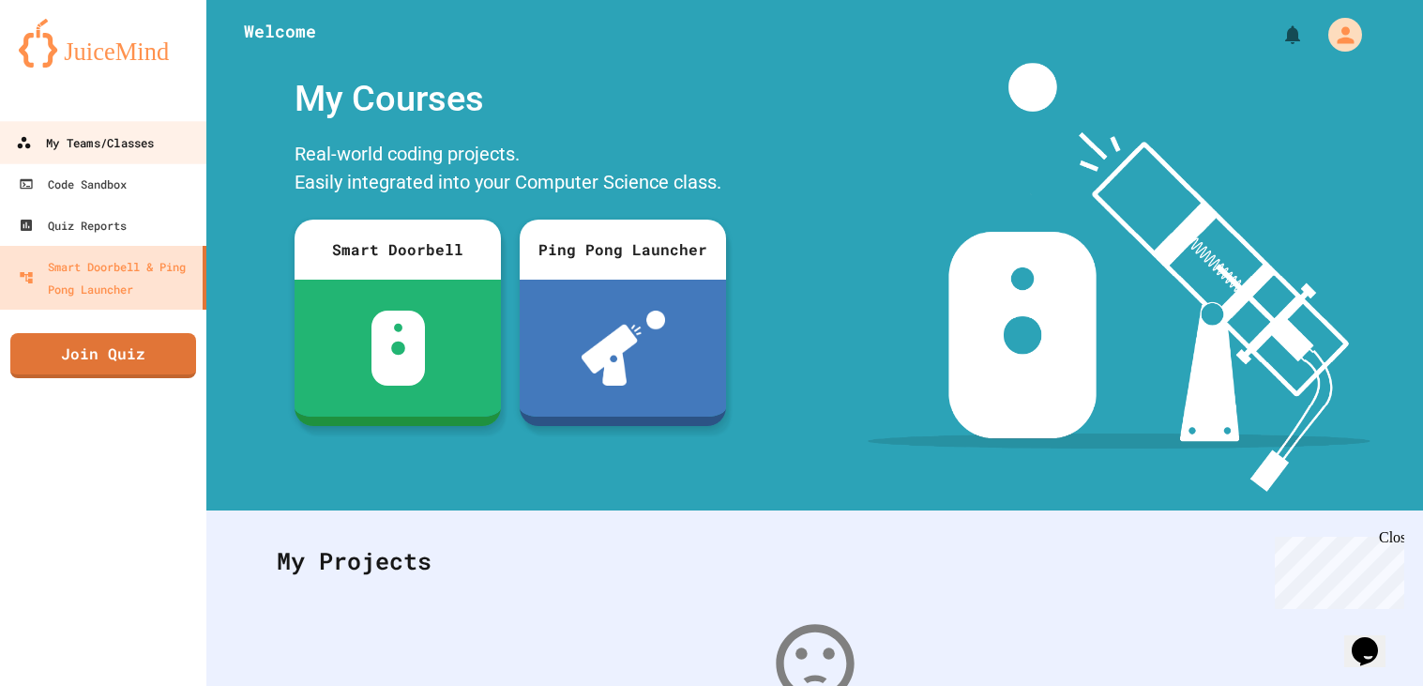
click at [119, 142] on div "My Teams/Classes" at bounding box center [85, 142] width 138 height 23
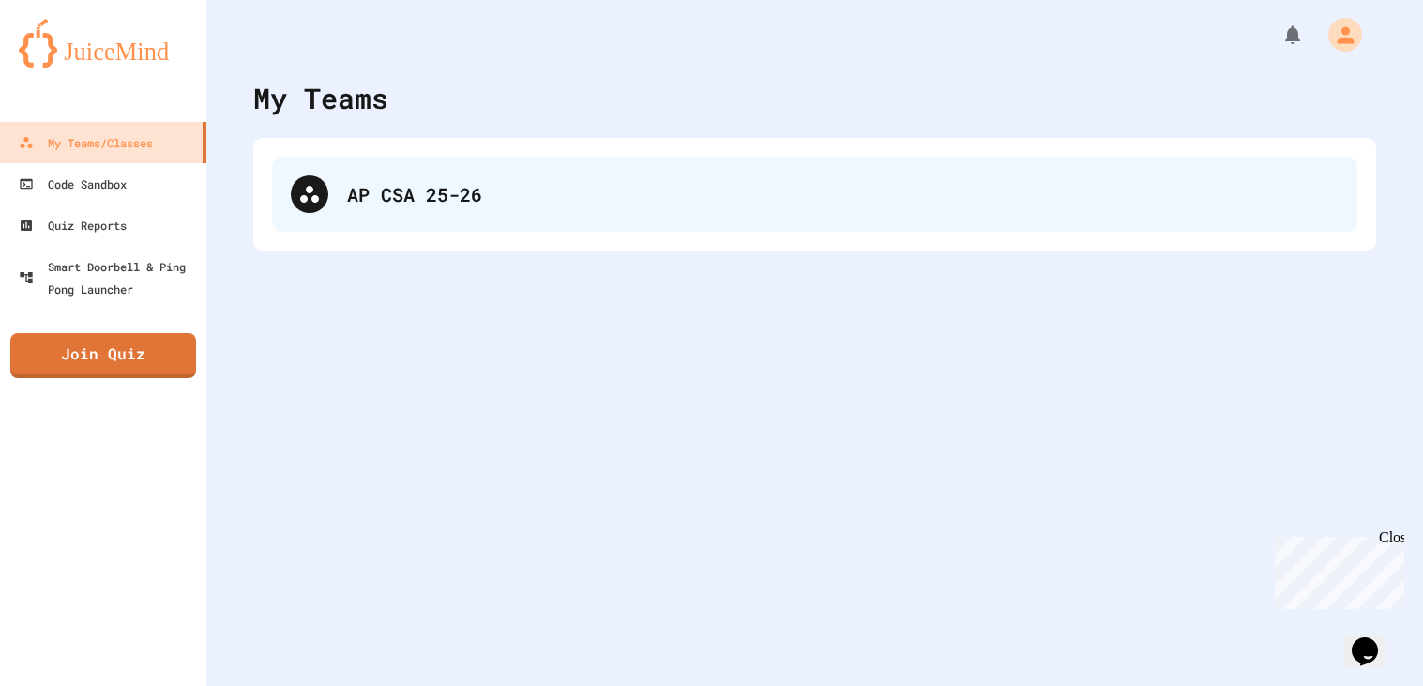
click at [356, 201] on div "AP CSA 25-26" at bounding box center [843, 194] width 992 height 28
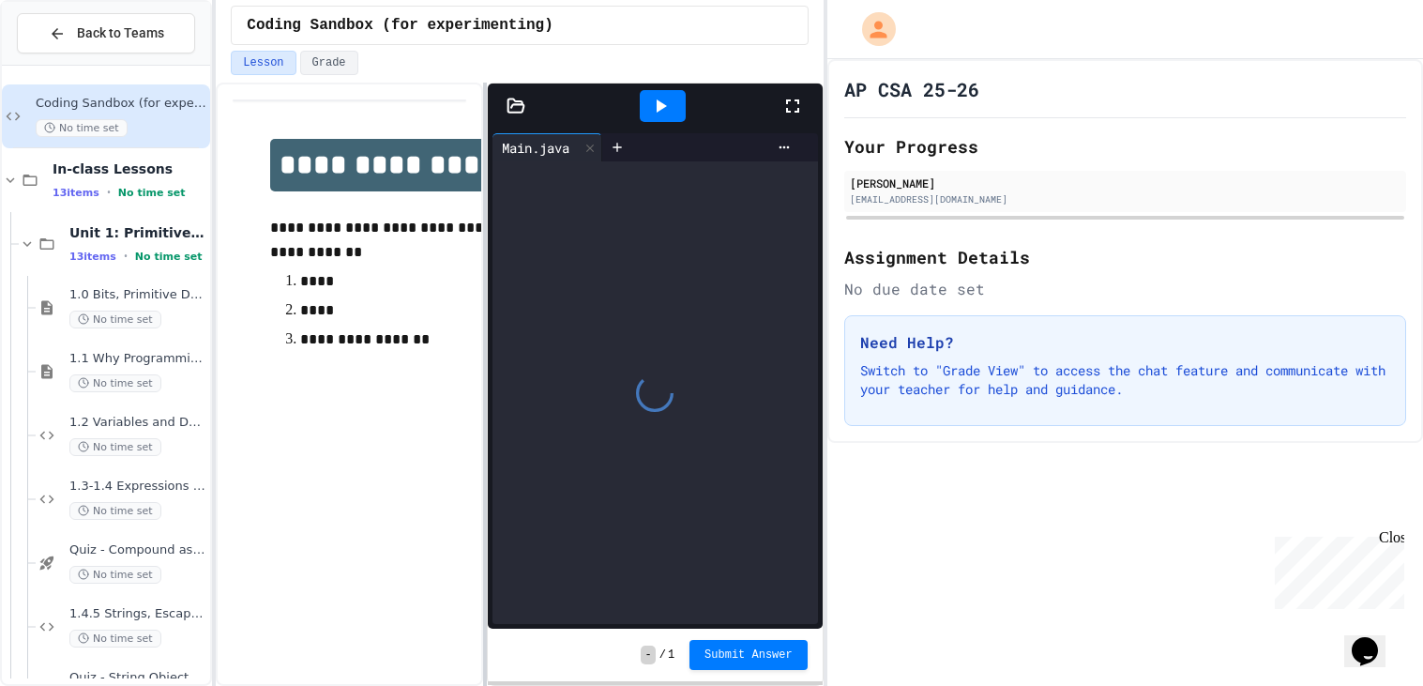
click at [768, 288] on div "**********" at bounding box center [711, 343] width 1423 height 686
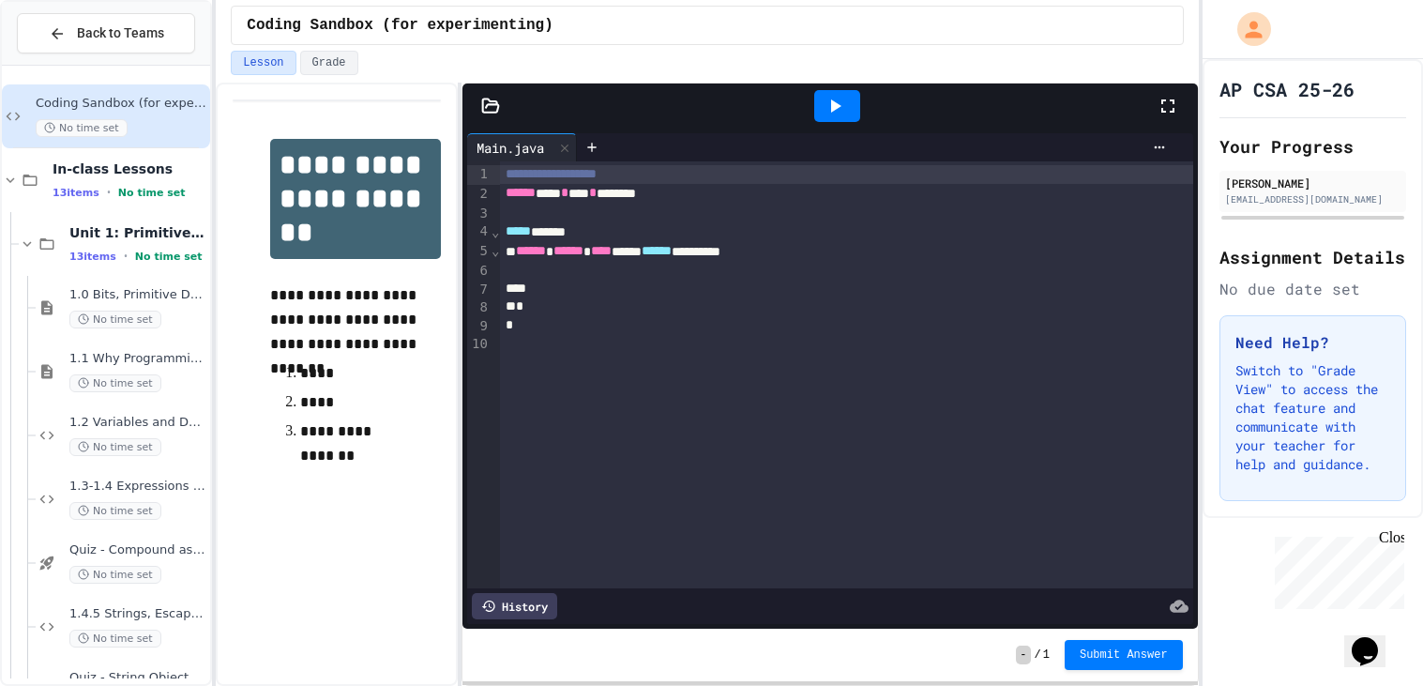
click at [1421, 333] on div "**********" at bounding box center [711, 343] width 1423 height 686
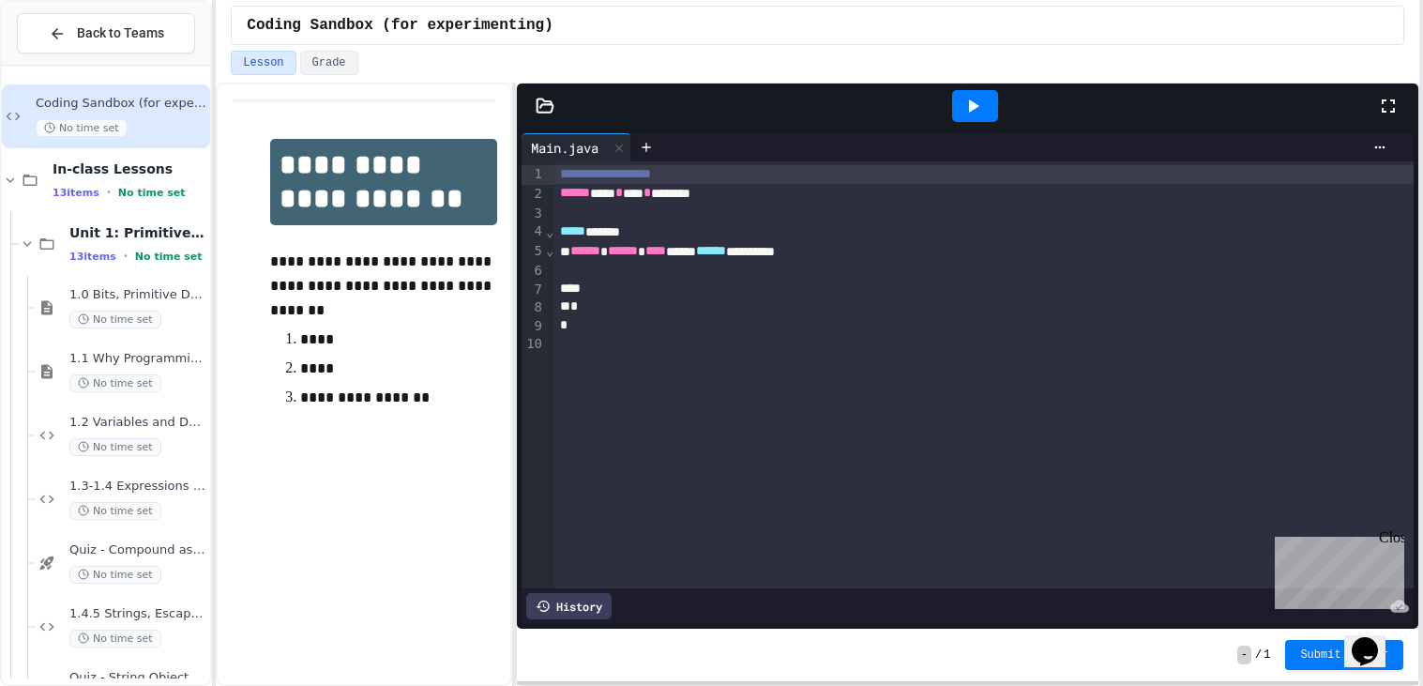
click at [572, 603] on div "History" at bounding box center [568, 606] width 85 height 26
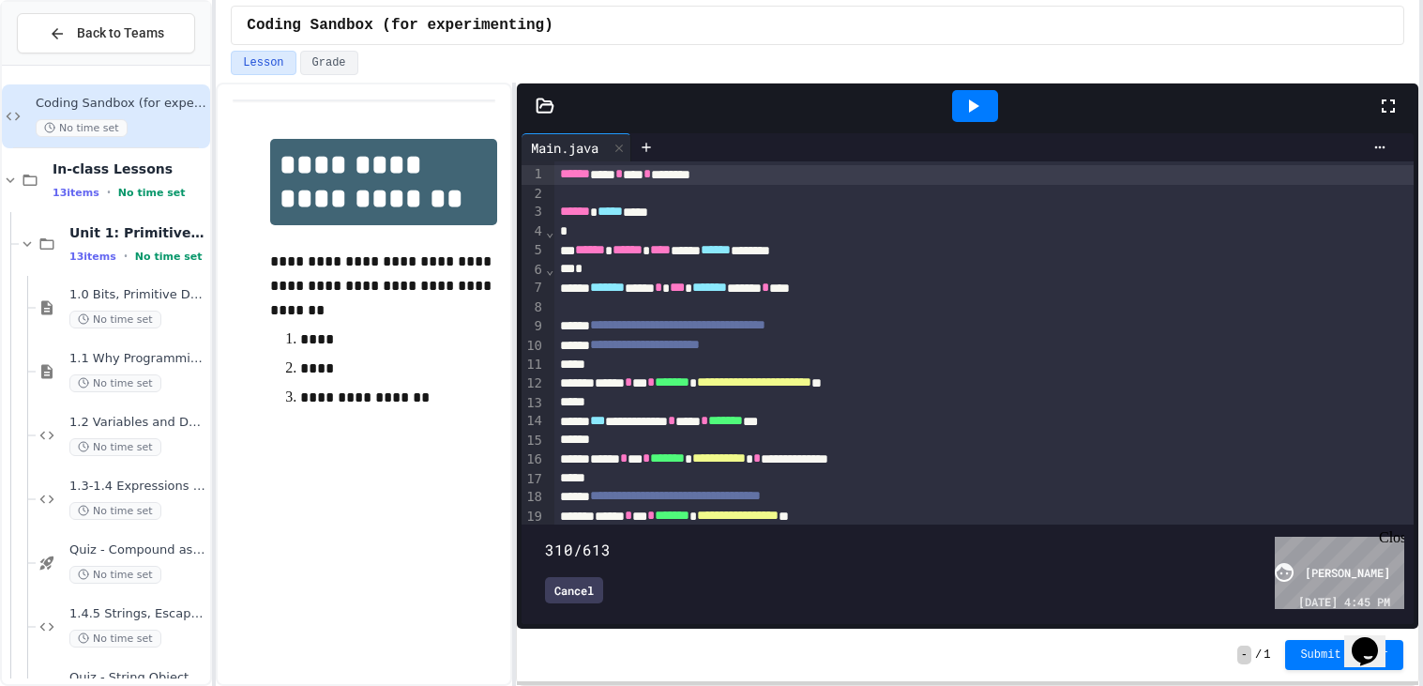
type input "*"
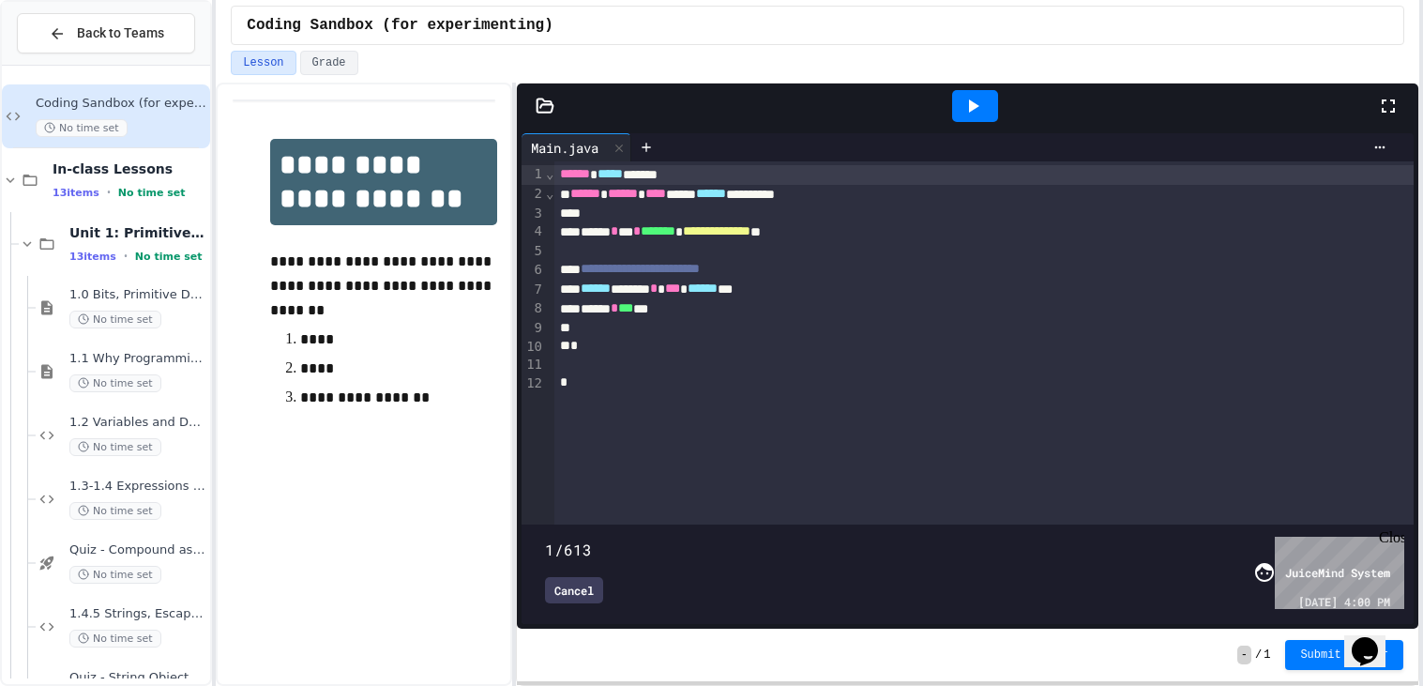
drag, startPoint x: 1379, startPoint y: 511, endPoint x: 473, endPoint y: 436, distance: 909.2
click at [473, 436] on div "**********" at bounding box center [818, 384] width 1204 height 603
click at [764, 318] on div "****** * *** ***" at bounding box center [983, 309] width 858 height 20
